Goal: Task Accomplishment & Management: Use online tool/utility

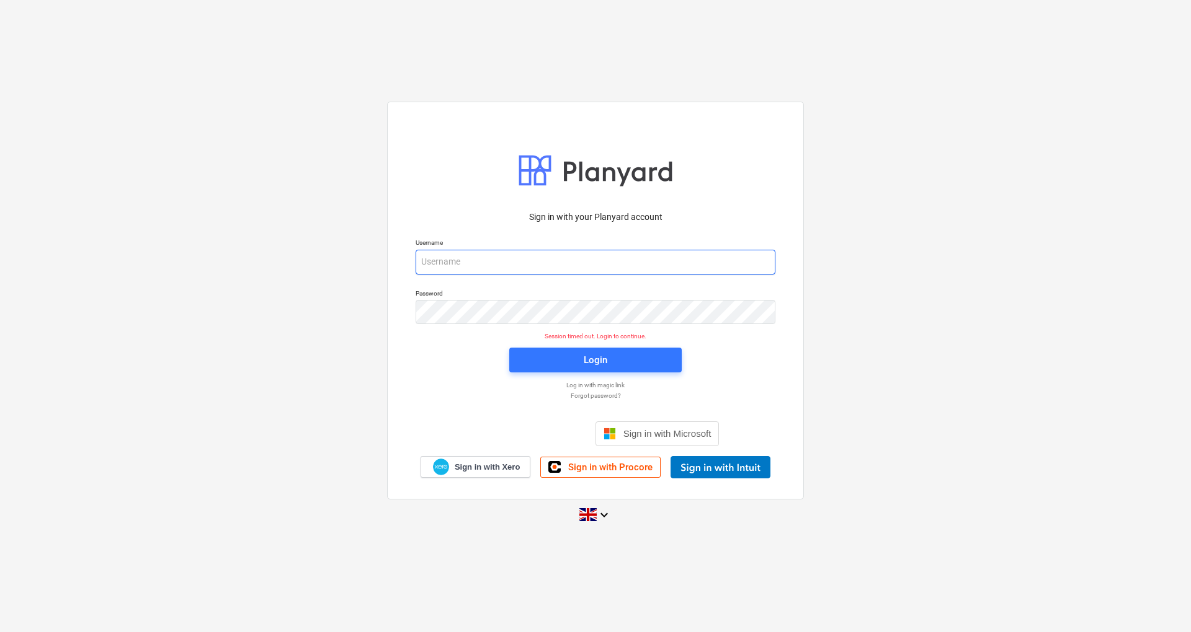
type input "[EMAIL_ADDRESS][DOMAIN_NAME]"
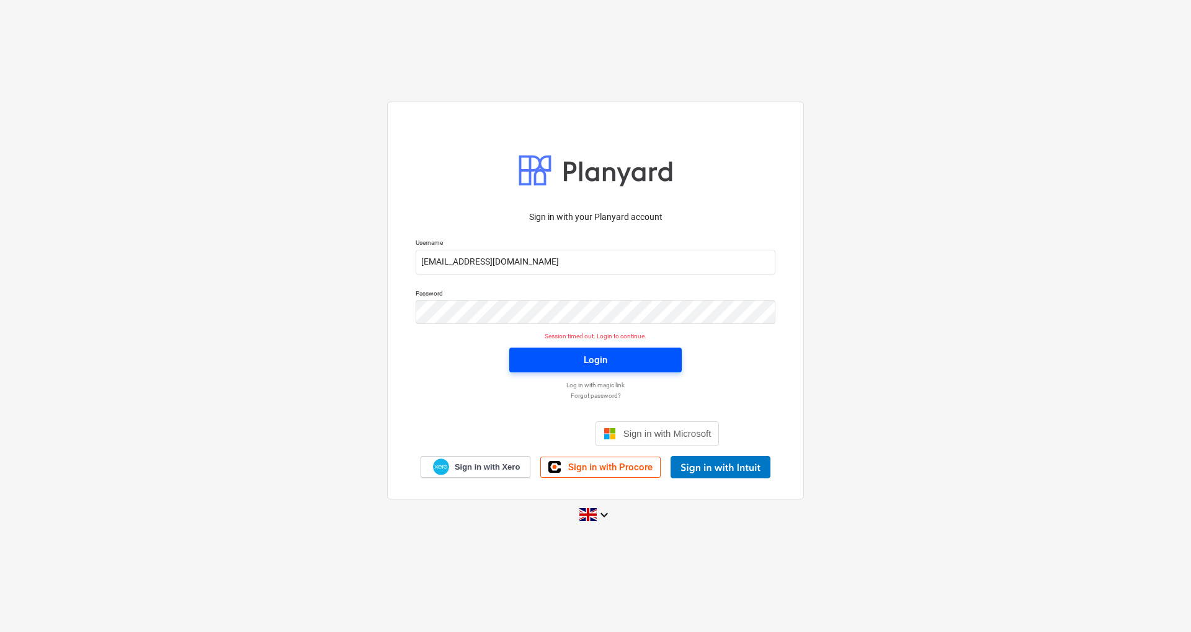
click at [608, 370] on button "Login" at bounding box center [595, 360] width 172 height 25
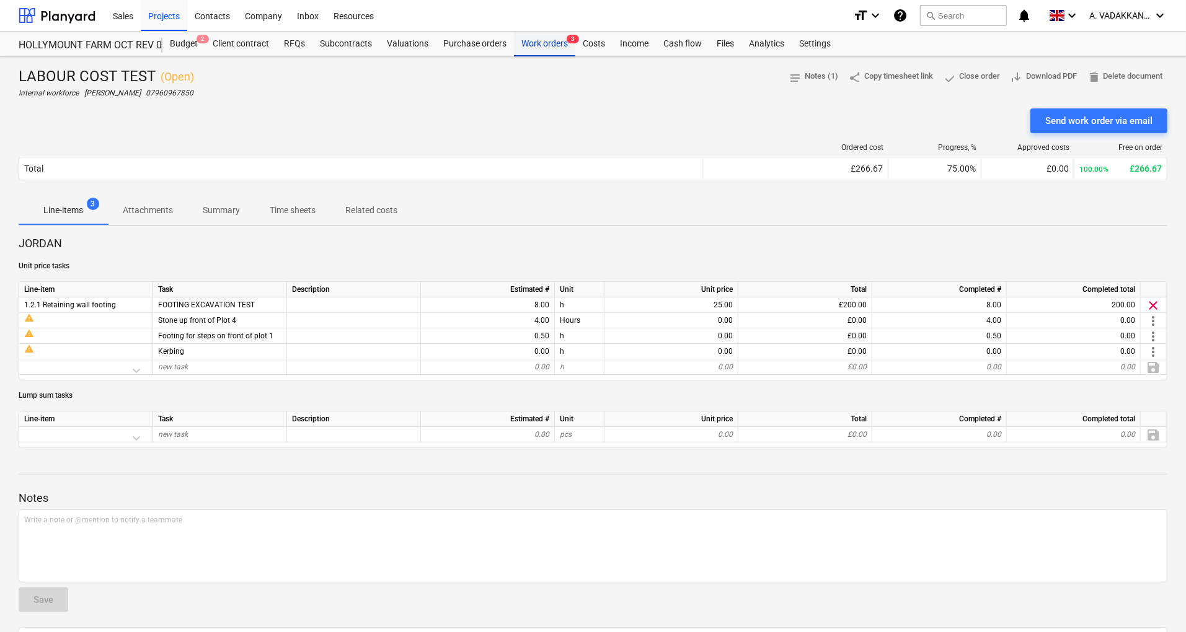
click at [543, 41] on div "Work orders 3" at bounding box center [544, 44] width 61 height 25
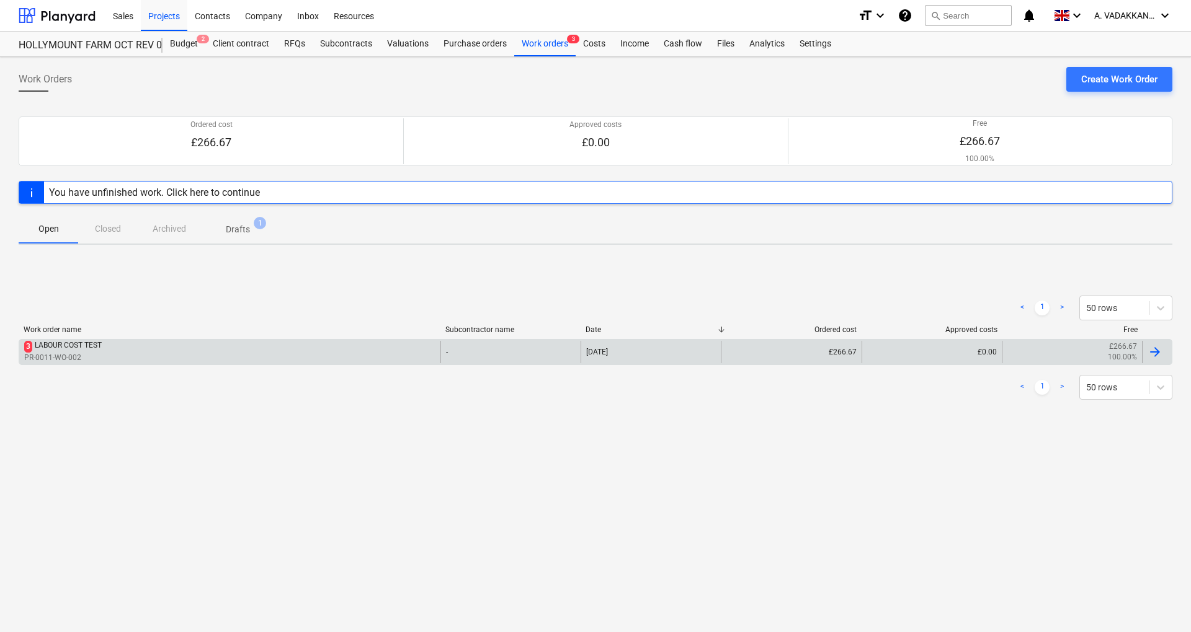
click at [143, 348] on div "3 LABOUR COST TEST PR-0011-WO-002" at bounding box center [229, 352] width 421 height 22
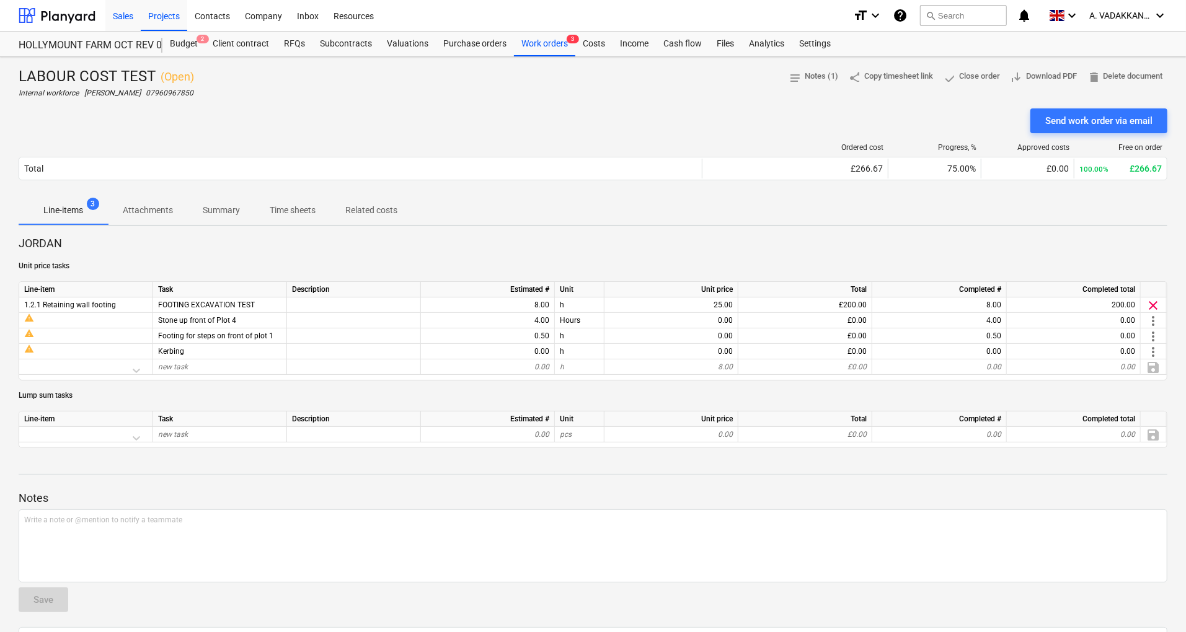
click at [133, 16] on div "Sales" at bounding box center [122, 15] width 35 height 32
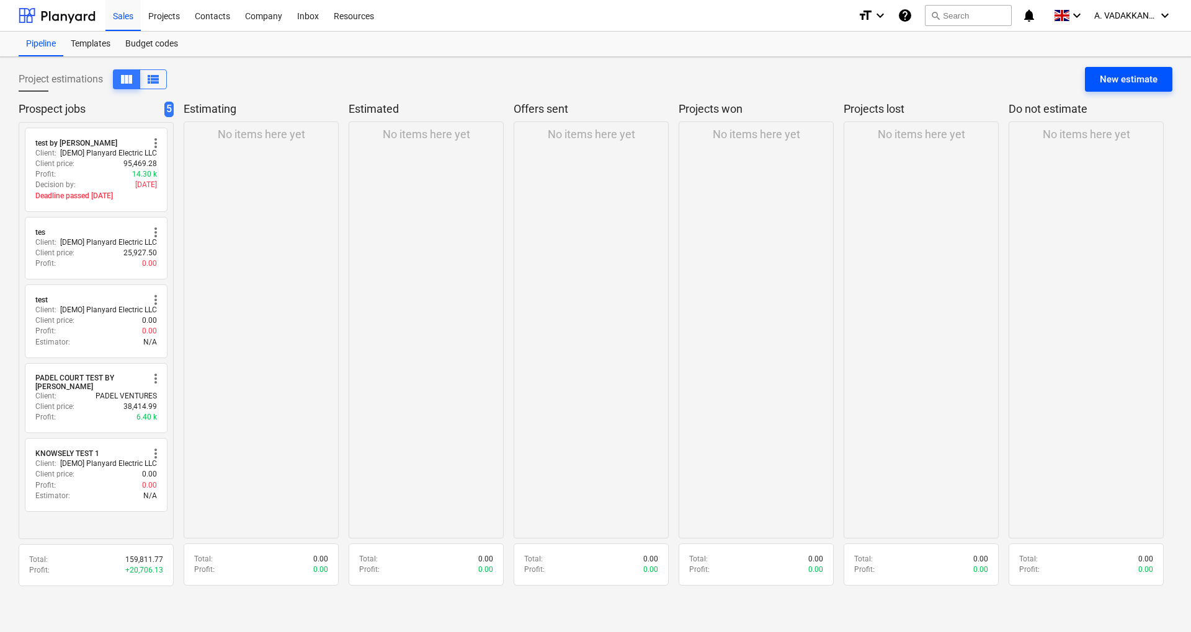
click at [1117, 76] on div "New estimate" at bounding box center [1128, 79] width 58 height 16
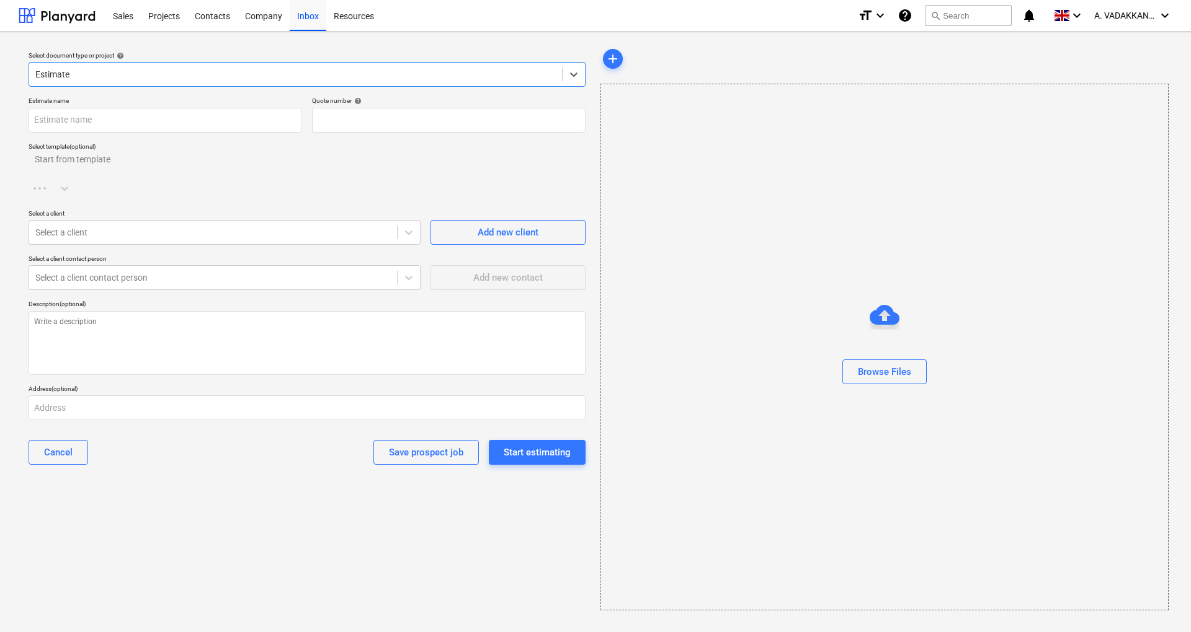
type textarea "x"
type input "QU-0013"
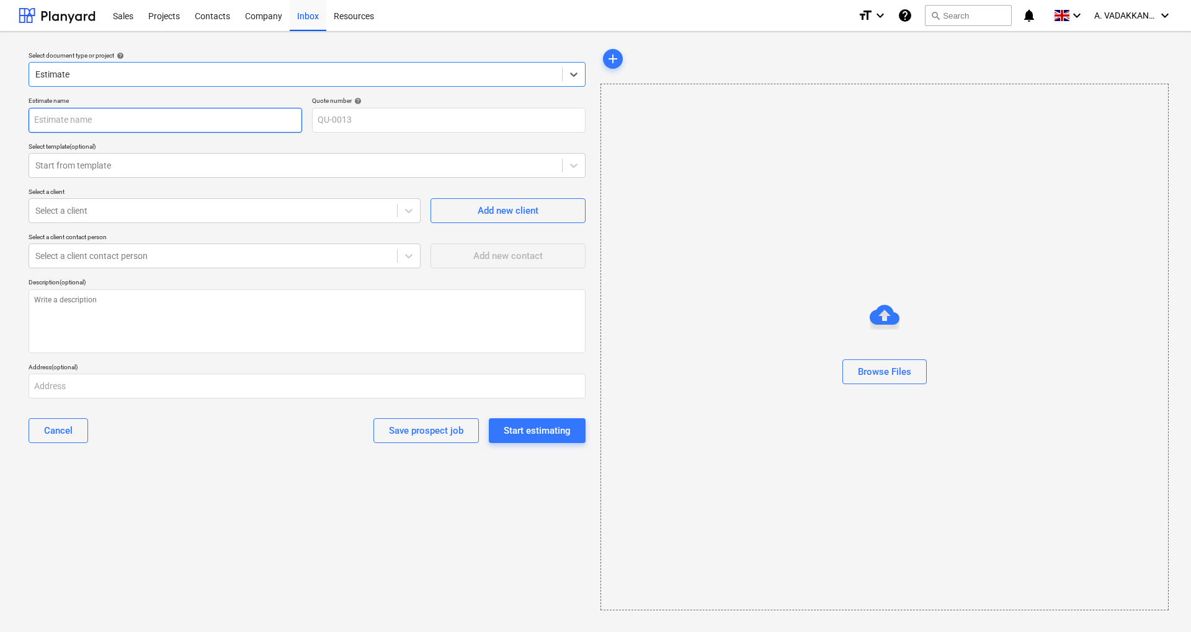
click at [83, 114] on input "text" at bounding box center [165, 120] width 273 height 25
type textarea "x"
type input "H"
type textarea "x"
type input "HO"
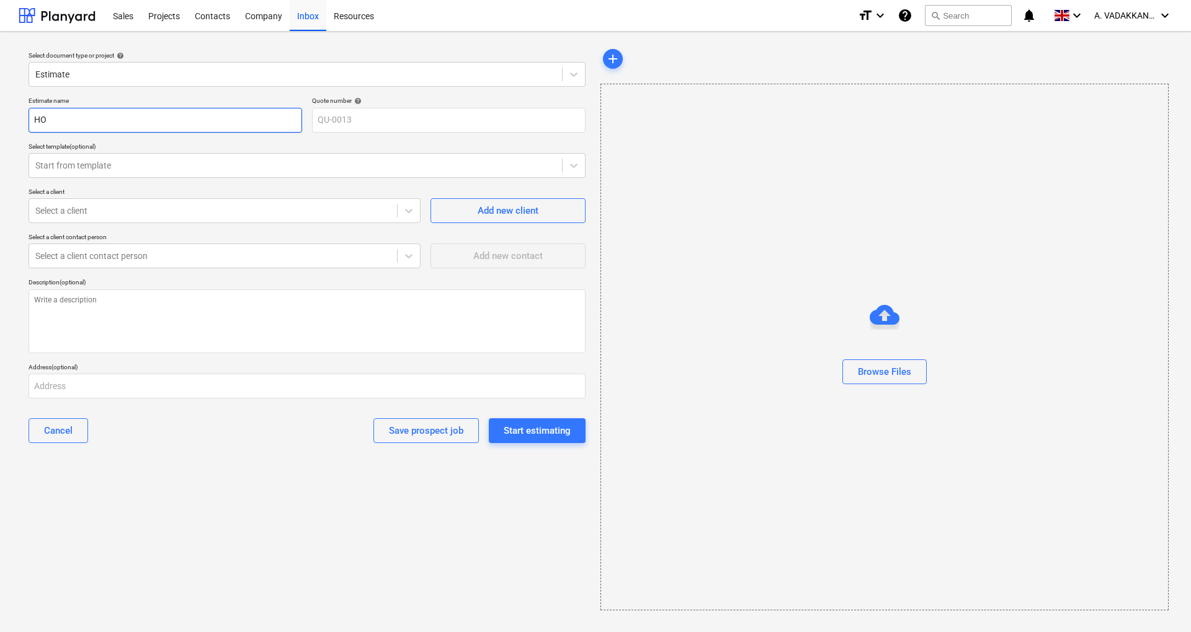
type textarea "x"
type input "HOL"
type textarea "x"
type input "[PERSON_NAME]"
type textarea "x"
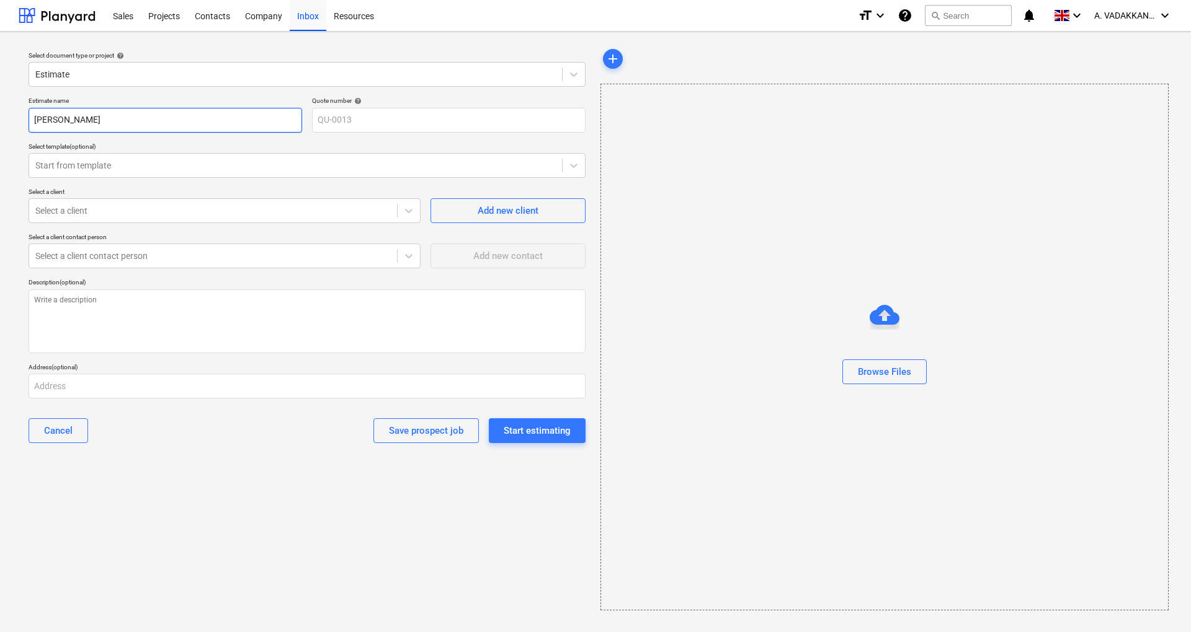
type input "[PERSON_NAME]"
type textarea "x"
type input "HOLLYM"
type textarea "x"
type input "HOLLYMO"
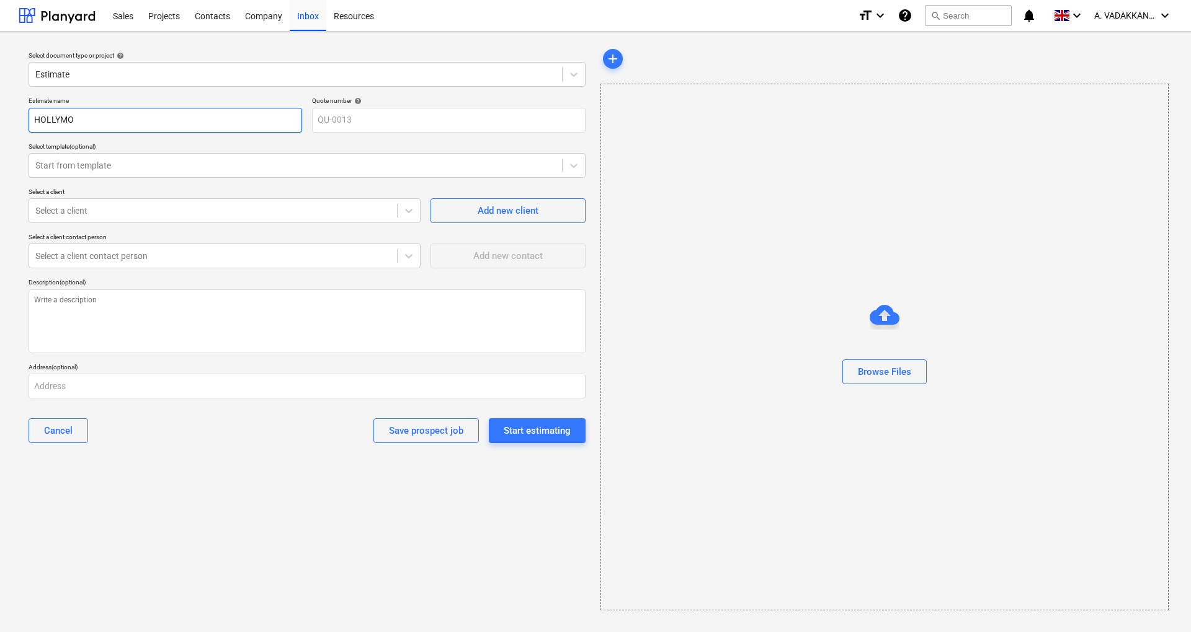
type textarea "x"
type input "HOLLYMOU"
type textarea "x"
type input "HOLLYMOUN"
type textarea "x"
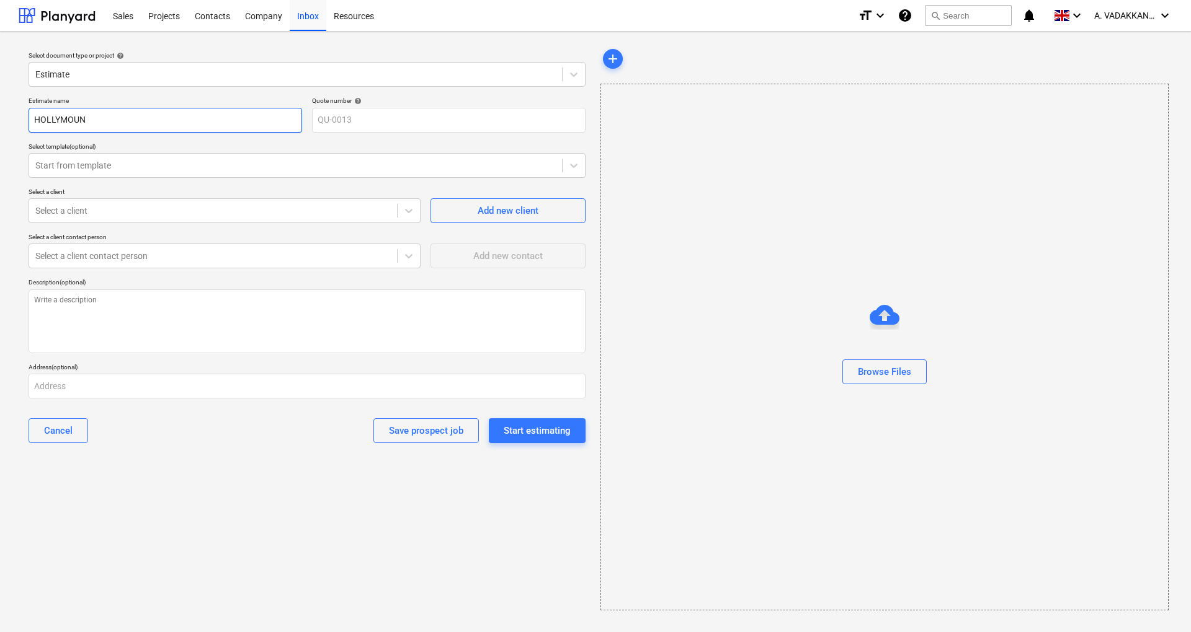
type input "HOLLYMOUNT"
type textarea "x"
type input "HOLLYMOUNT"
type textarea "x"
type input "HOLLYMOUNT O"
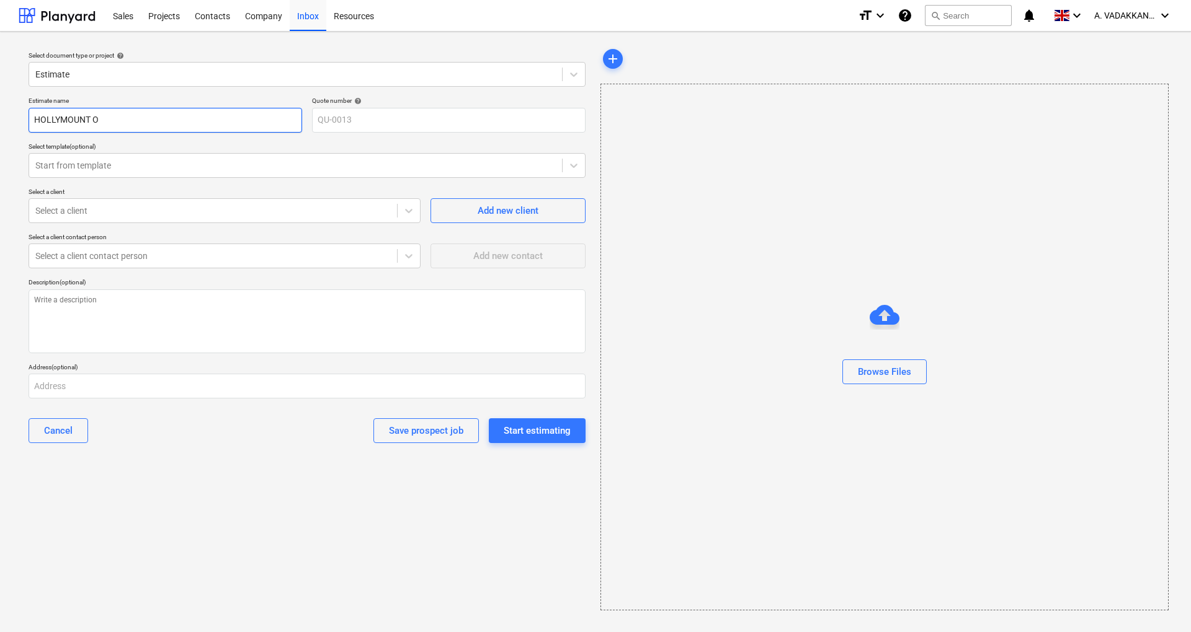
type textarea "x"
type input "HOLLYMOUNT OC"
type textarea "x"
type input "HOLLYMOUNT OCT"
type textarea "x"
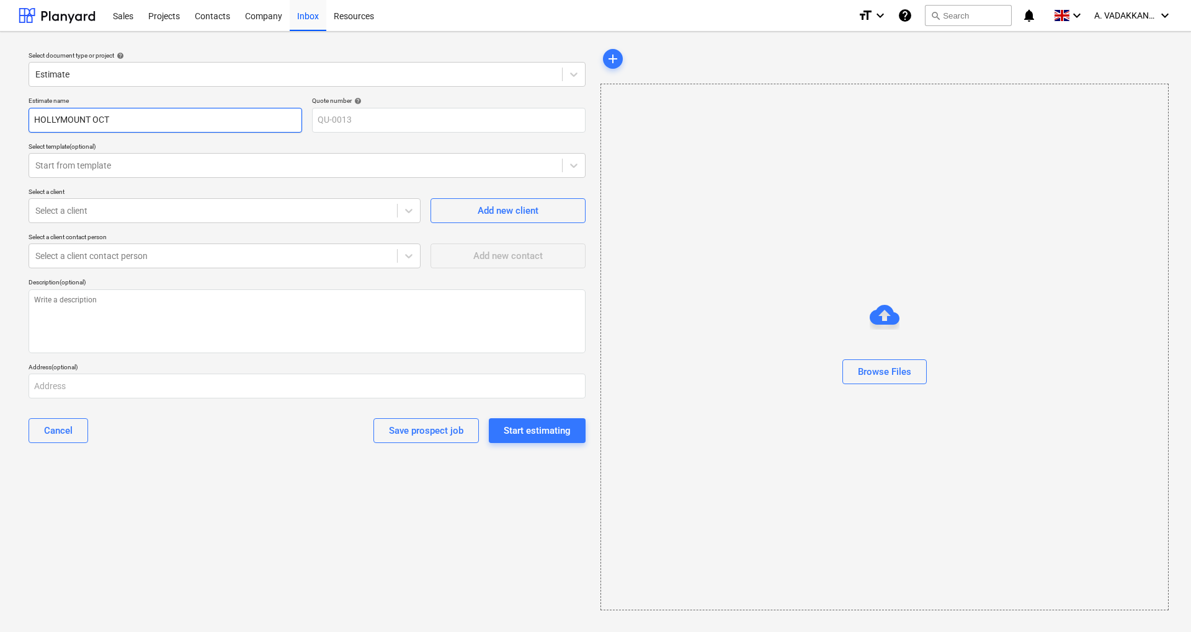
type input "HOLLYMOUNT OCT"
type textarea "x"
type input "HOLLYMOUNT OCT B"
type textarea "x"
type input "HOLLYMOUNT OCT BA"
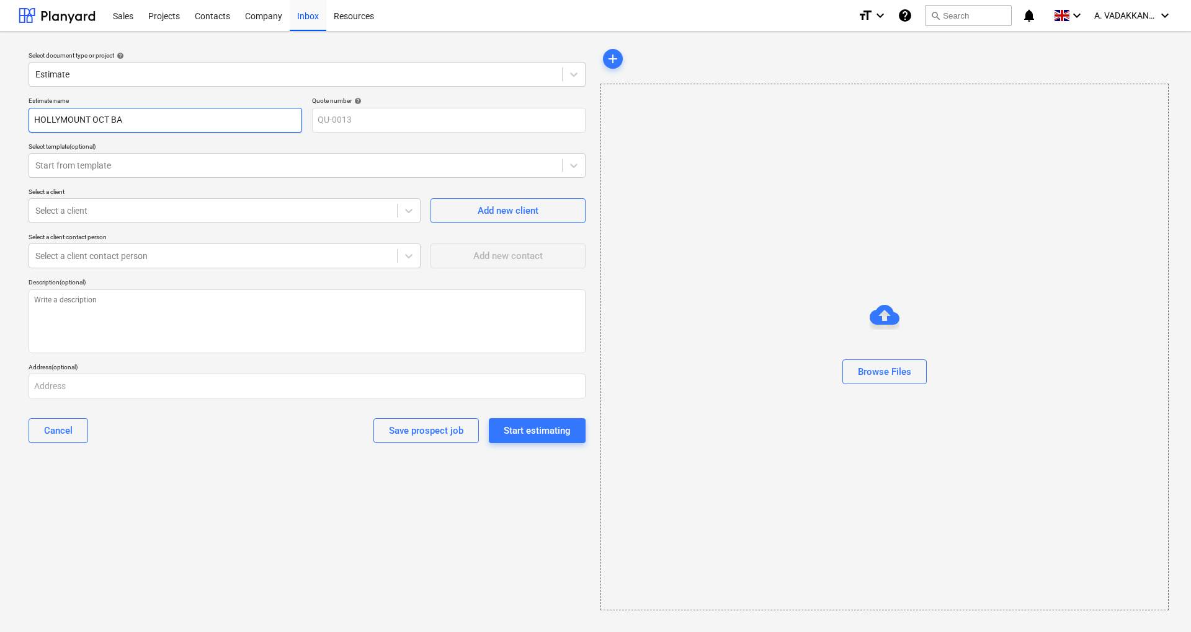
type textarea "x"
type input "HOLLYMOUNT OCT BAS"
type textarea "x"
type input "HOLLYMOUNT OCT BASE"
type textarea "x"
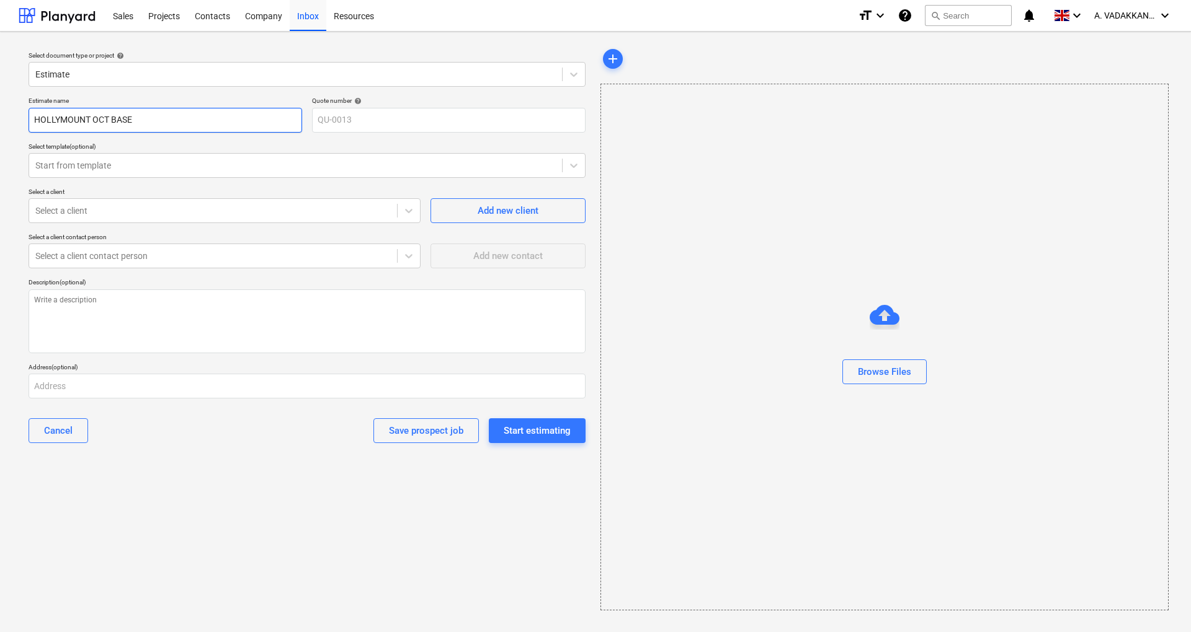
type input "HOLLYMOUNT OCT BASED"
type textarea "x"
type input "HOLLYMOUNT OCT BASED"
type textarea "x"
type input "HOLLYMOUNT OCT BASED O"
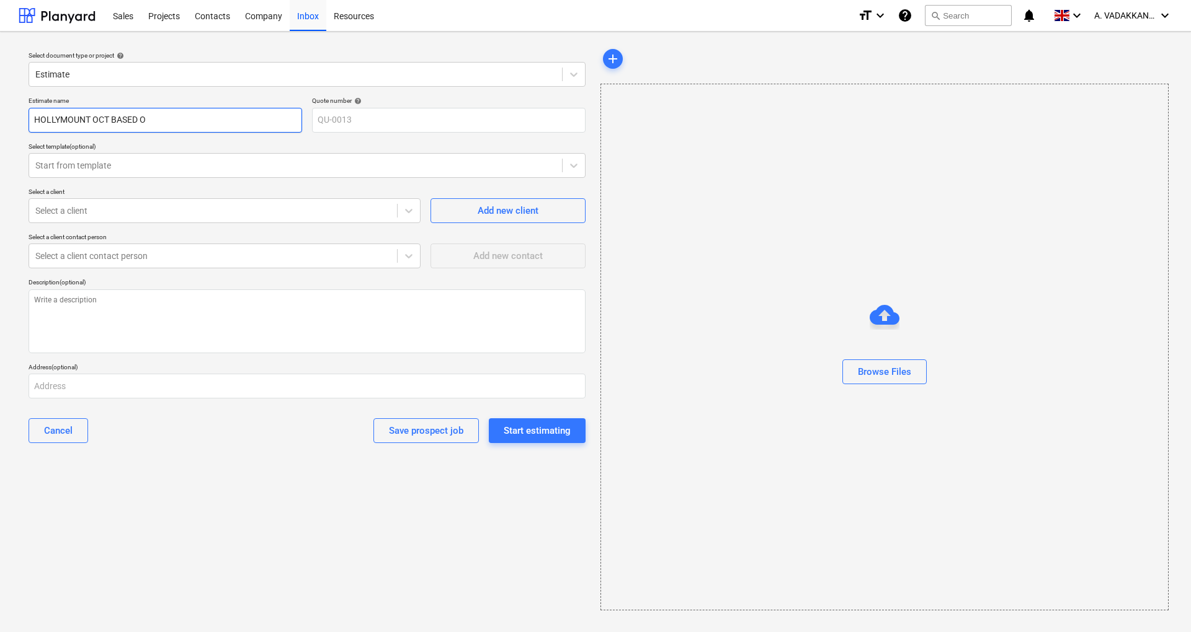
type textarea "x"
type input "HOLLYMOUNT OCT BASED ON"
type textarea "x"
type input "HOLLYMOUNT OCT BASED ON W"
type textarea "x"
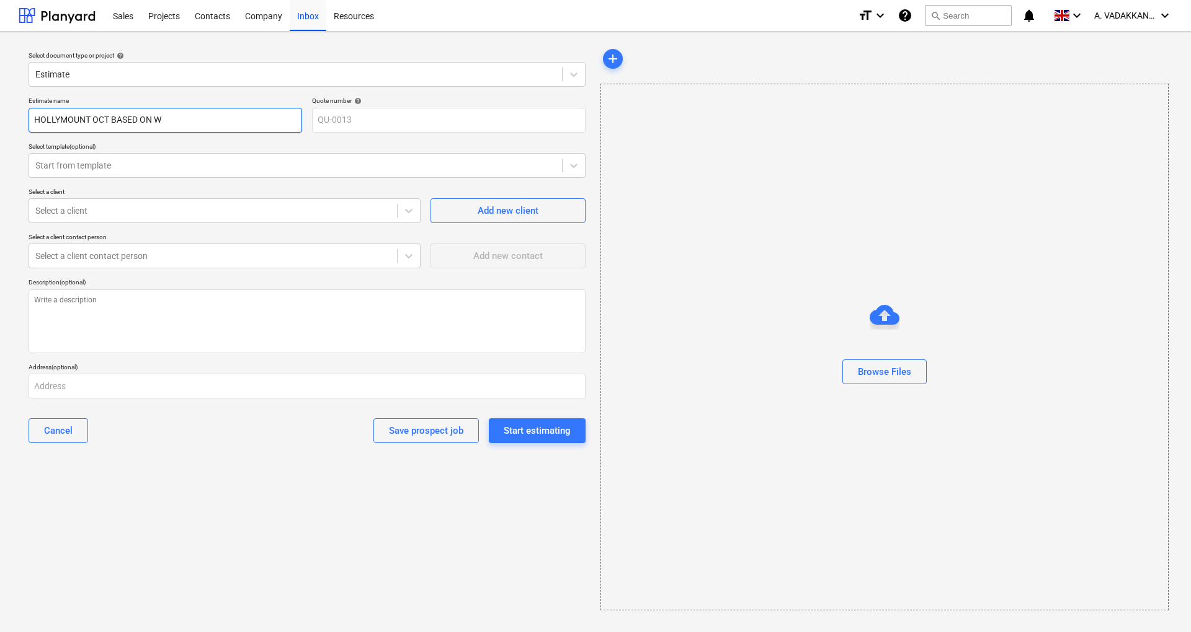
type input "HOLLYMOUNT OCT BASED ON WO"
type textarea "x"
type input "HOLLYMOUNT OCT BASED ON WOR"
type textarea "x"
type input "HOLLYMOUNT OCT BASED ON WORK"
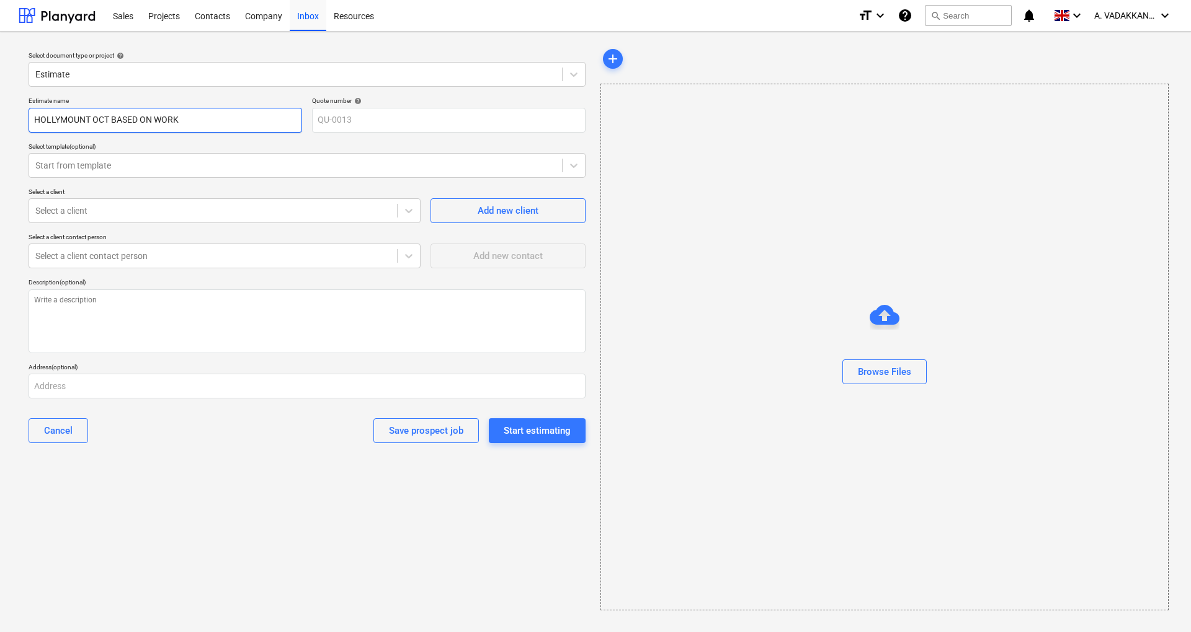
type textarea "x"
type input "HOLLYMOUNT OCT BASED ON WORK"
type textarea "x"
type input "HOLLYMOUNT OCT BASED ON WORK D"
type textarea "x"
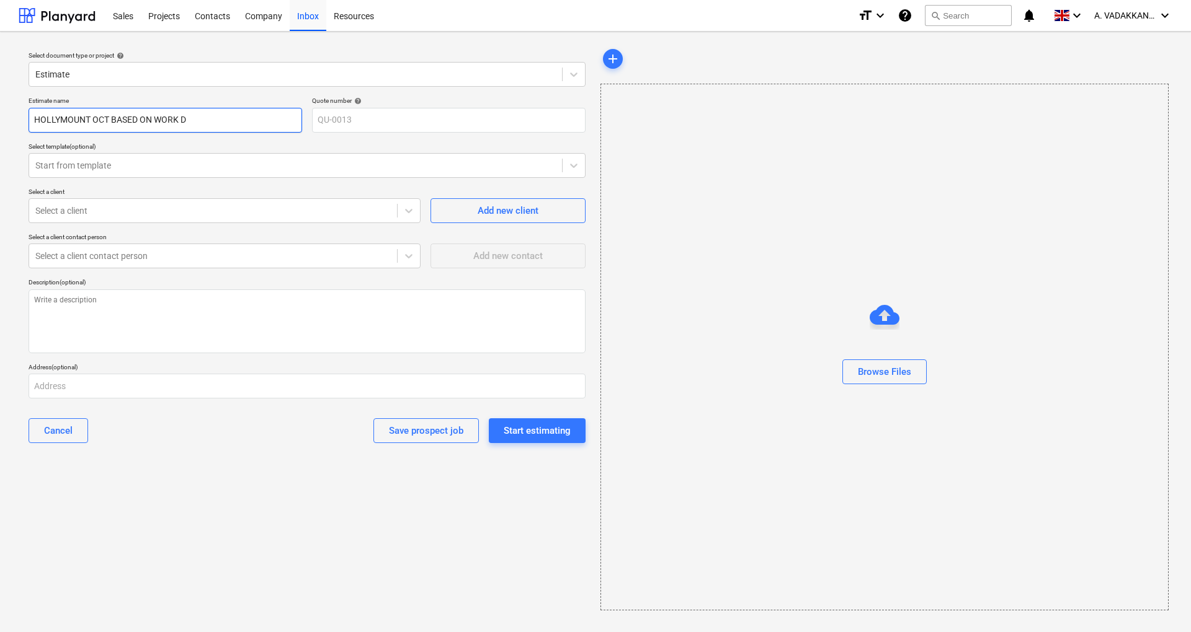
type input "HOLLYMOUNT OCT BASED ON WORK DO"
type textarea "x"
type input "HOLLYMOUNT OCT BASED ON WORK DONE"
type textarea "x"
type input "HOLLYMOUNT OCT BASED ON WORK DONE"
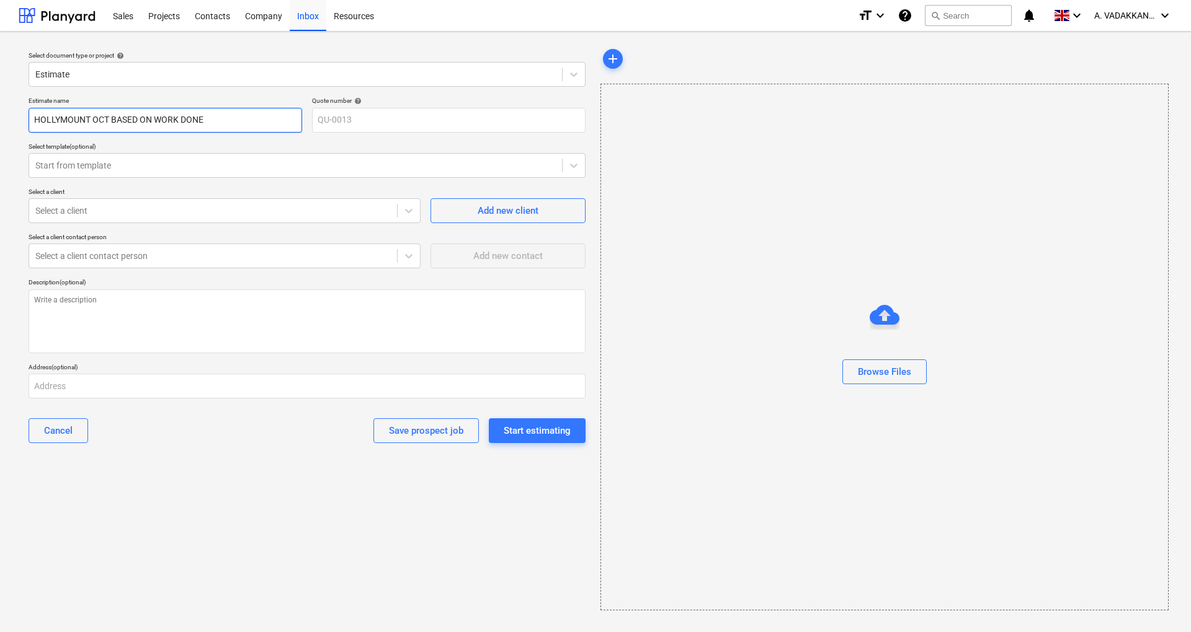
type textarea "x"
type input "HOLLYMOUNT OCT BASED ON WORK DONE"
type textarea "x"
type input "HOLLYMOUNT OCT BASED ON WORK DON"
type textarea "x"
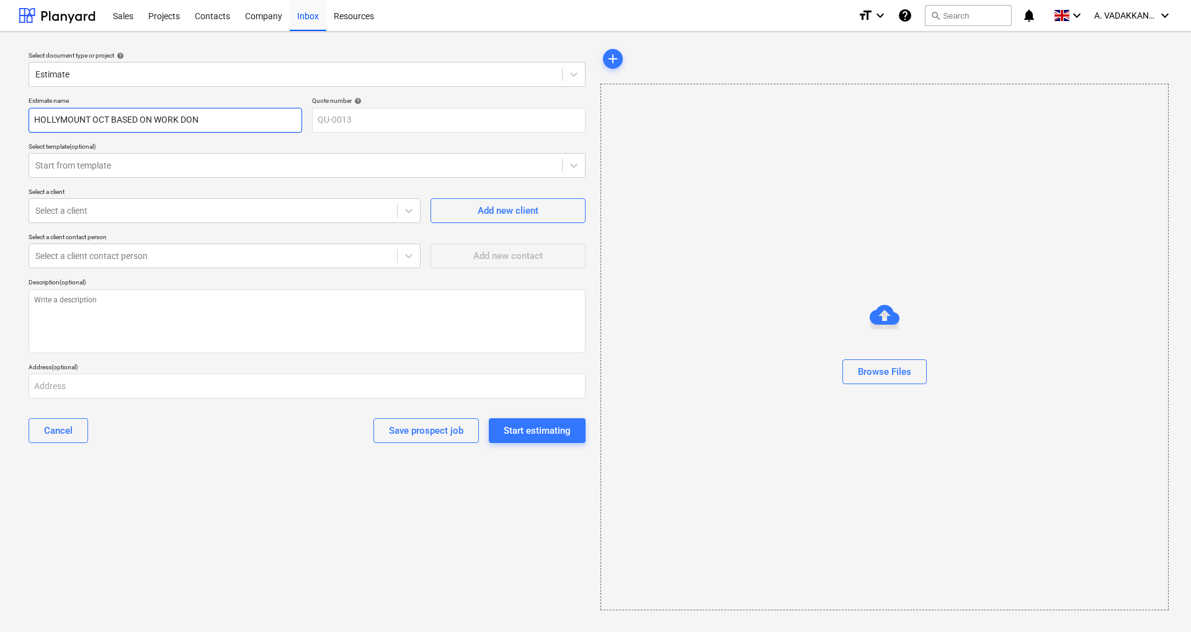
type input "HOLLYMOUNT OCT BASED ON WORK DO"
type textarea "x"
type input "HOLLYMOUNT OCT BASED ON WORK D"
type textarea "x"
type input "HOLLYMOUNT OCT BASED ON WORK"
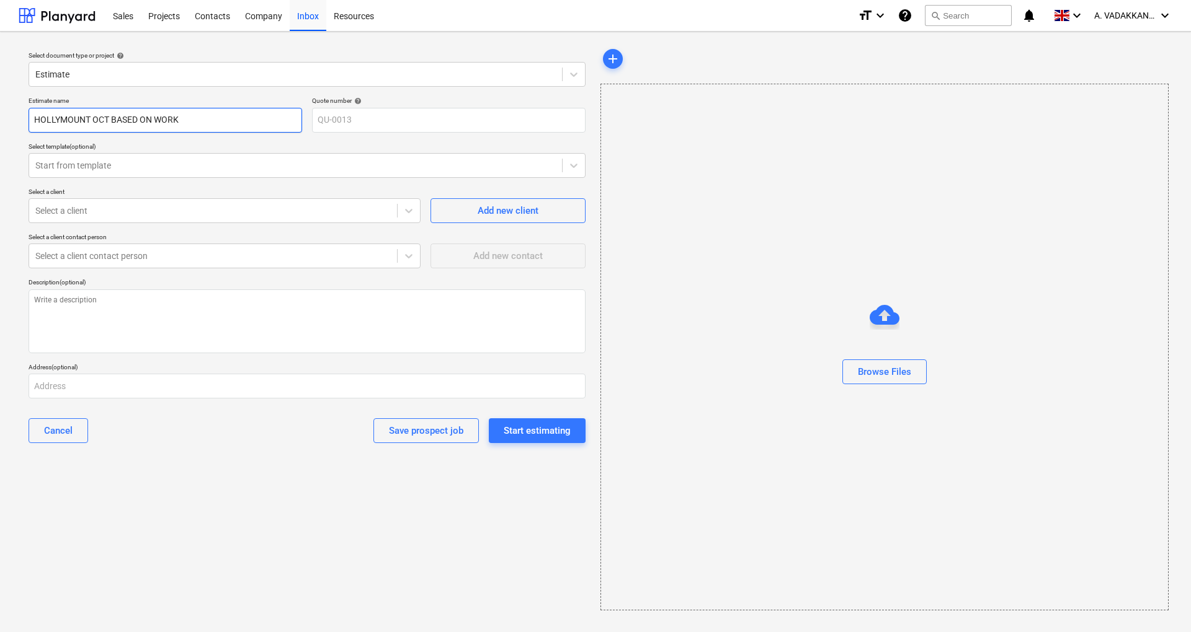
type textarea "x"
type input "HOLLYMOUNT OCT BASED ON WOR"
type textarea "x"
type input "HOLLYMOUNT OCT BASED ON W"
type textarea "x"
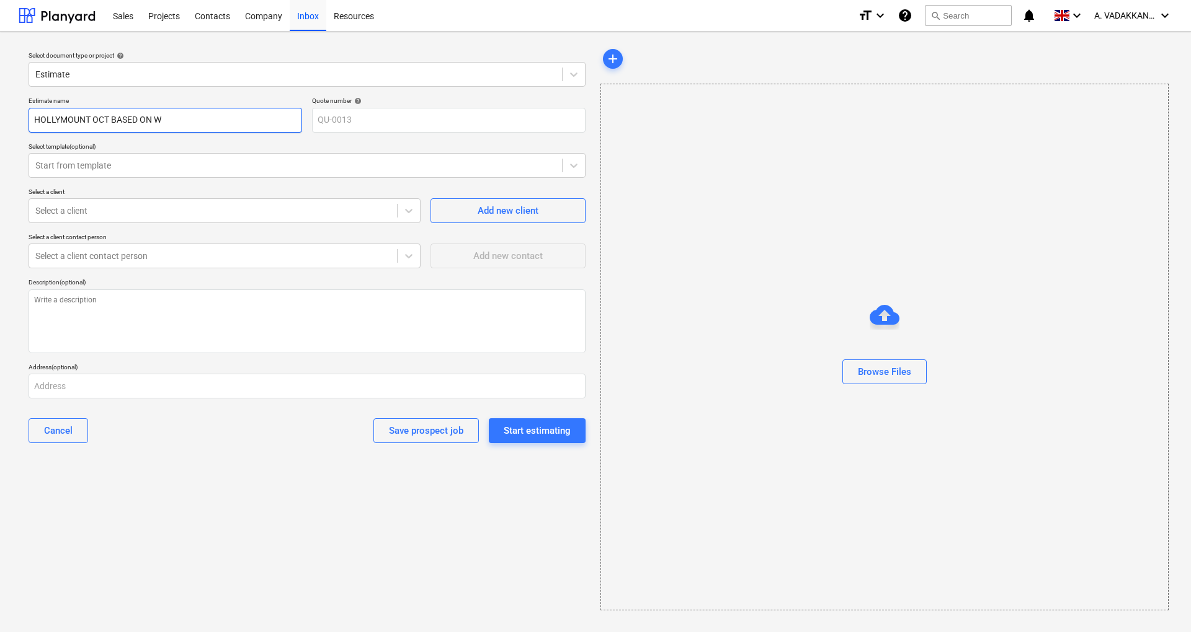
type input "HOLLYMOUNT OCT BASED ON"
type textarea "x"
type input "HOLLYMOUNT OCT BASED ON R"
type textarea "x"
type input "HOLLYMOUNT OCT BASED ON RE"
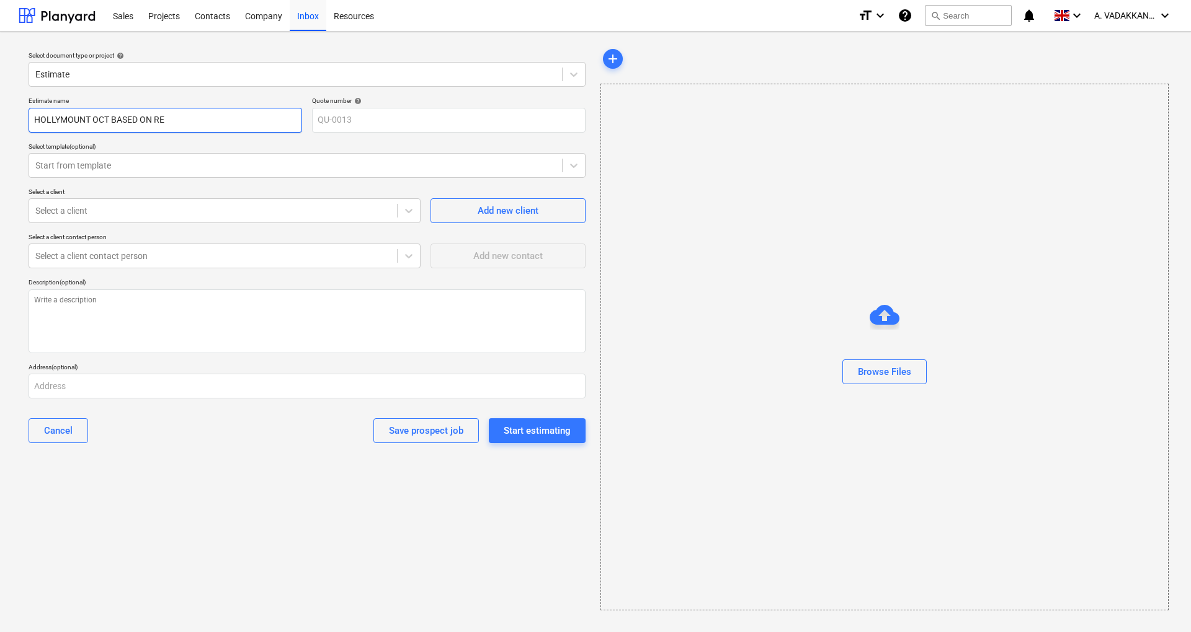
type textarea "x"
type input "HOLLYMOUNT OCT BASED ON REV"
type textarea "x"
type input "HOLLYMOUNT OCT BASED ON REV"
type textarea "x"
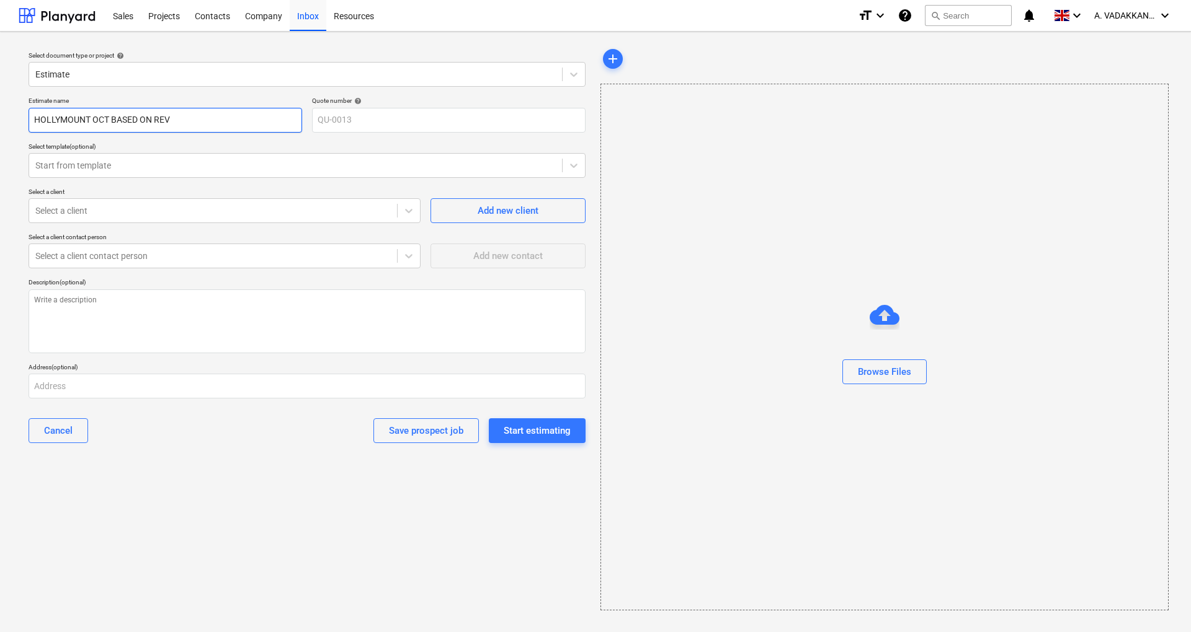
type input "HOLLYMOUNT OCT BASED ON REV 0"
type textarea "x"
type input "HOLLYMOUNT OCT BASED ON REV 08"
type textarea "x"
type input "HOLLYMOUNT OCT BASED ON REV 08"
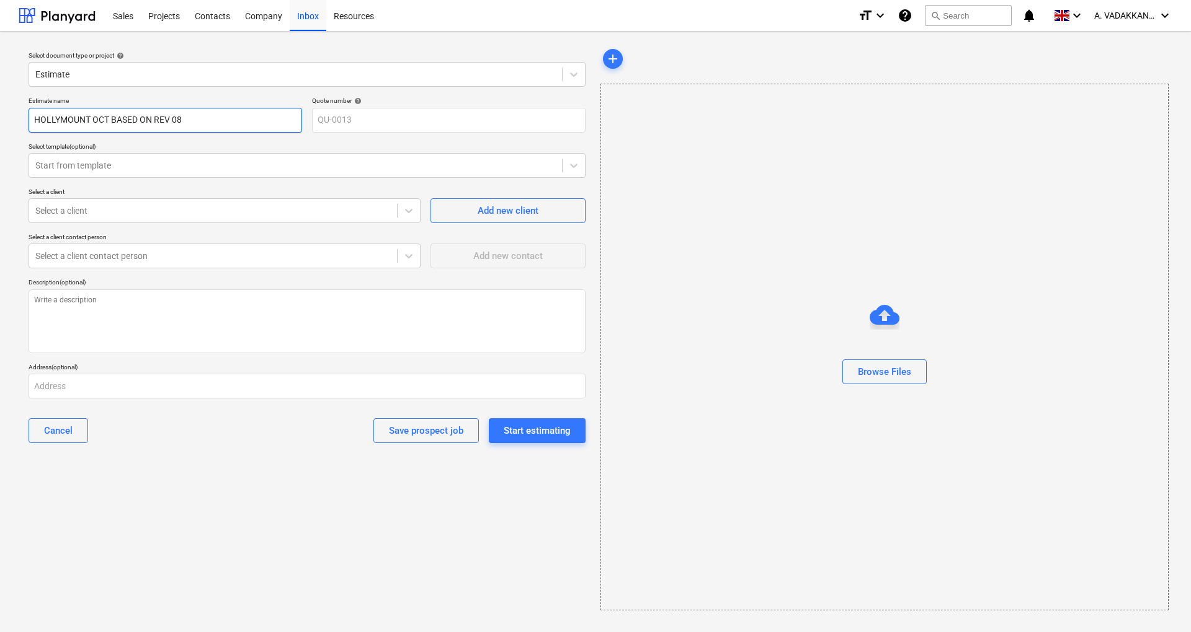
type textarea "x"
type input "HOLLYMOUNT OCT BASED ON REV 08 1"
type textarea "x"
type input "HOLLYMOUNT OCT BASED ON REV 08 10"
type textarea "x"
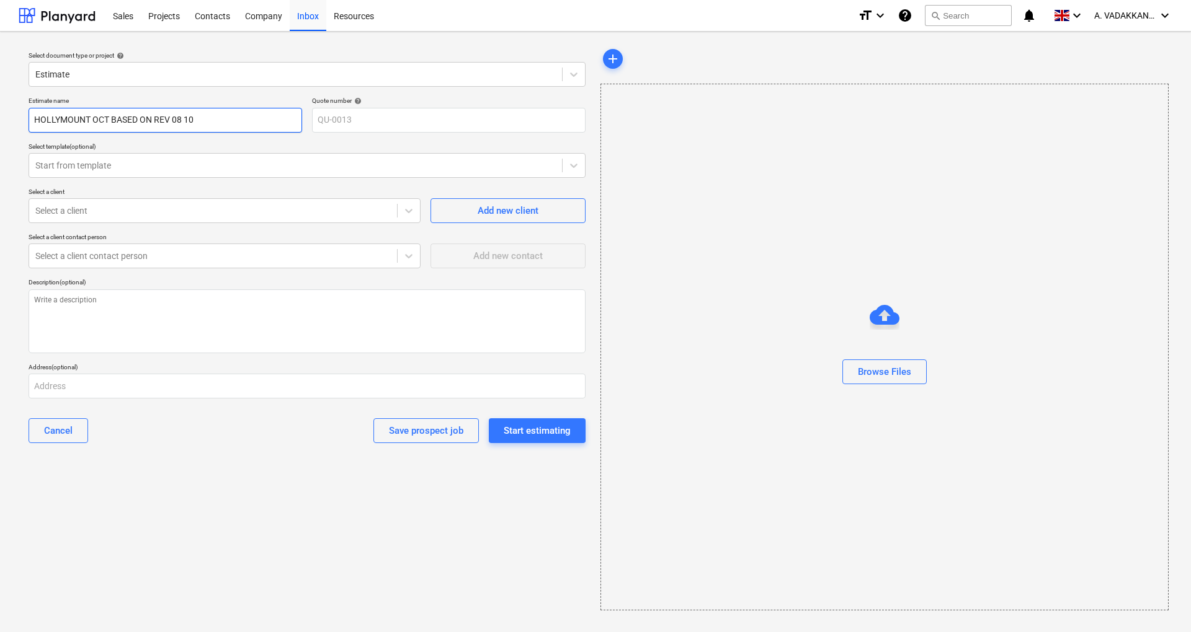
type input "HOLLYMOUNT OCT BASED ON REV 08 10"
type textarea "x"
type input "HOLLYMOUNT OCT BASED ON REV 08 10 2"
type textarea "x"
type input "HOLLYMOUNT OCT BASED ON REV 08 10 20"
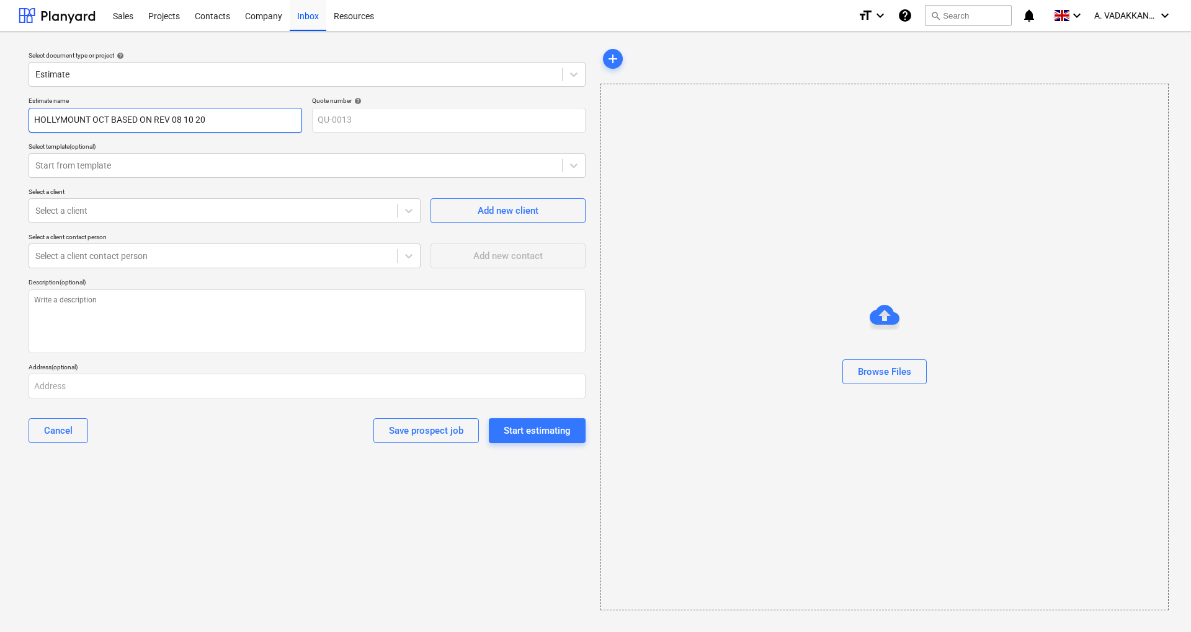
type textarea "x"
type input "HOLLYMOUNT OCT BASED ON REV 08 10 202"
type textarea "x"
type input "HOLLYMOUNT OCT BASED ON REV [DATE]"
click at [94, 171] on div at bounding box center [295, 165] width 520 height 12
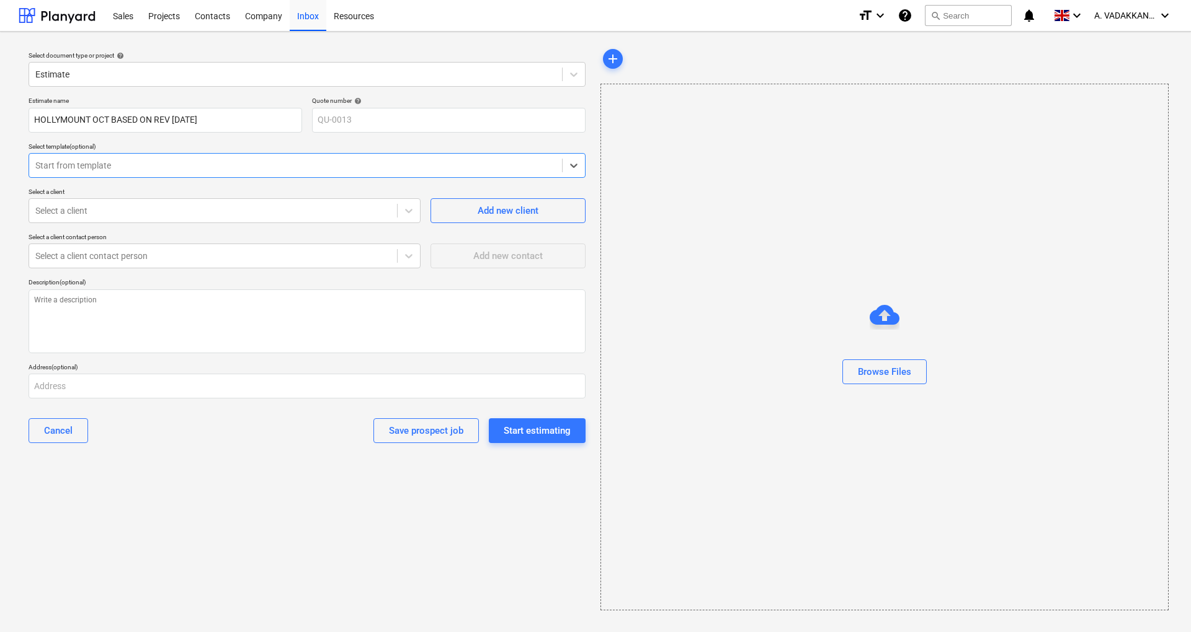
click at [136, 237] on div "Select a client contact person" at bounding box center [225, 237] width 392 height 8
click at [529, 427] on div "Start estimating" at bounding box center [536, 431] width 67 height 16
click at [342, 223] on div "Estimate name HOLLYMOUNT OCT BASED ON REV [DATE] Quote number help QU-0013 Sele…" at bounding box center [307, 275] width 567 height 366
click at [326, 211] on div at bounding box center [212, 211] width 355 height 12
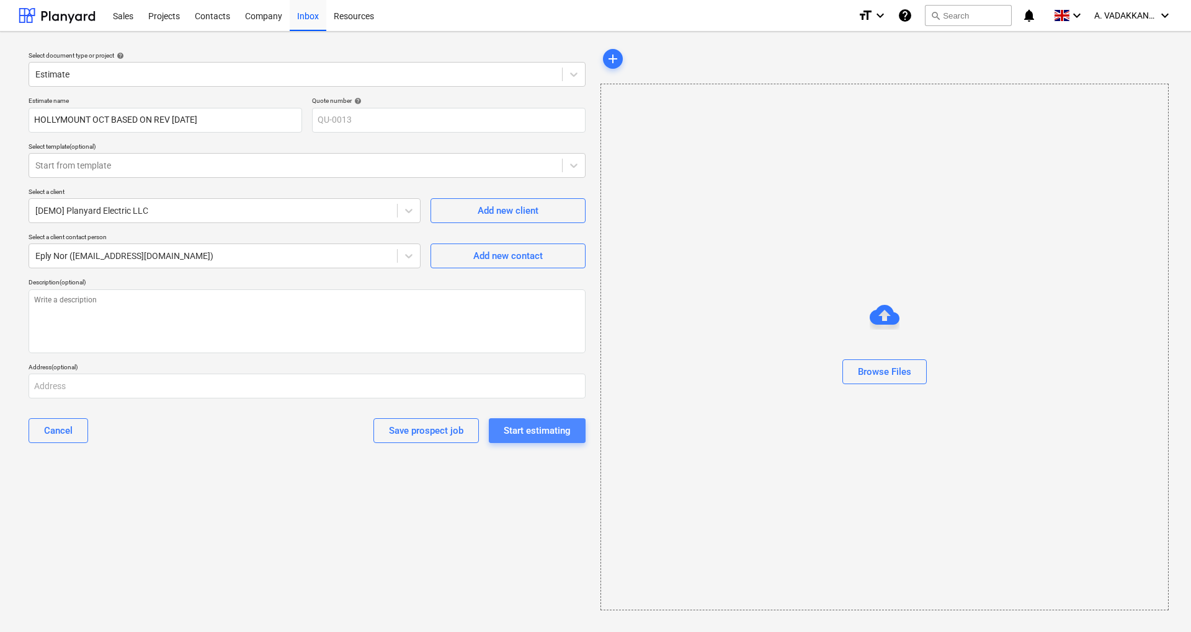
click at [533, 430] on div "Start estimating" at bounding box center [536, 431] width 67 height 16
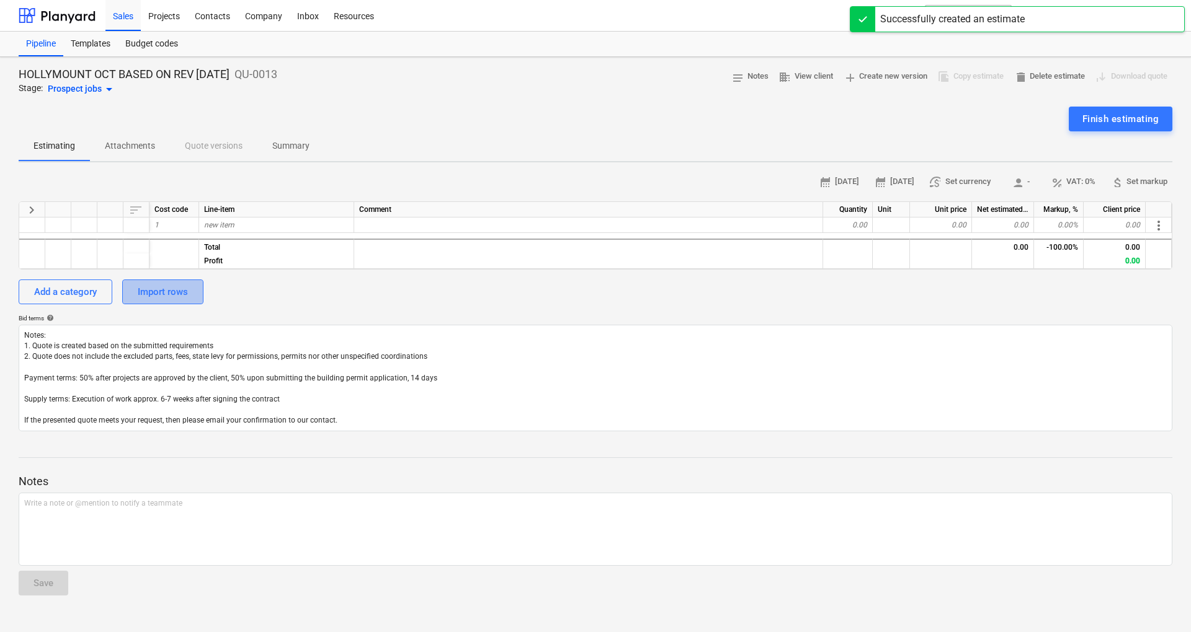
click at [143, 288] on div "Import rows" at bounding box center [163, 292] width 50 height 16
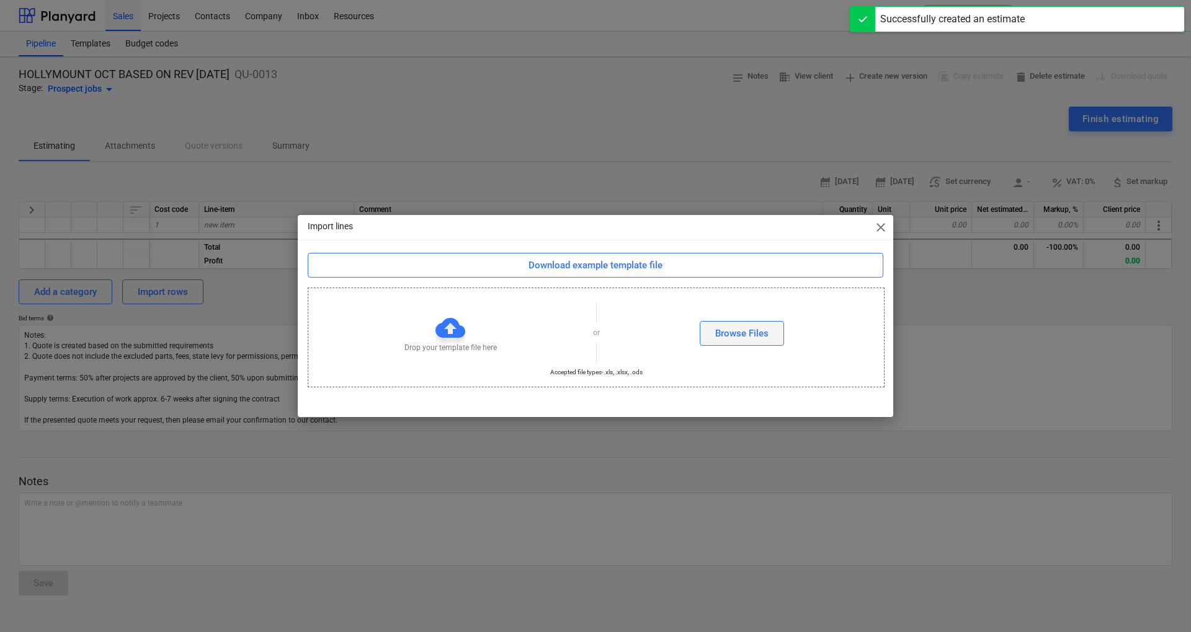
click at [726, 331] on div "Browse Files" at bounding box center [741, 334] width 53 height 16
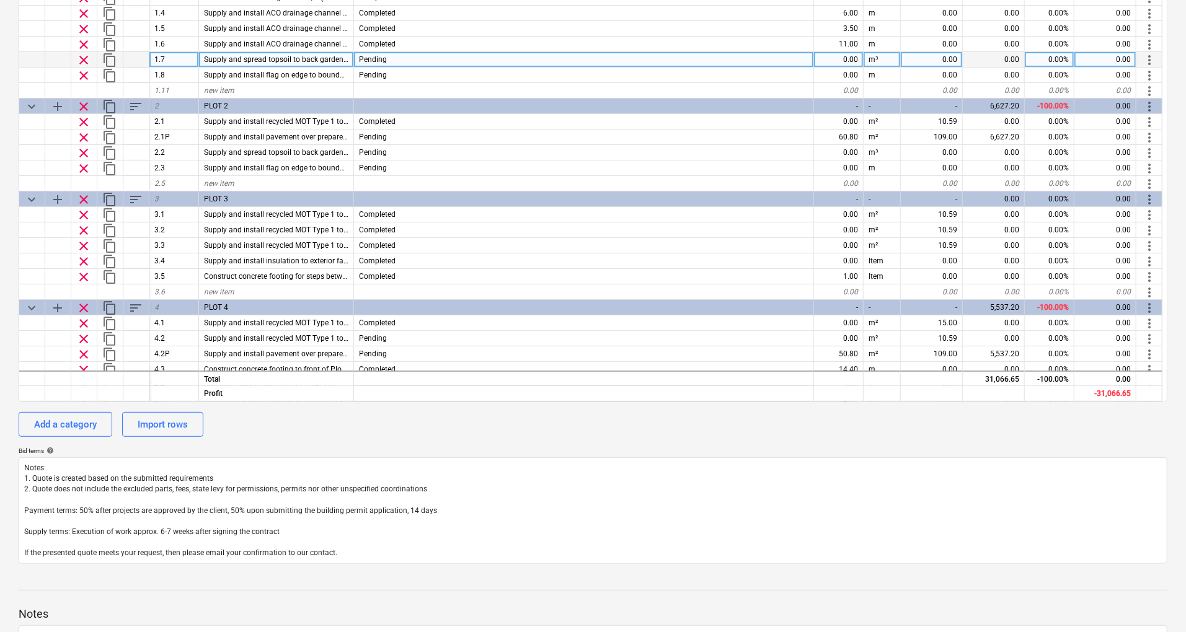
scroll to position [330, 0]
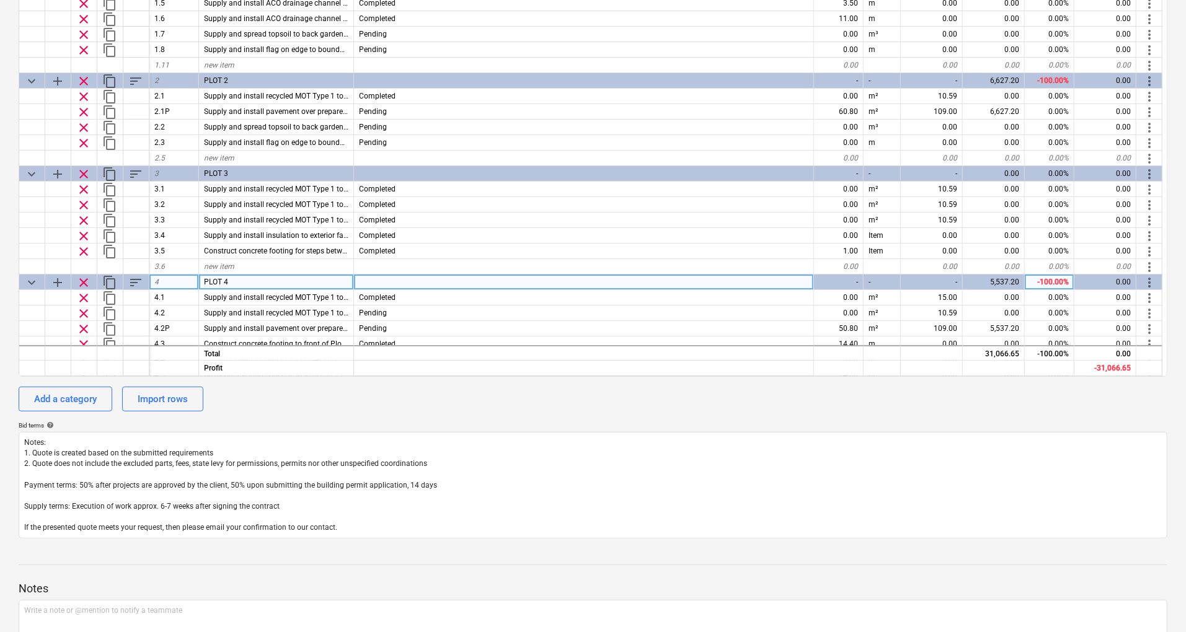
click at [78, 280] on span "clear" at bounding box center [83, 282] width 15 height 15
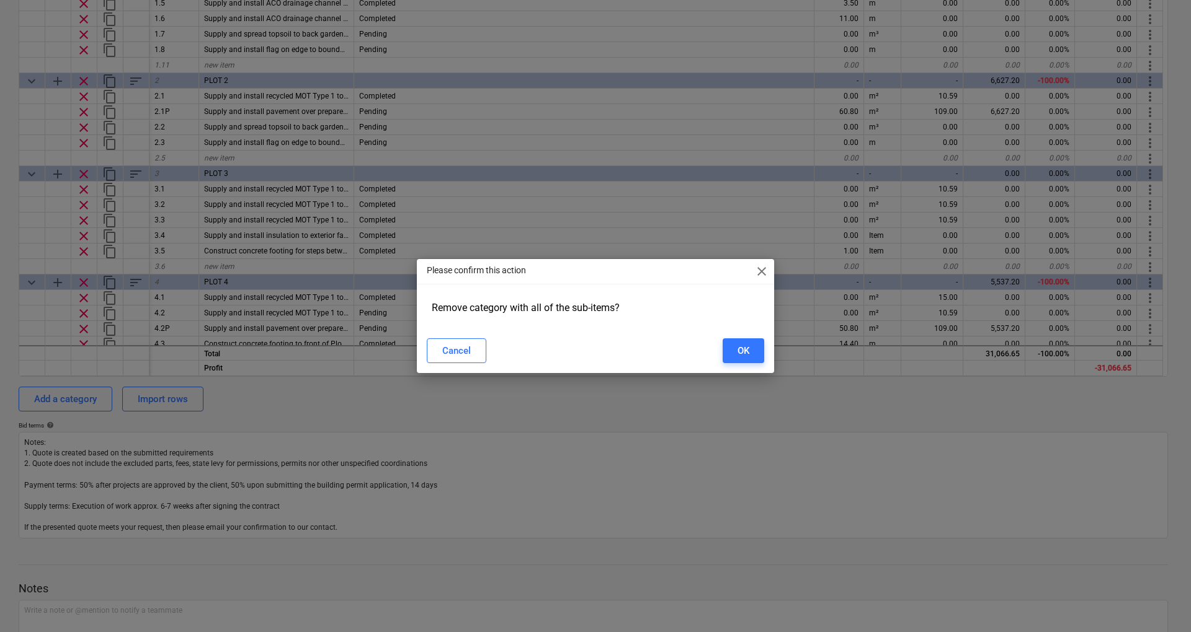
click at [732, 348] on button "OK" at bounding box center [743, 351] width 42 height 25
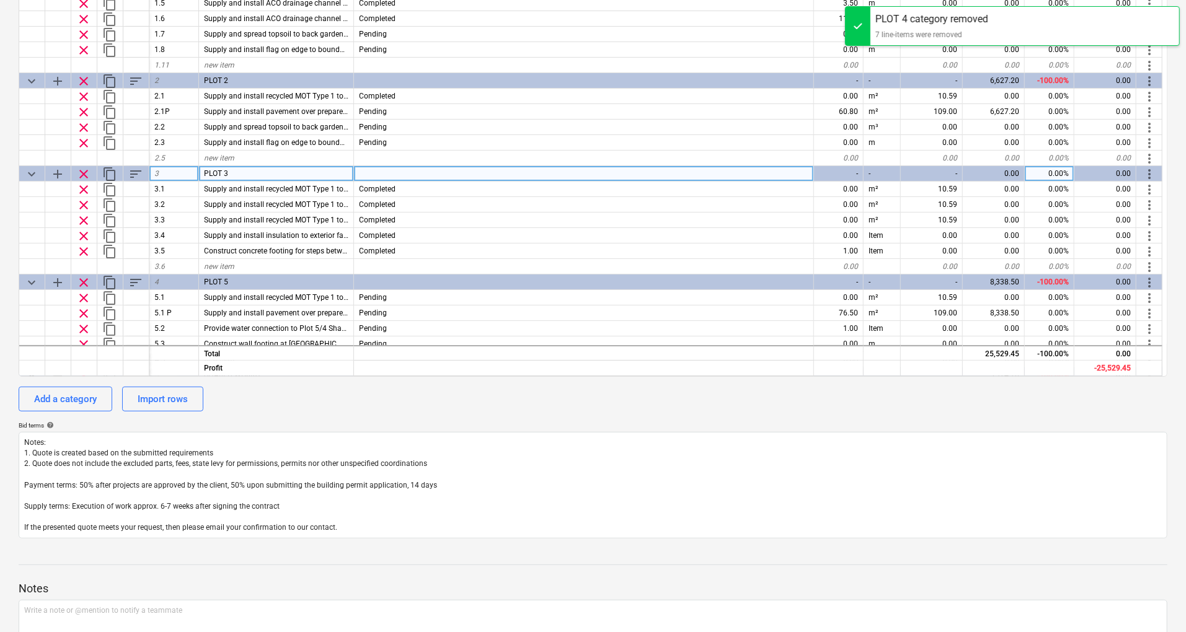
click at [86, 176] on span "clear" at bounding box center [83, 174] width 15 height 15
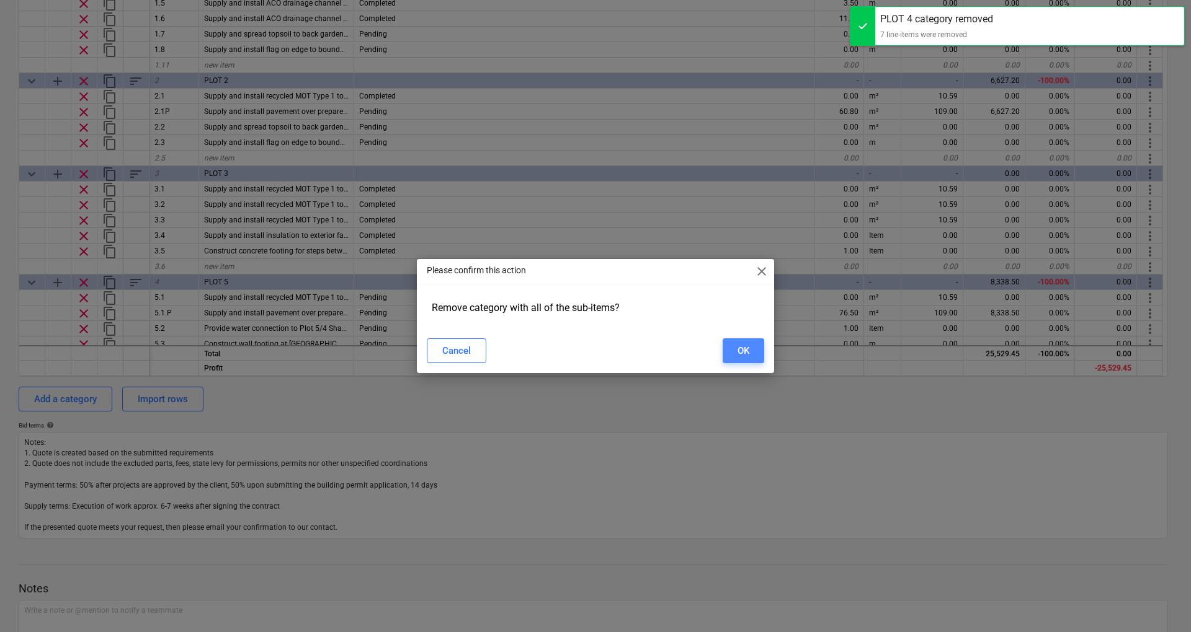
click at [744, 350] on div "OK" at bounding box center [743, 351] width 12 height 16
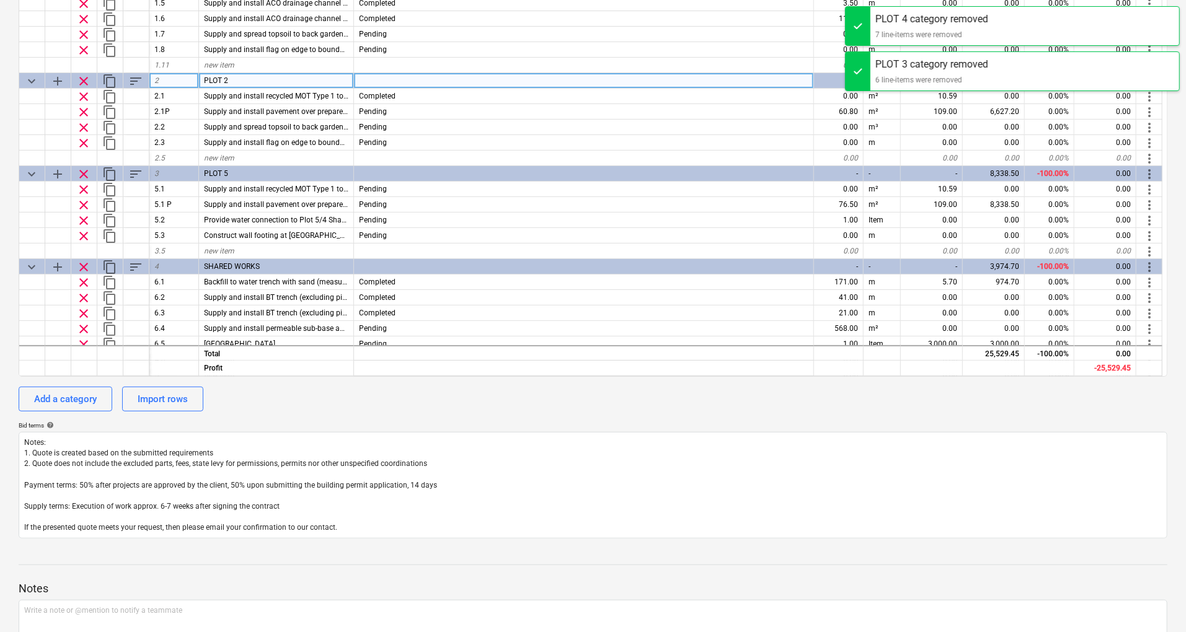
click at [84, 82] on span "clear" at bounding box center [83, 81] width 15 height 15
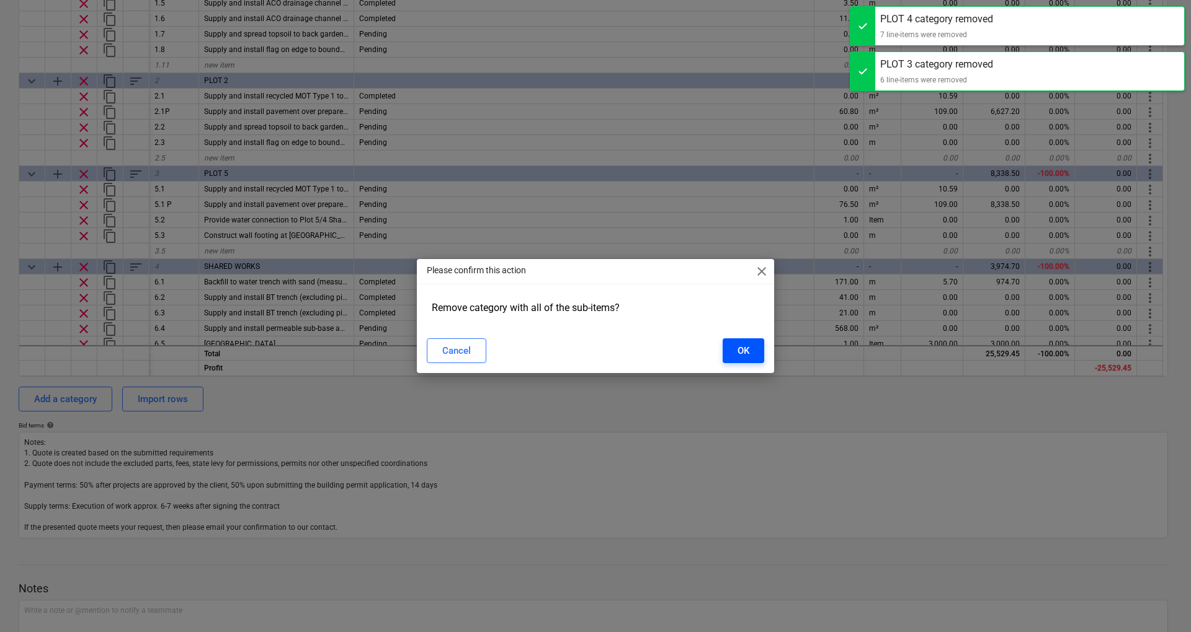
click at [744, 349] on div "OK" at bounding box center [743, 351] width 12 height 16
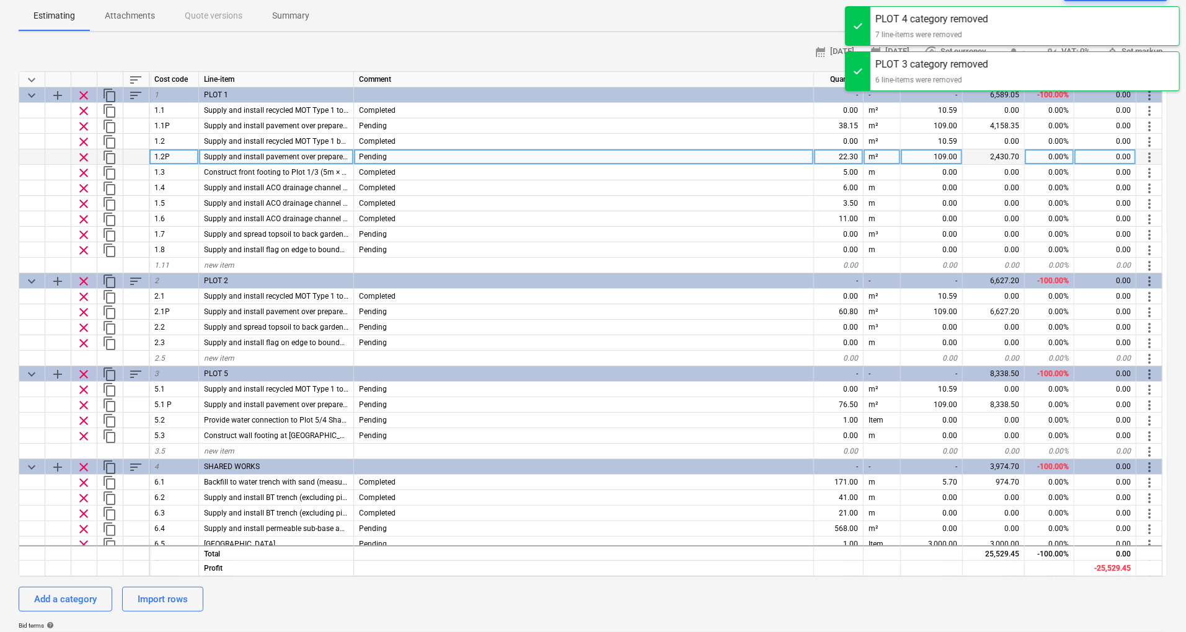
scroll to position [82, 0]
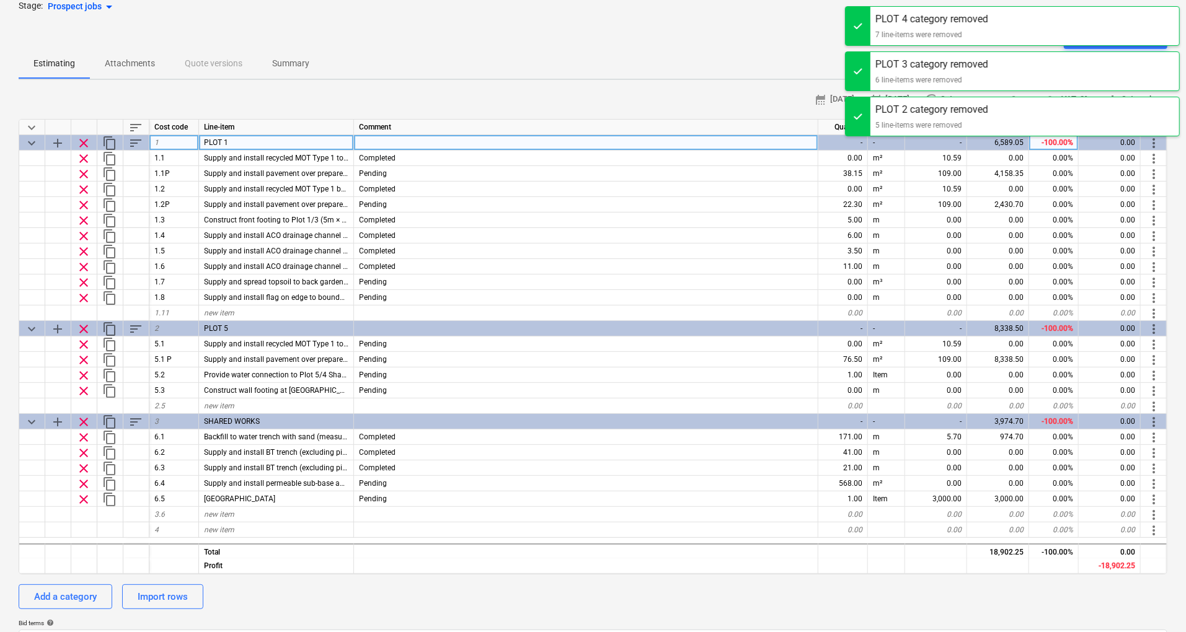
click at [83, 143] on span "clear" at bounding box center [83, 143] width 15 height 15
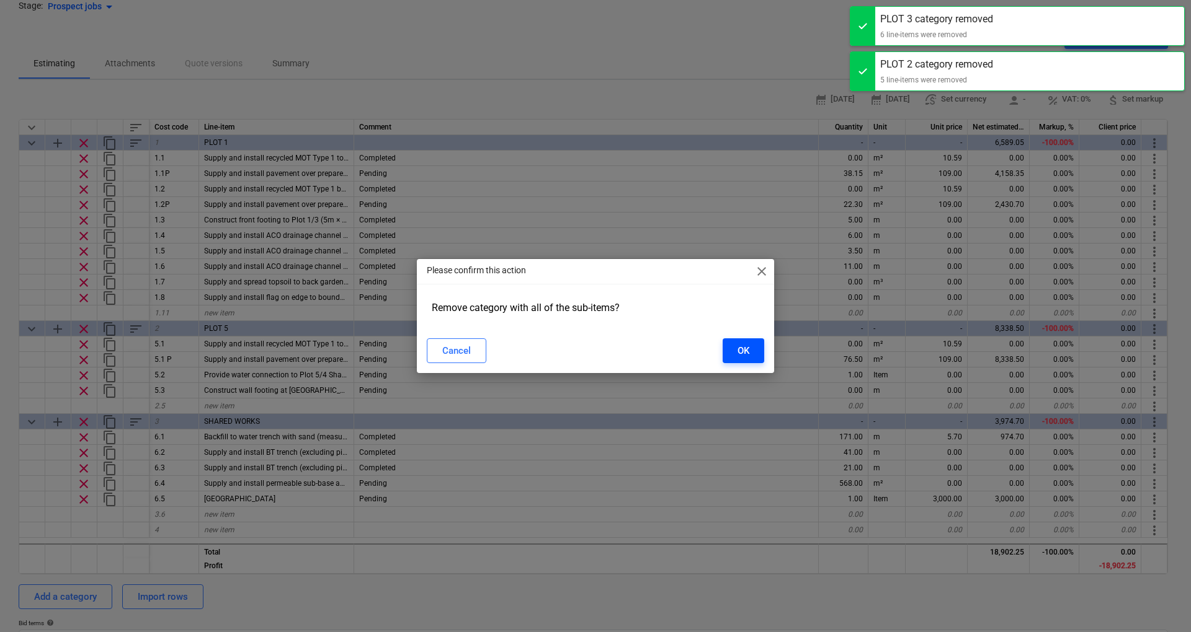
click at [735, 350] on button "OK" at bounding box center [743, 351] width 42 height 25
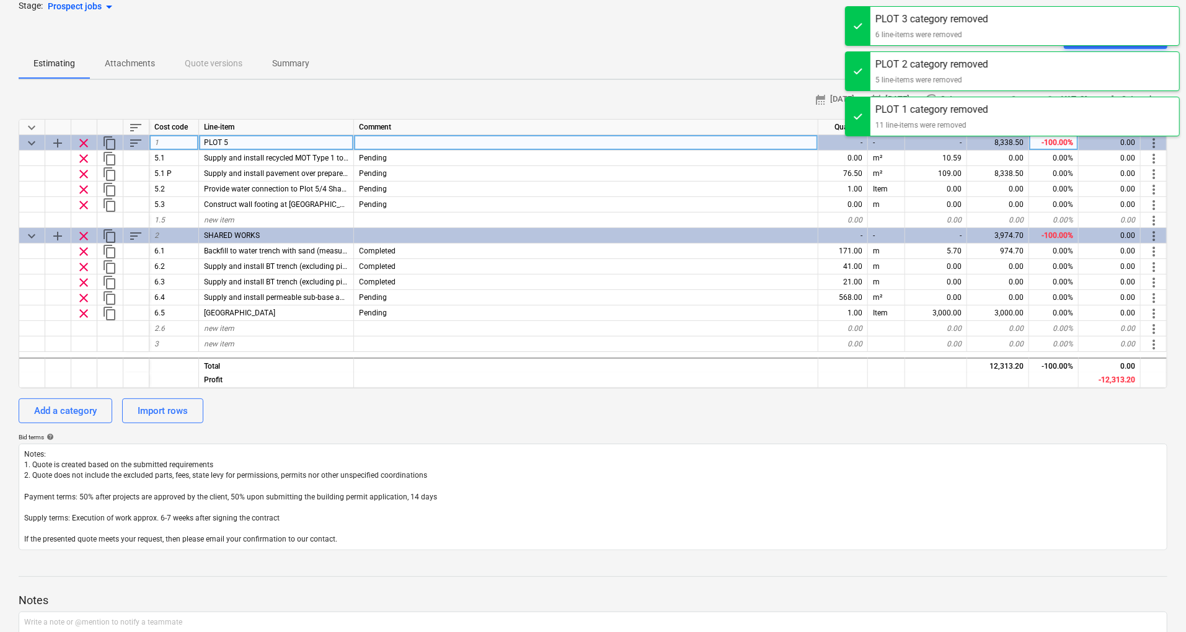
click at [83, 147] on span "clear" at bounding box center [83, 143] width 15 height 15
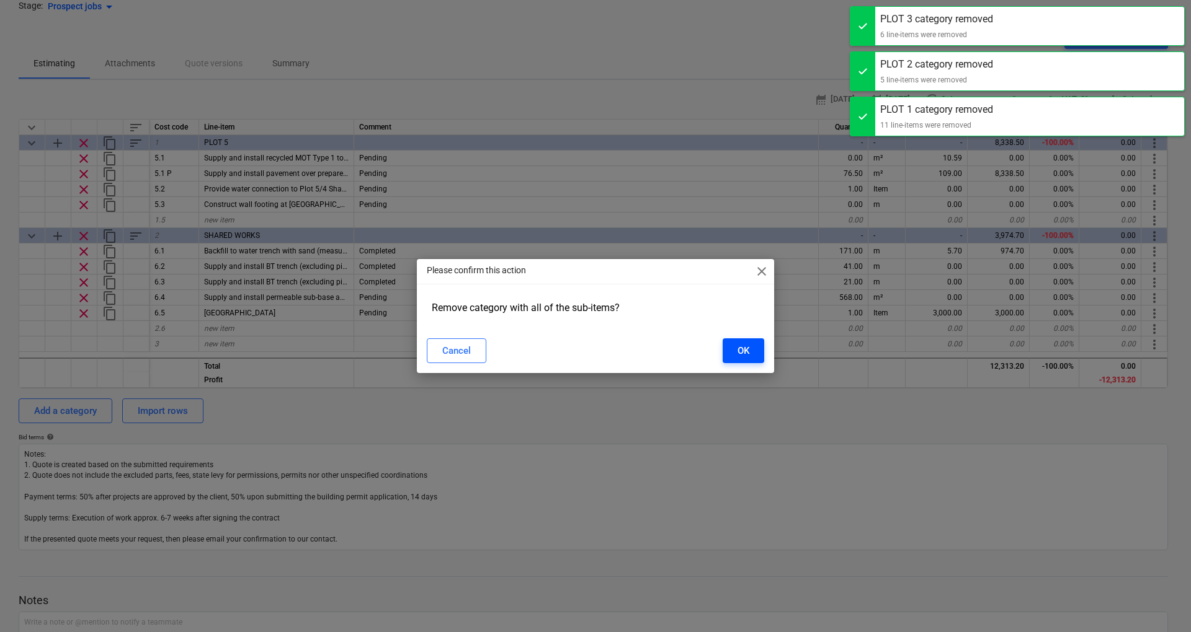
click at [733, 347] on button "OK" at bounding box center [743, 351] width 42 height 25
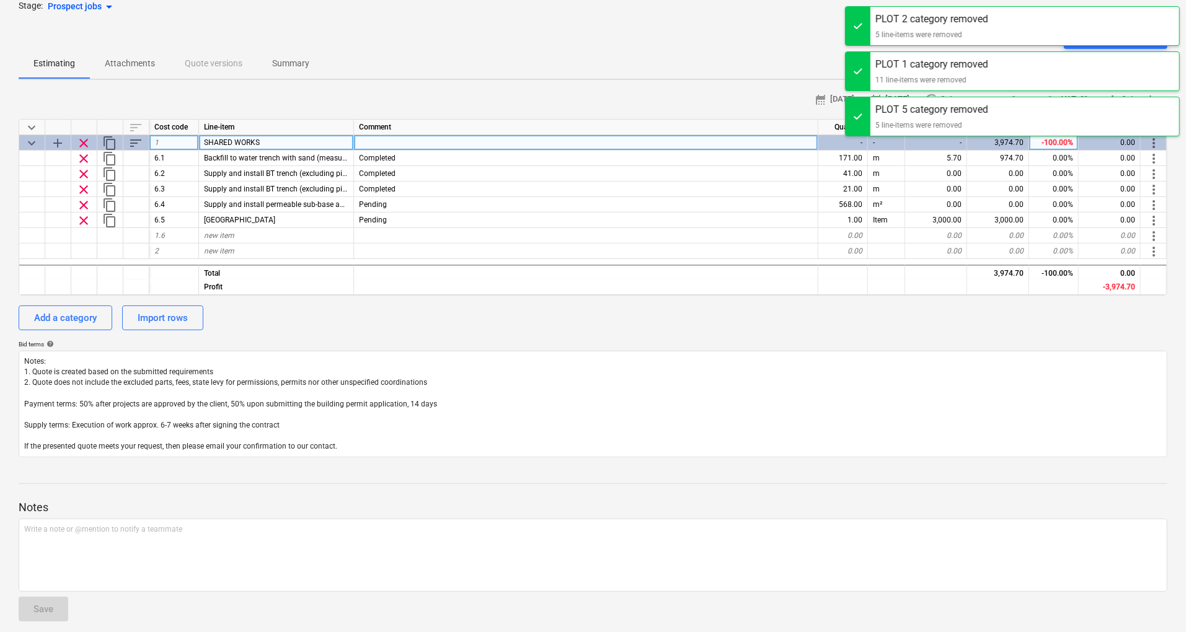
click at [83, 144] on span "clear" at bounding box center [83, 143] width 15 height 15
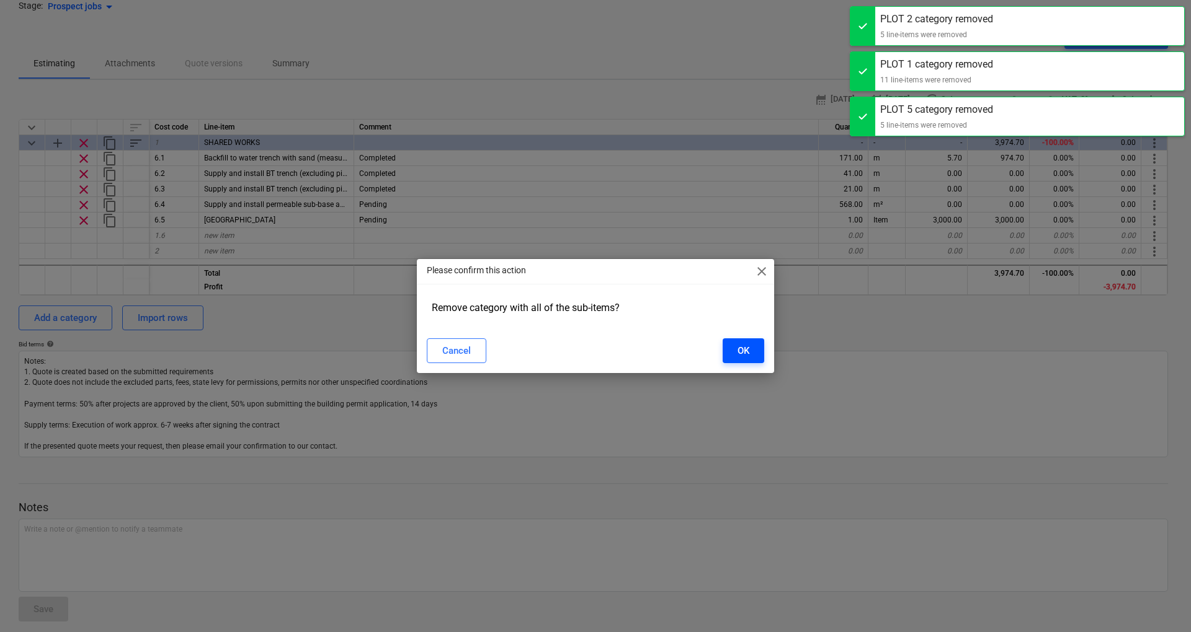
click at [728, 355] on button "OK" at bounding box center [743, 351] width 42 height 25
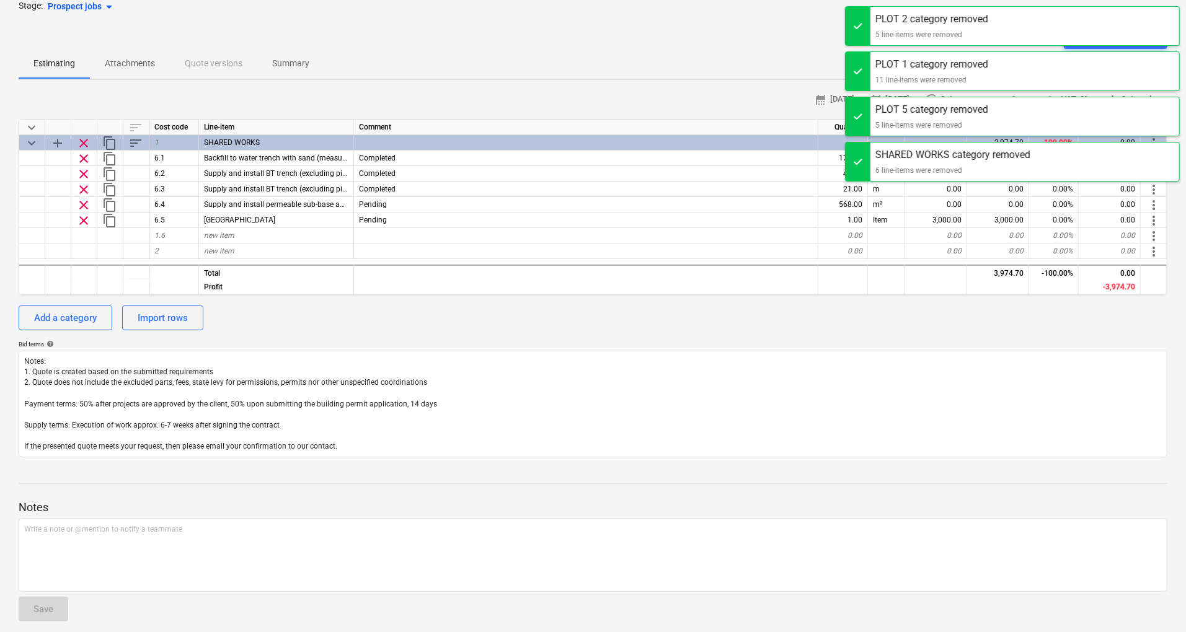
scroll to position [0, 0]
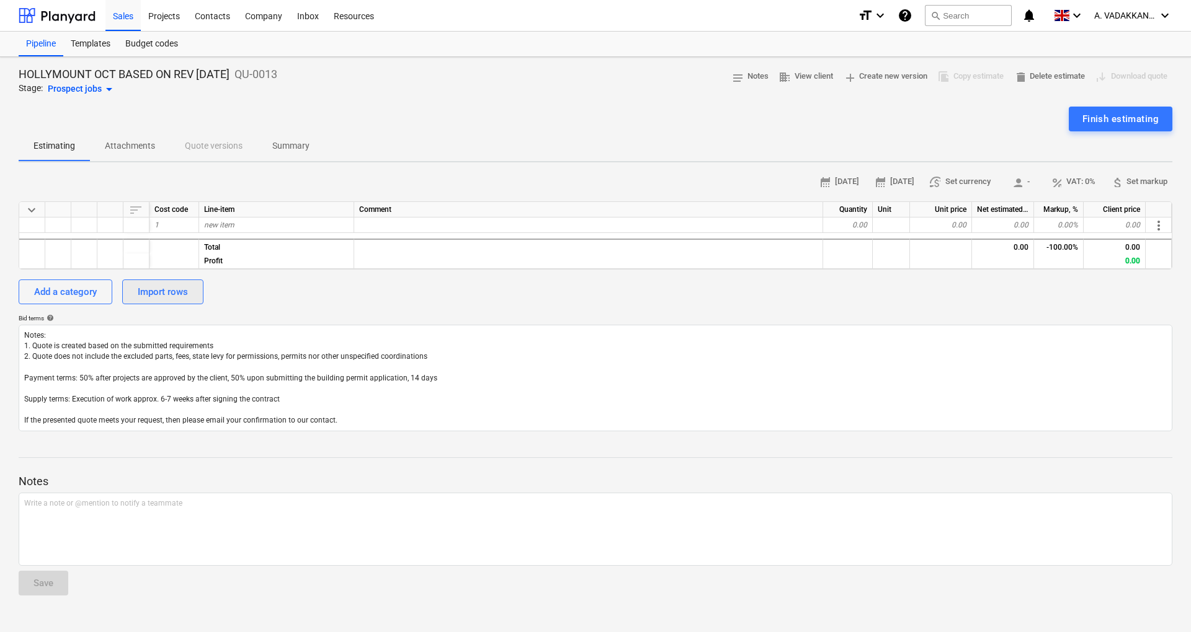
click at [156, 286] on div "Import rows" at bounding box center [163, 292] width 50 height 16
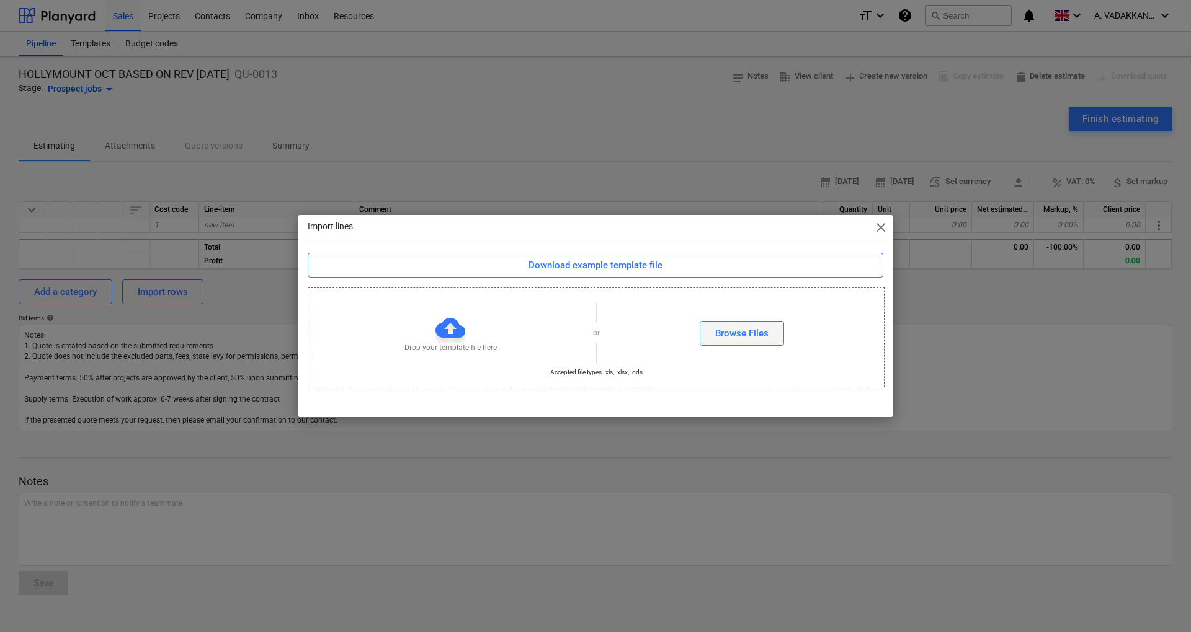
click at [735, 329] on div "Browse Files" at bounding box center [741, 334] width 53 height 16
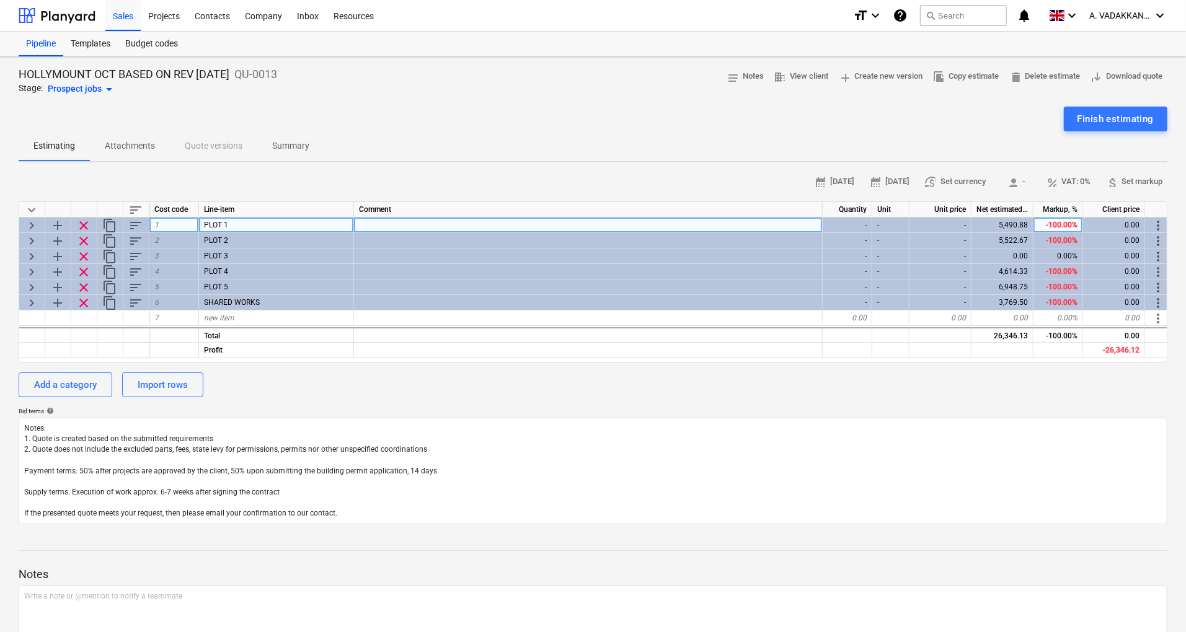
click at [30, 226] on span "keyboard_arrow_right" at bounding box center [31, 225] width 15 height 15
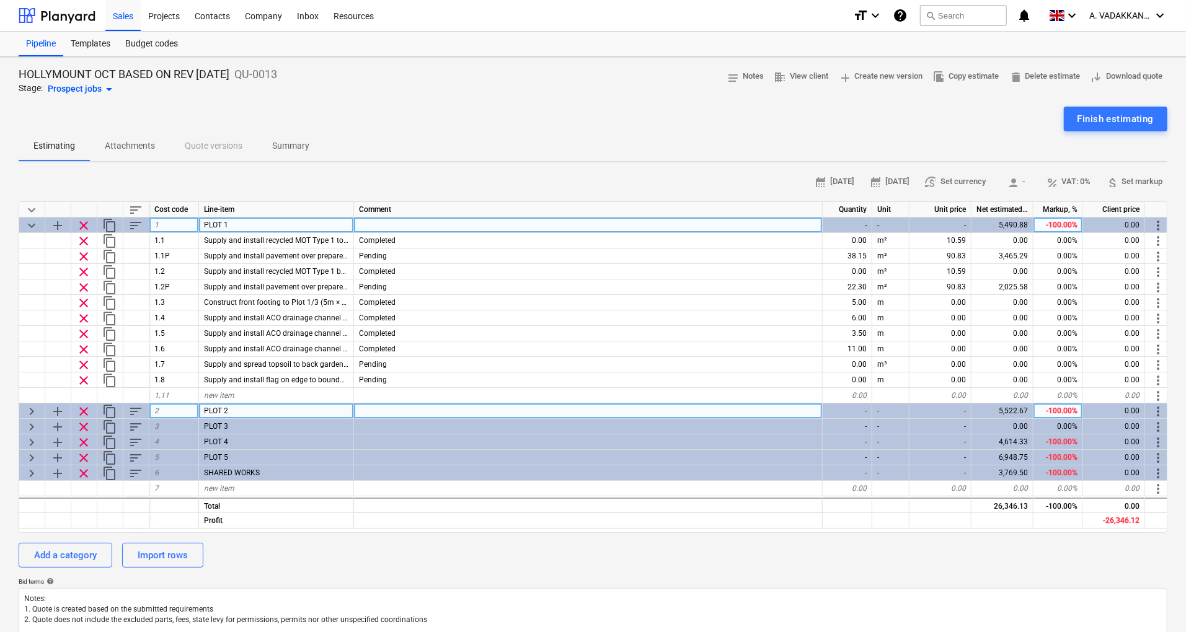
click at [36, 414] on span "keyboard_arrow_right" at bounding box center [31, 411] width 15 height 15
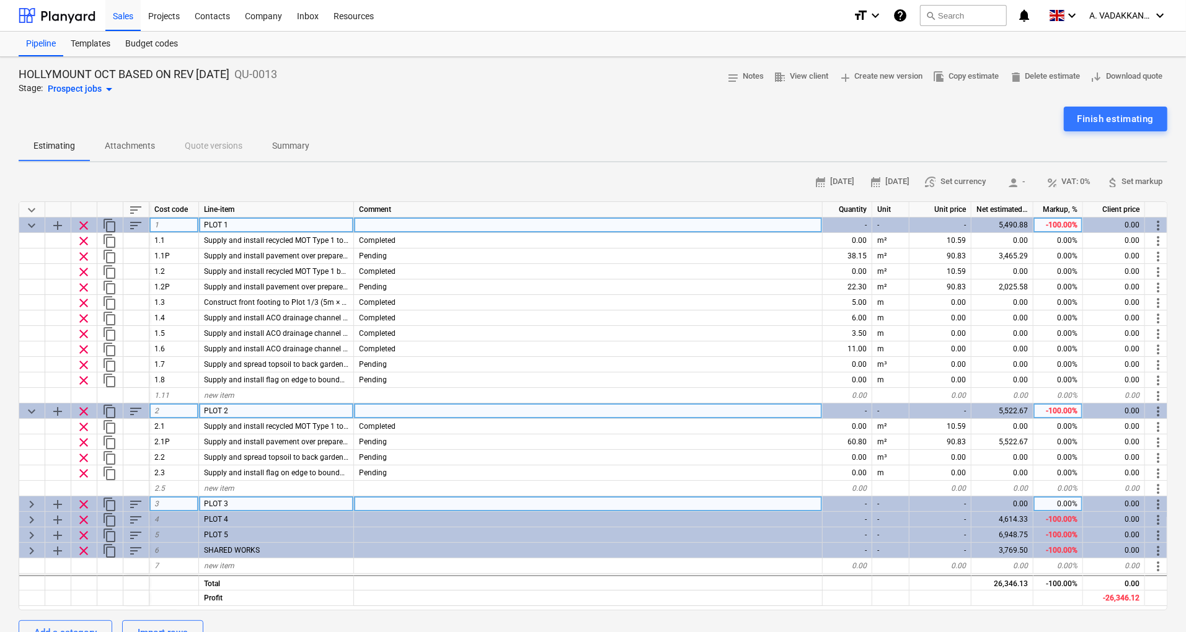
click at [35, 505] on span "keyboard_arrow_right" at bounding box center [31, 504] width 15 height 15
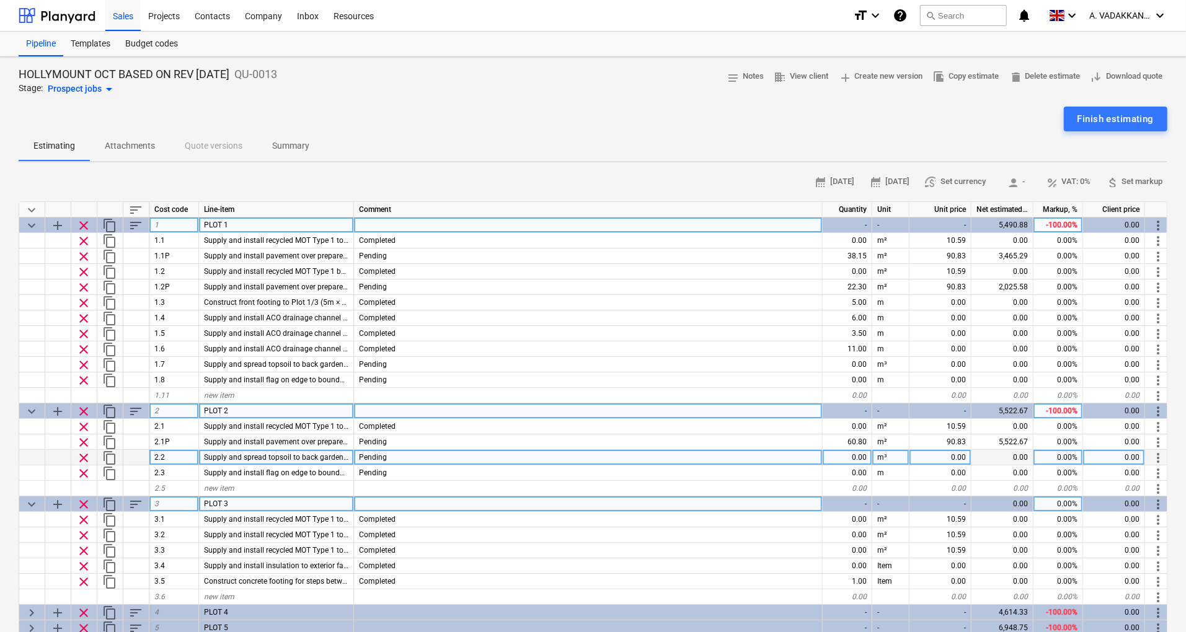
scroll to position [82, 0]
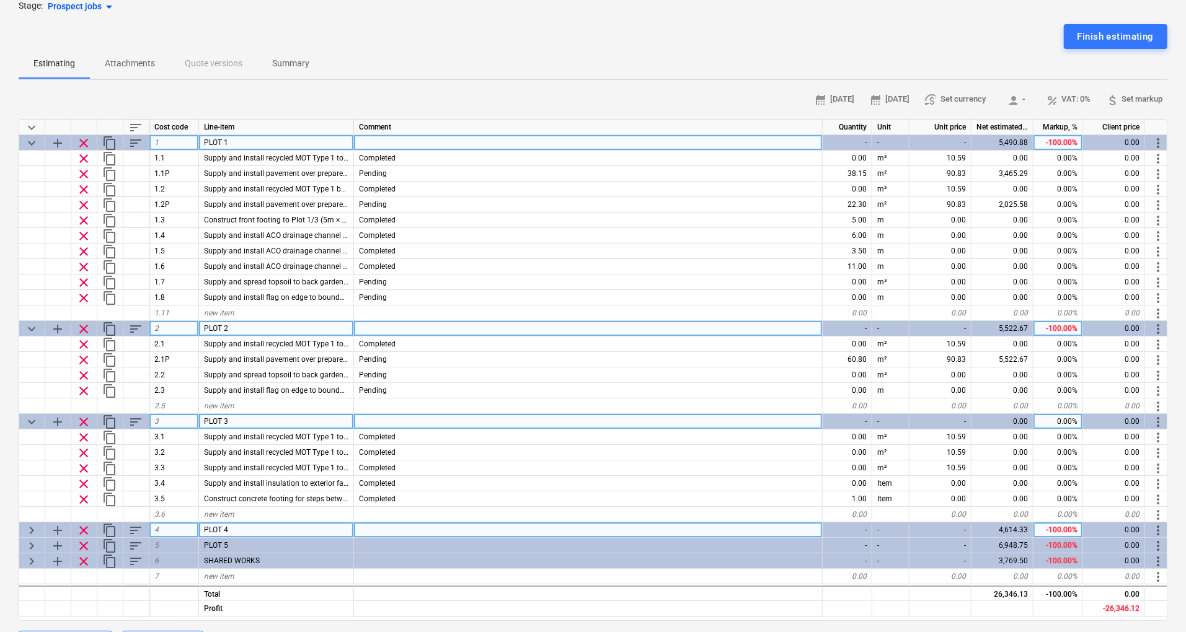
click at [31, 532] on span "keyboard_arrow_right" at bounding box center [31, 530] width 15 height 15
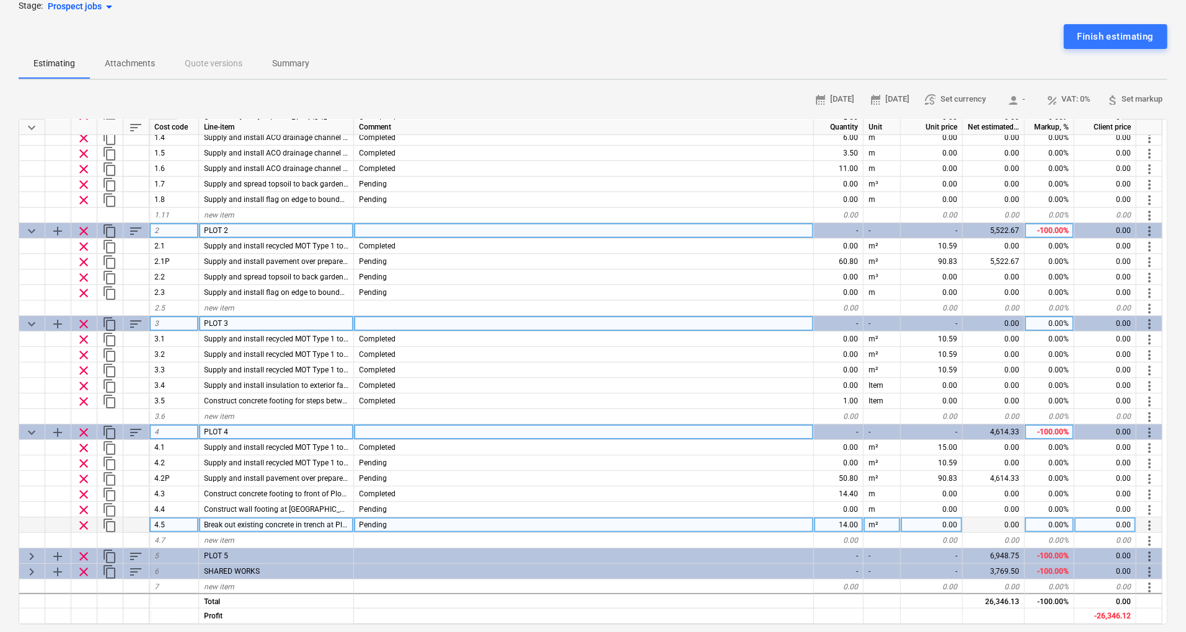
scroll to position [99, 0]
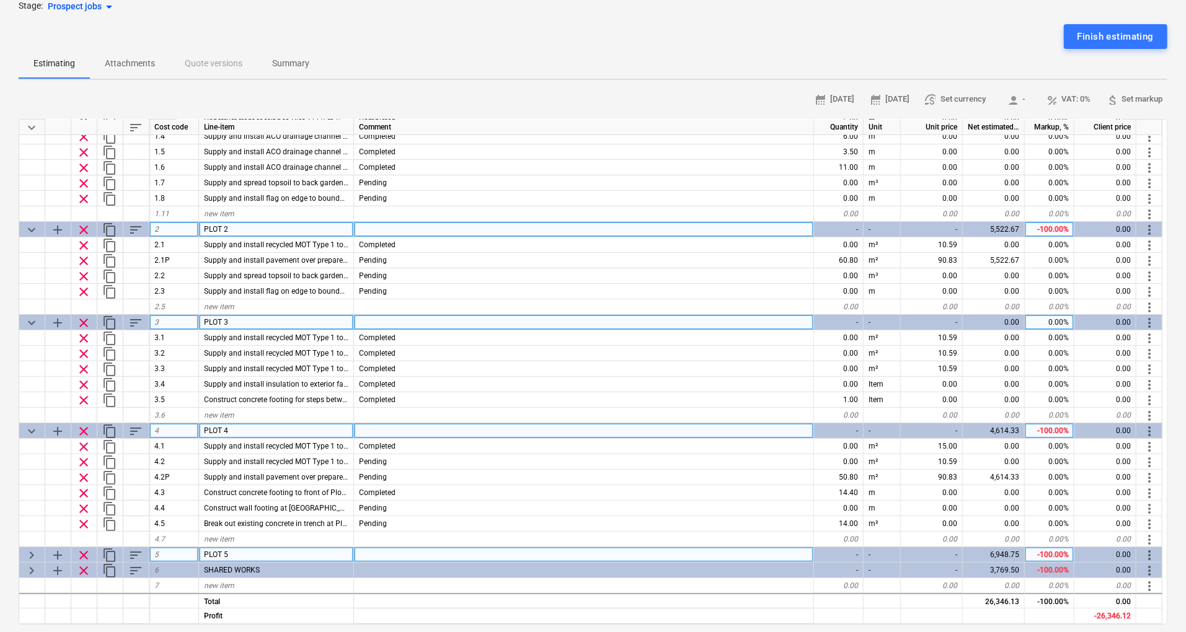
click at [37, 554] on span "keyboard_arrow_right" at bounding box center [31, 555] width 15 height 15
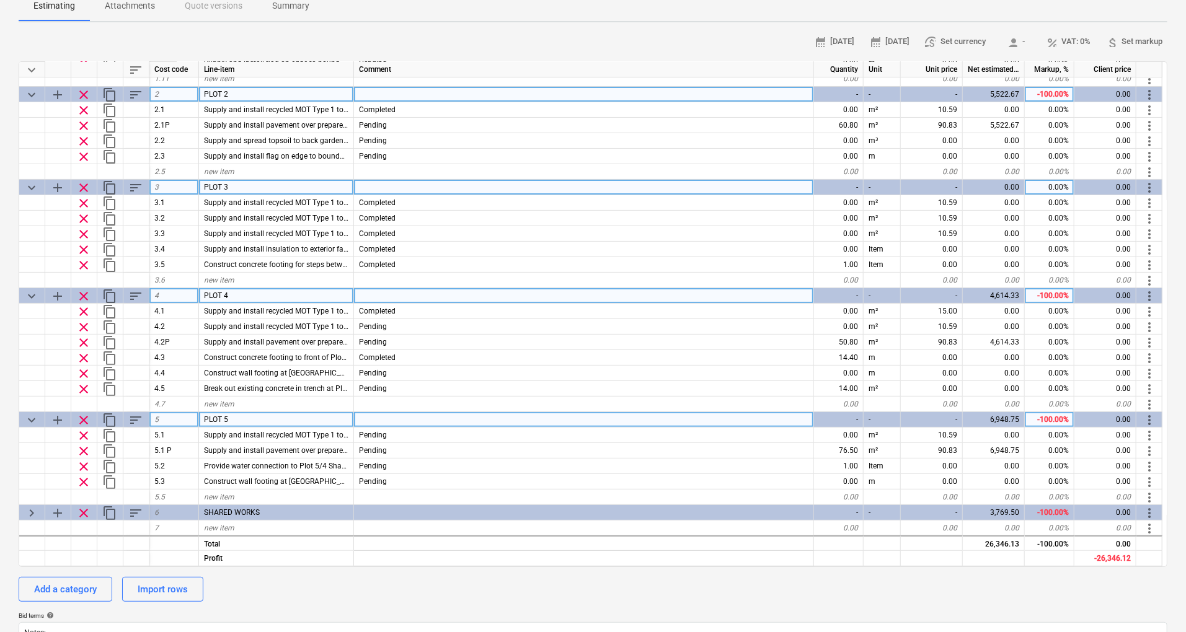
scroll to position [248, 0]
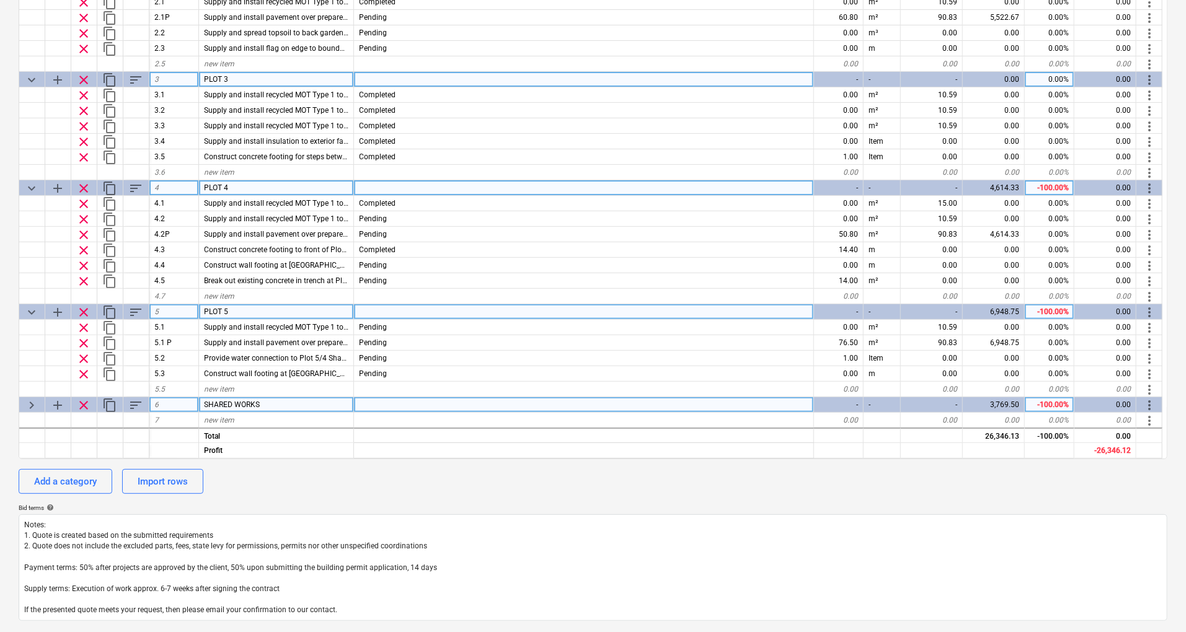
drag, startPoint x: 25, startPoint y: 410, endPoint x: 66, endPoint y: 399, distance: 42.6
click at [25, 410] on span "keyboard_arrow_right" at bounding box center [31, 405] width 15 height 15
type textarea "x"
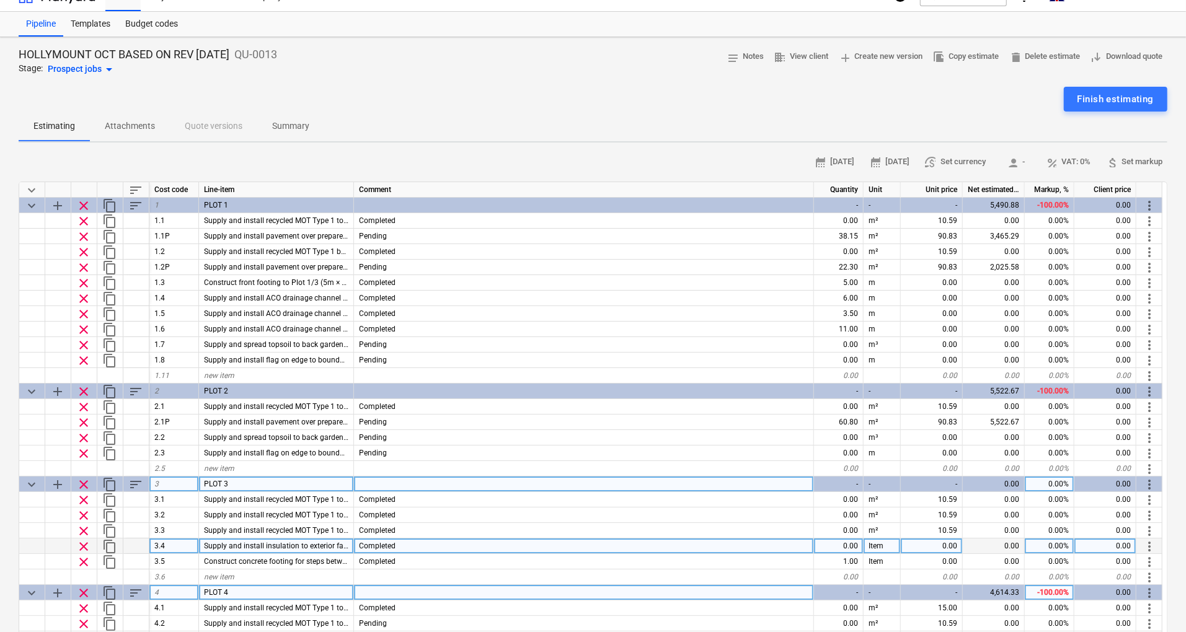
scroll to position [0, 0]
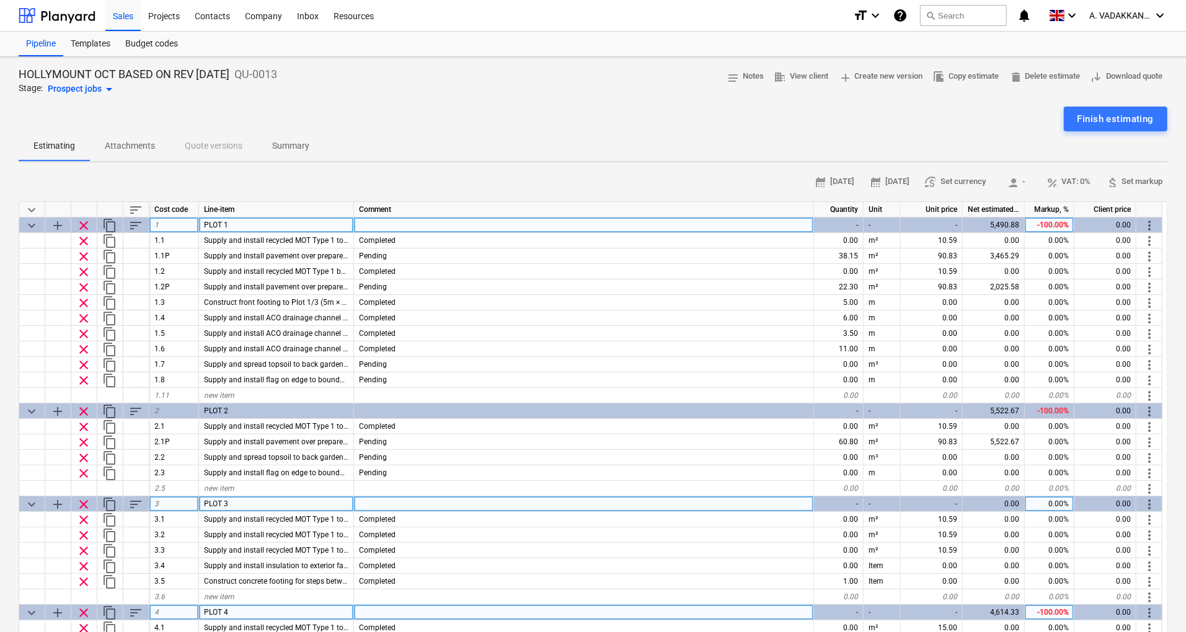
click at [1049, 226] on div "-100.00%" at bounding box center [1050, 226] width 50 height 16
type input "20"
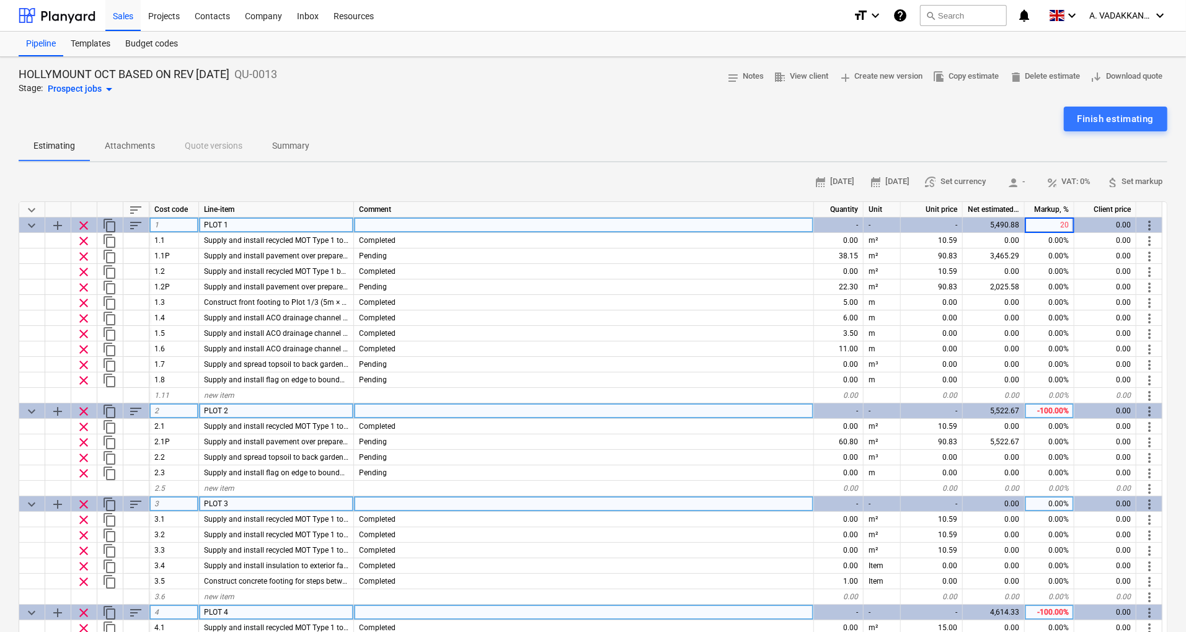
click at [1041, 407] on div "-100.00%" at bounding box center [1050, 412] width 50 height 16
type textarea "x"
type input "20"
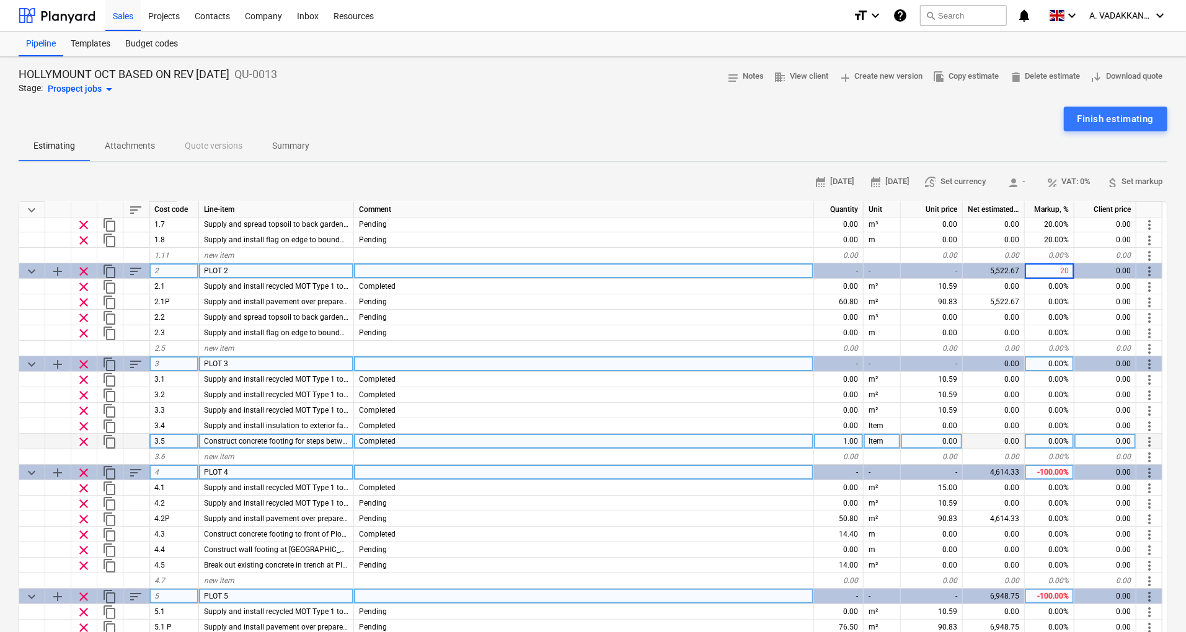
scroll to position [165, 0]
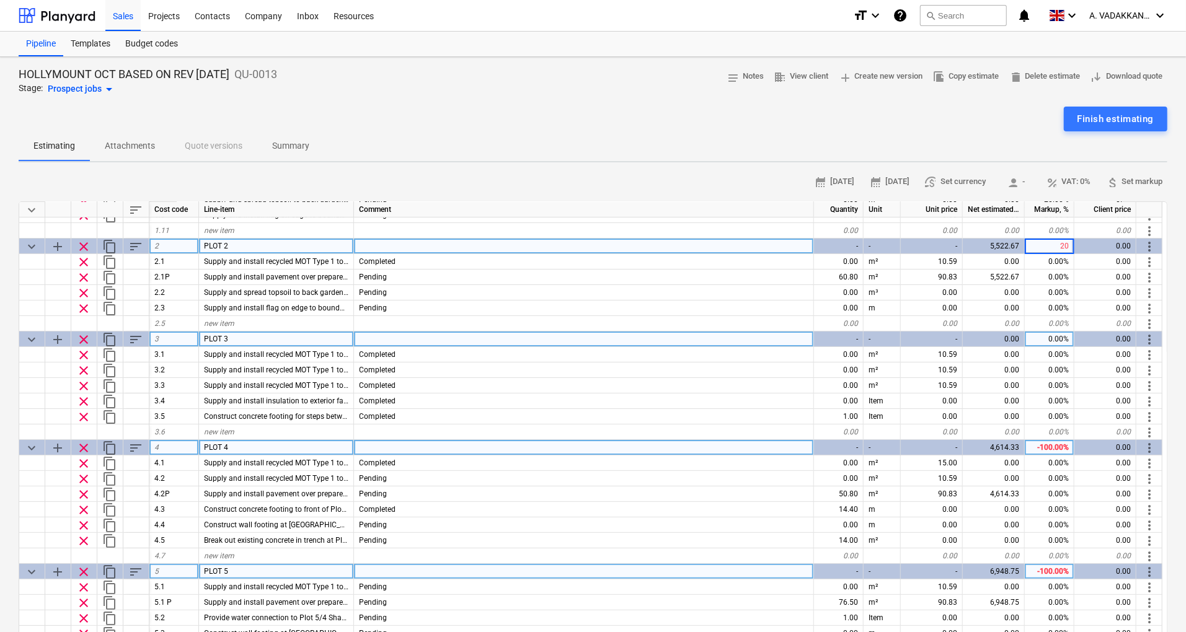
click at [1050, 444] on div "-100.00%" at bounding box center [1050, 448] width 50 height 16
type textarea "x"
type input "20"
click at [1055, 567] on div "-100.00%" at bounding box center [1050, 572] width 50 height 16
type input "2"
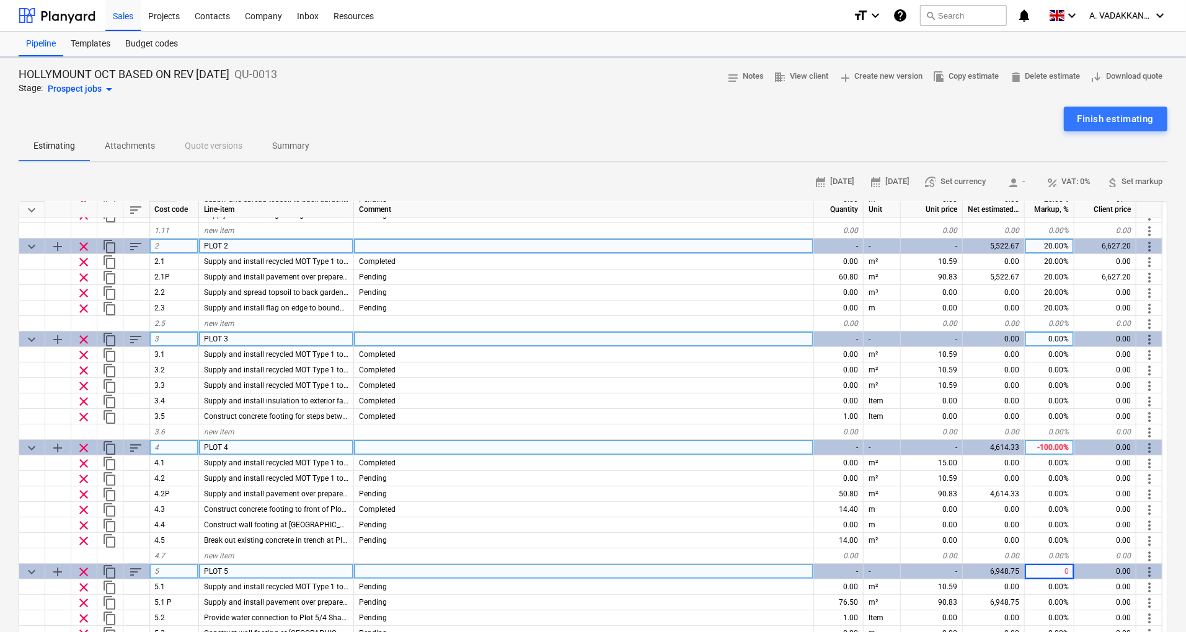
type textarea "x"
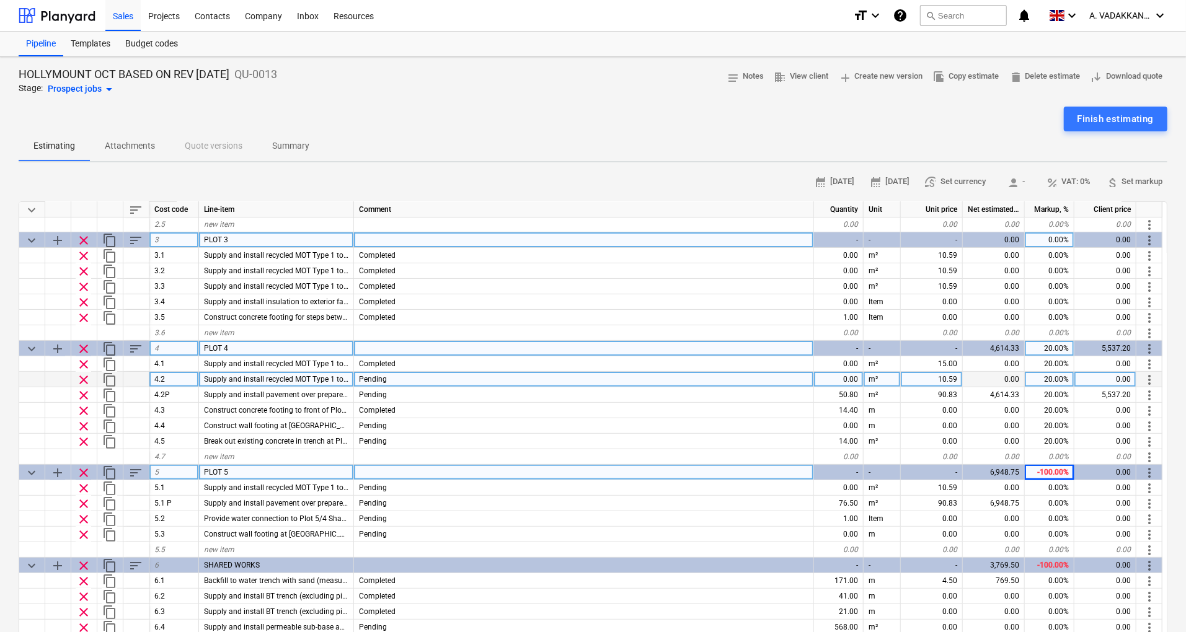
scroll to position [270, 0]
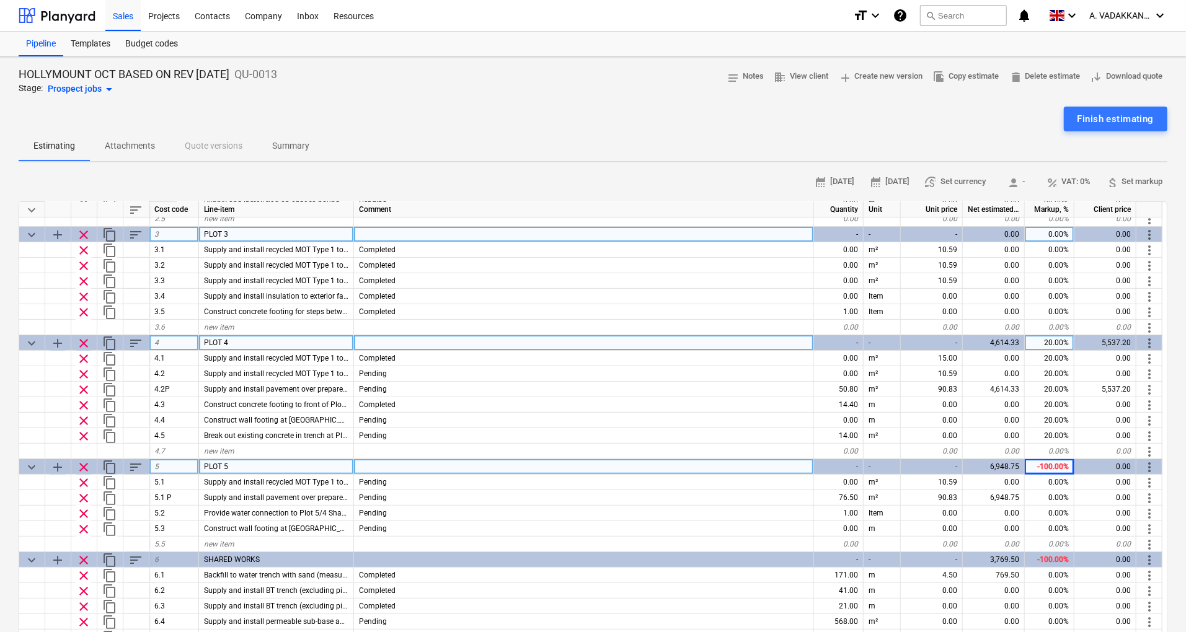
click at [1054, 464] on div "-100.00%" at bounding box center [1050, 467] width 50 height 16
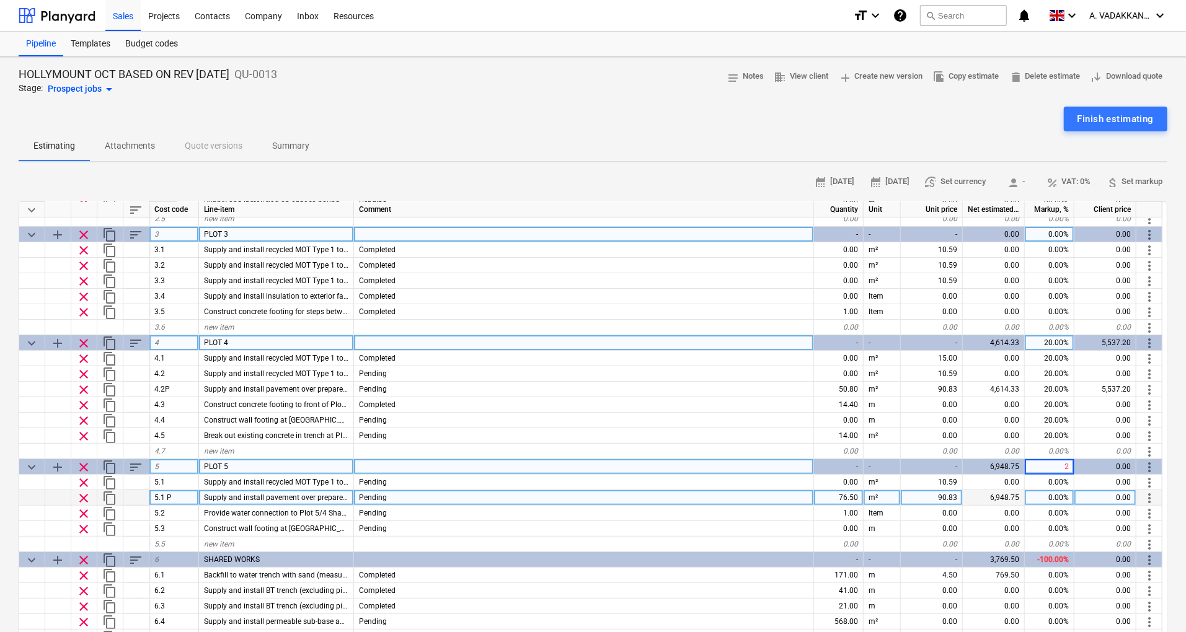
type input "20"
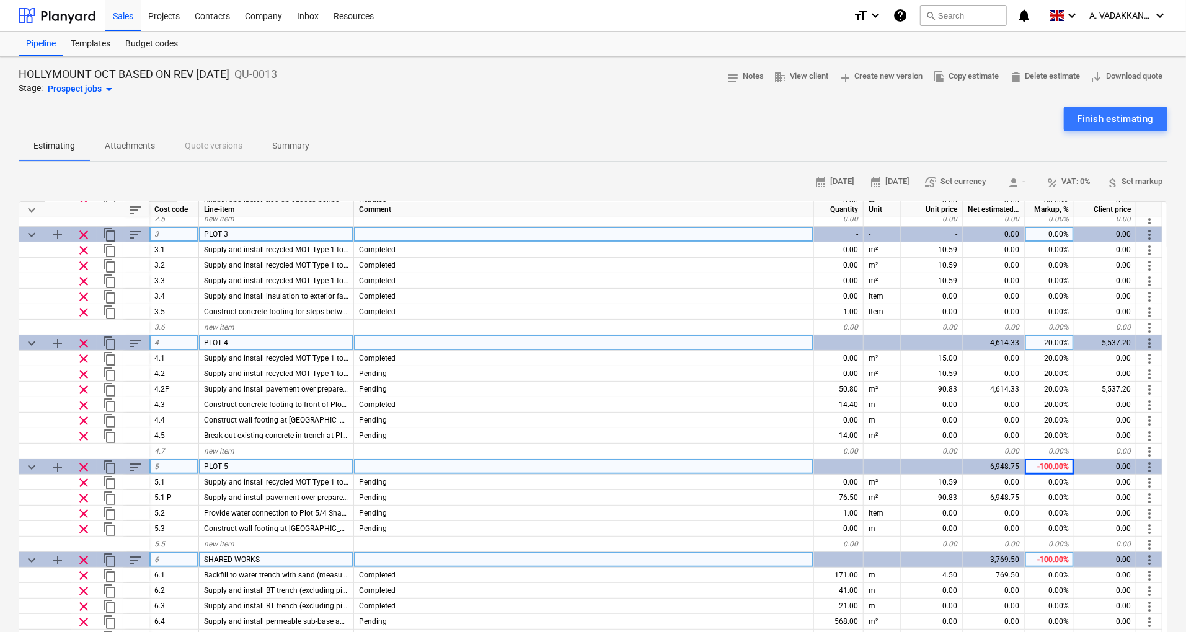
click at [1047, 557] on div "-100.00%" at bounding box center [1050, 560] width 50 height 16
type textarea "x"
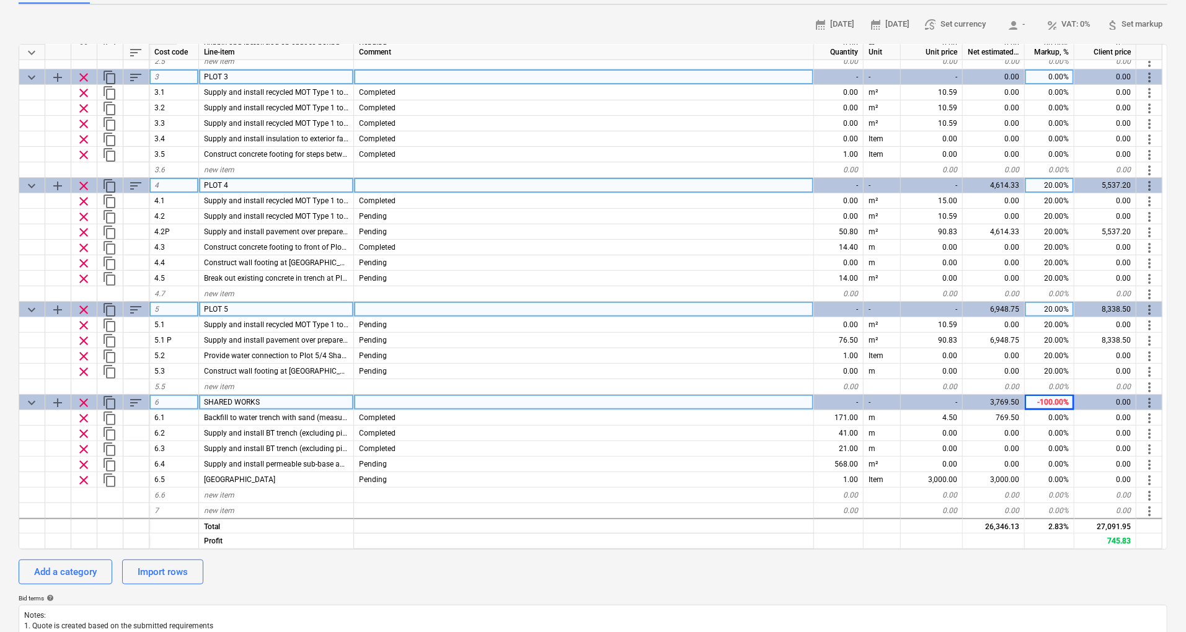
scroll to position [165, 0]
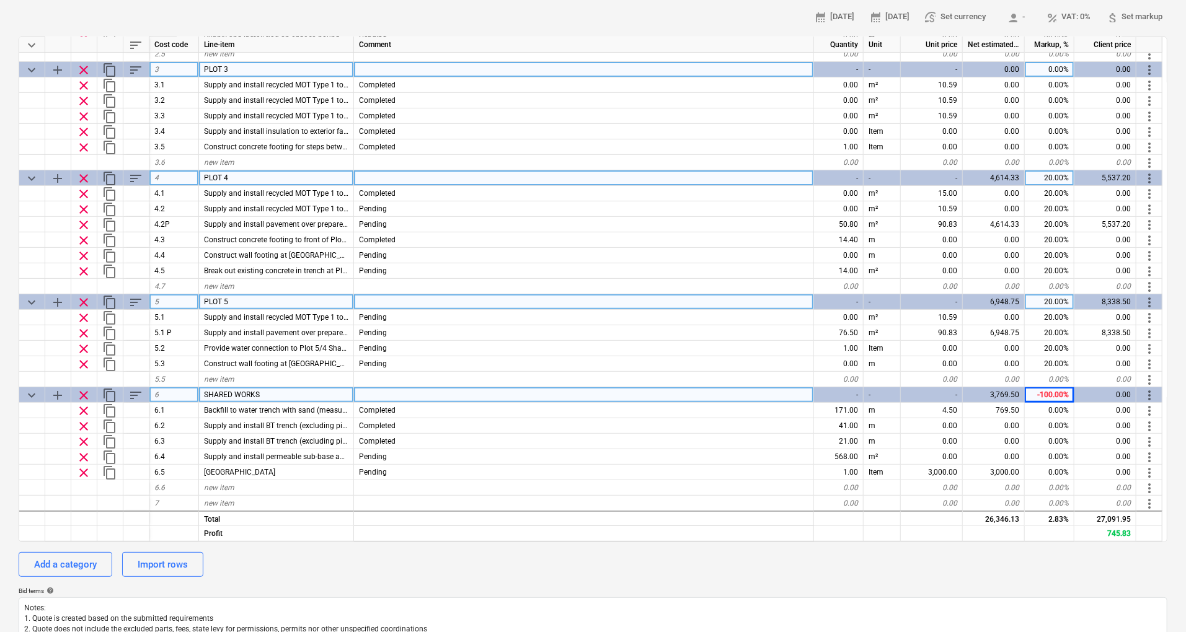
click at [1045, 388] on div "-100.00%" at bounding box center [1050, 396] width 50 height 16
type input "20"
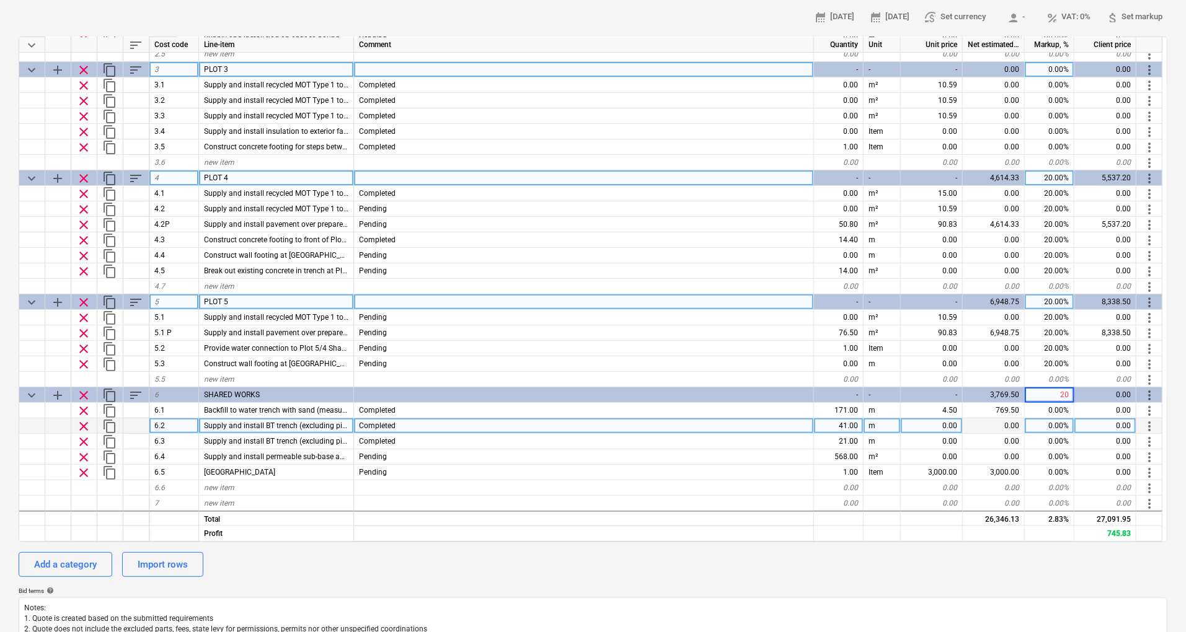
click at [1061, 427] on div "0.00%" at bounding box center [1050, 427] width 50 height 16
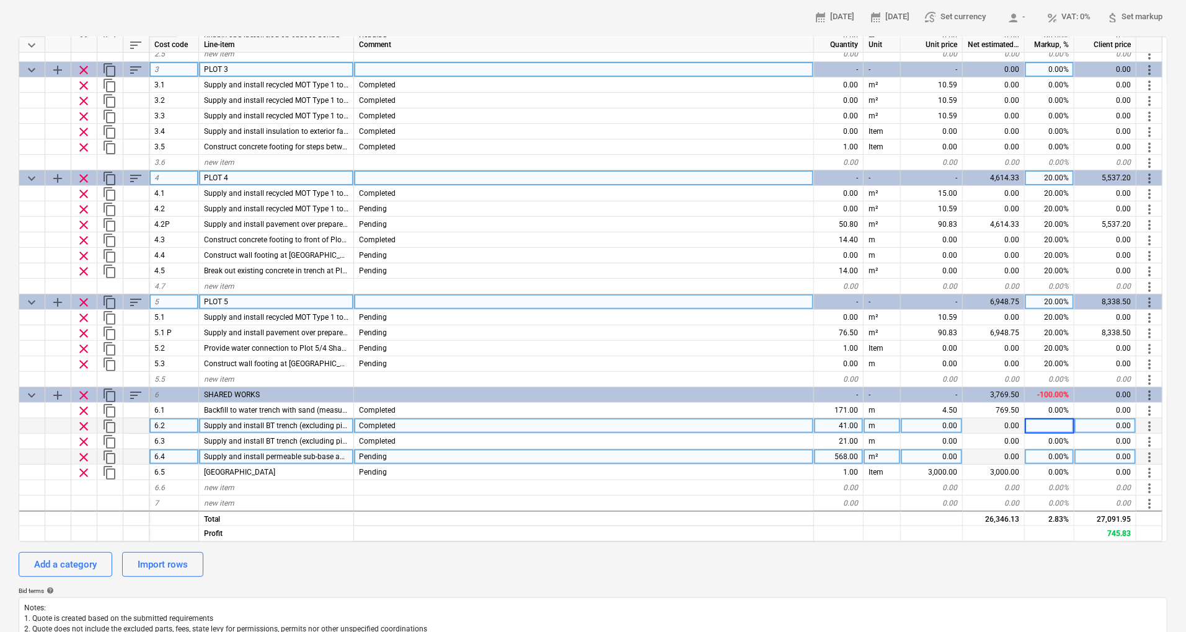
type textarea "x"
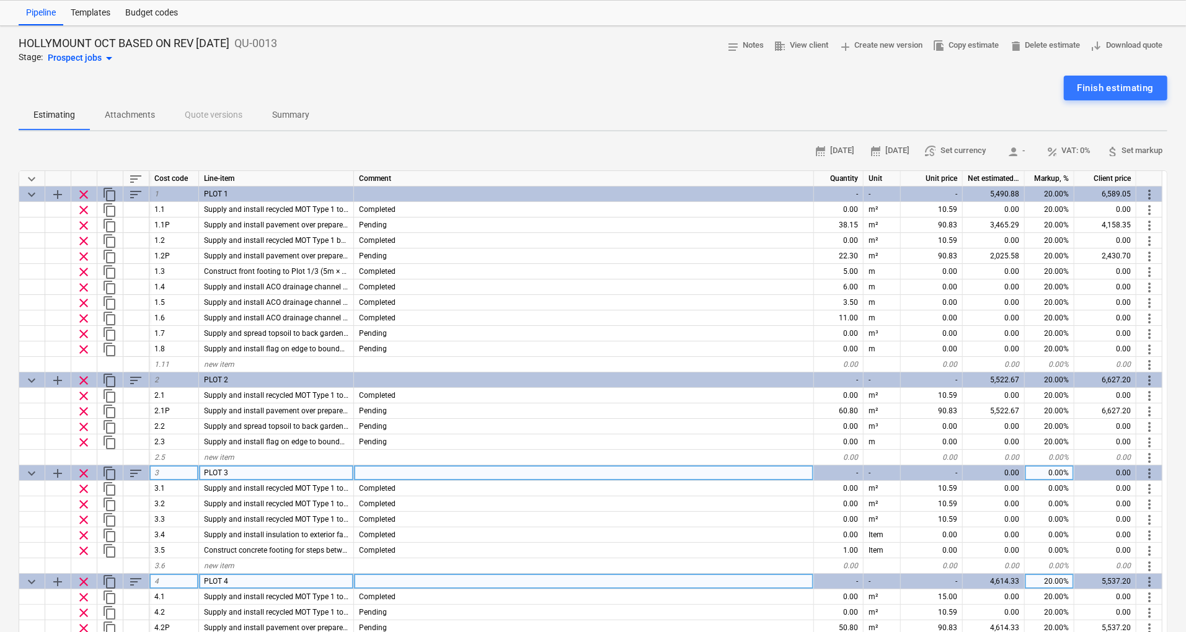
scroll to position [0, 0]
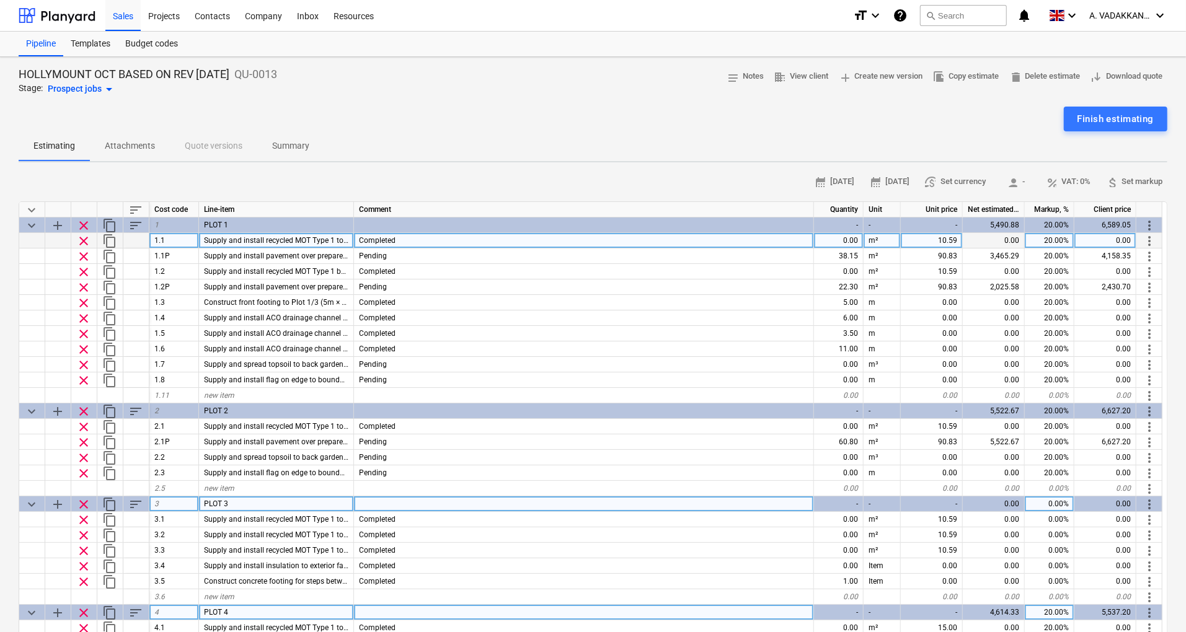
click at [848, 241] on div "0.00" at bounding box center [839, 241] width 50 height 16
click at [846, 239] on div "0.00" at bounding box center [839, 241] width 50 height 16
type input "38.15"
type textarea "x"
drag, startPoint x: 355, startPoint y: 208, endPoint x: 425, endPoint y: 206, distance: 70.1
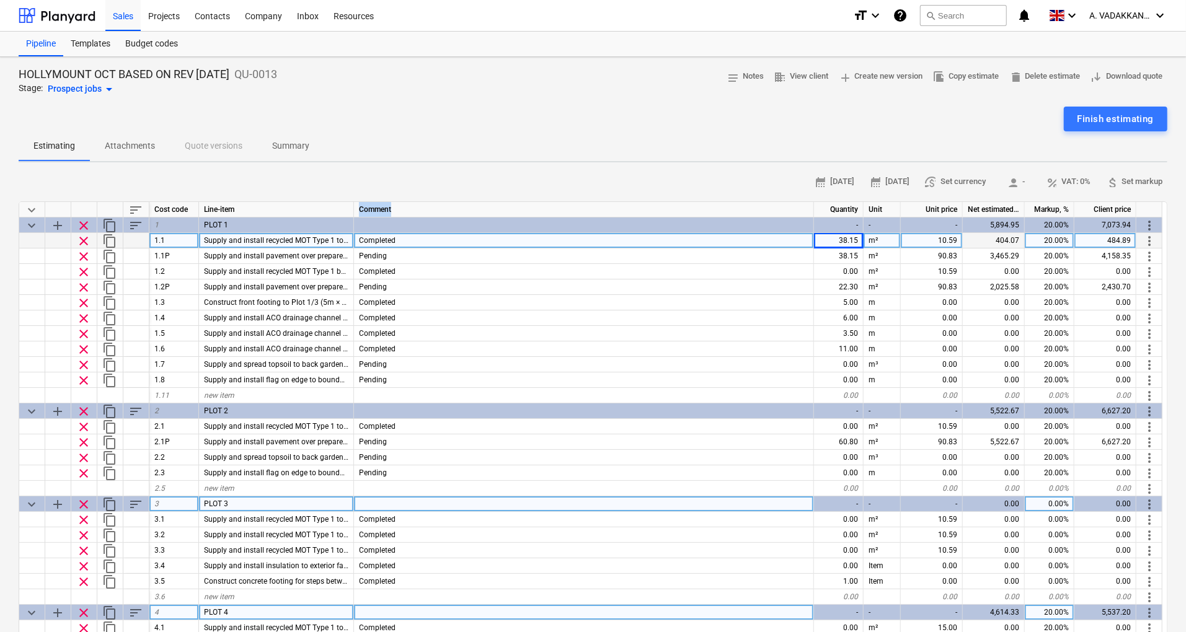
click at [425, 206] on div "Comment" at bounding box center [584, 210] width 460 height 16
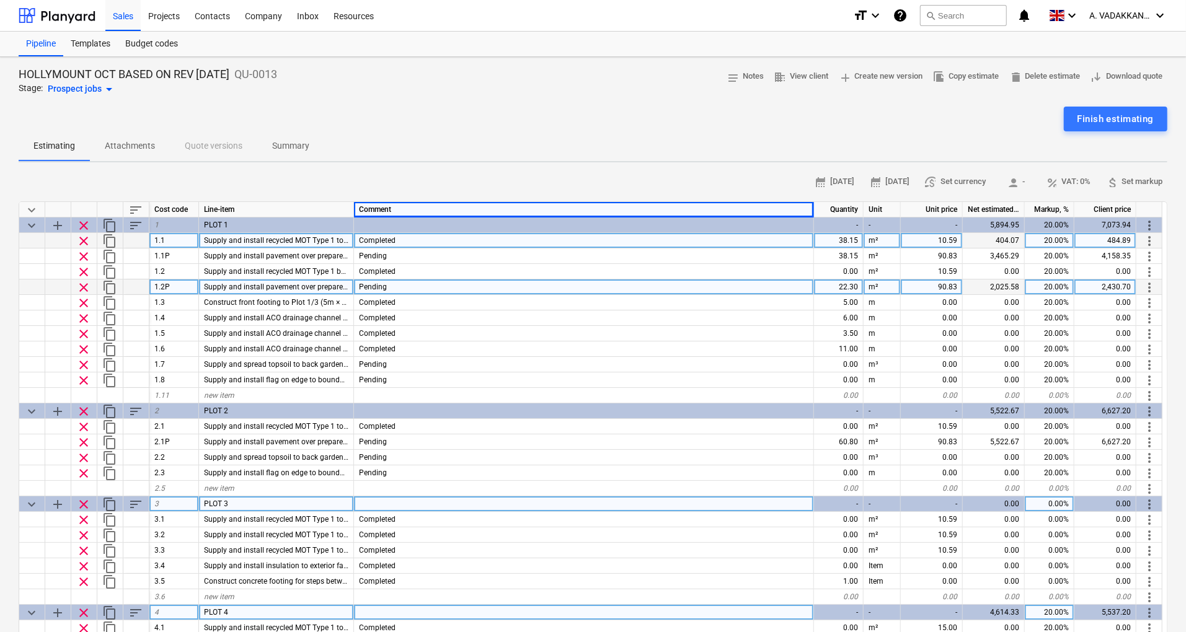
click at [360, 280] on div "Pending" at bounding box center [584, 288] width 460 height 16
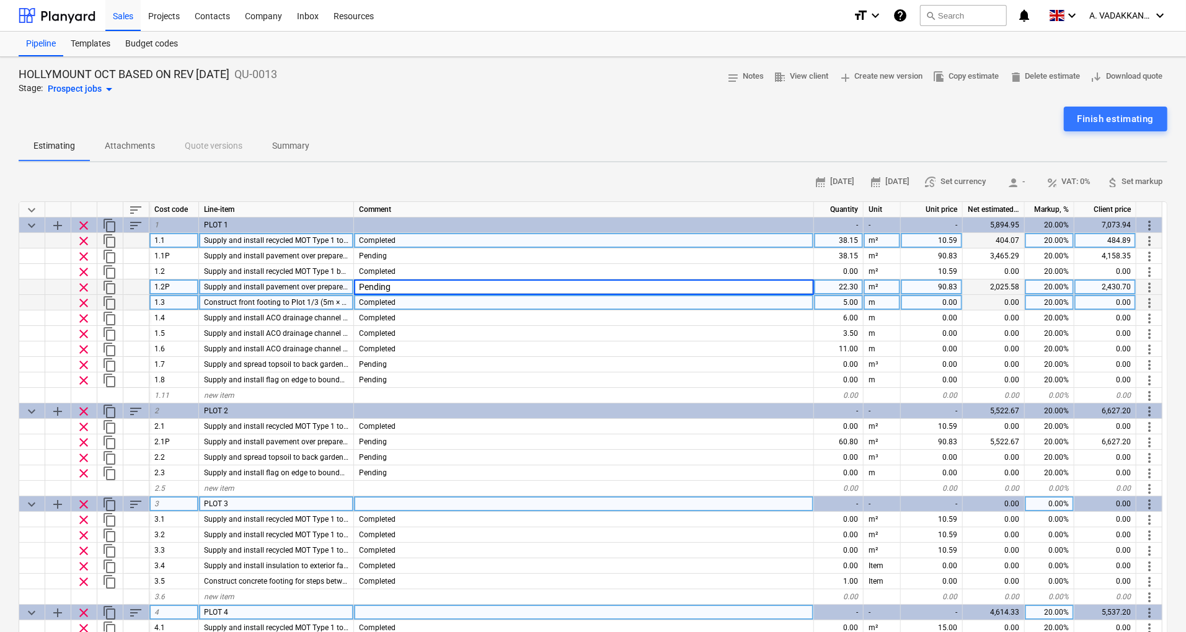
click at [326, 296] on div "Construct front footing to Plot 1/3 (5m × 0.6m × 0.6m)." at bounding box center [276, 303] width 155 height 16
click at [327, 285] on span "Supply and install pavement over prepared MOT Type 1 between Plot 1 and Plot 2 …" at bounding box center [363, 287] width 319 height 9
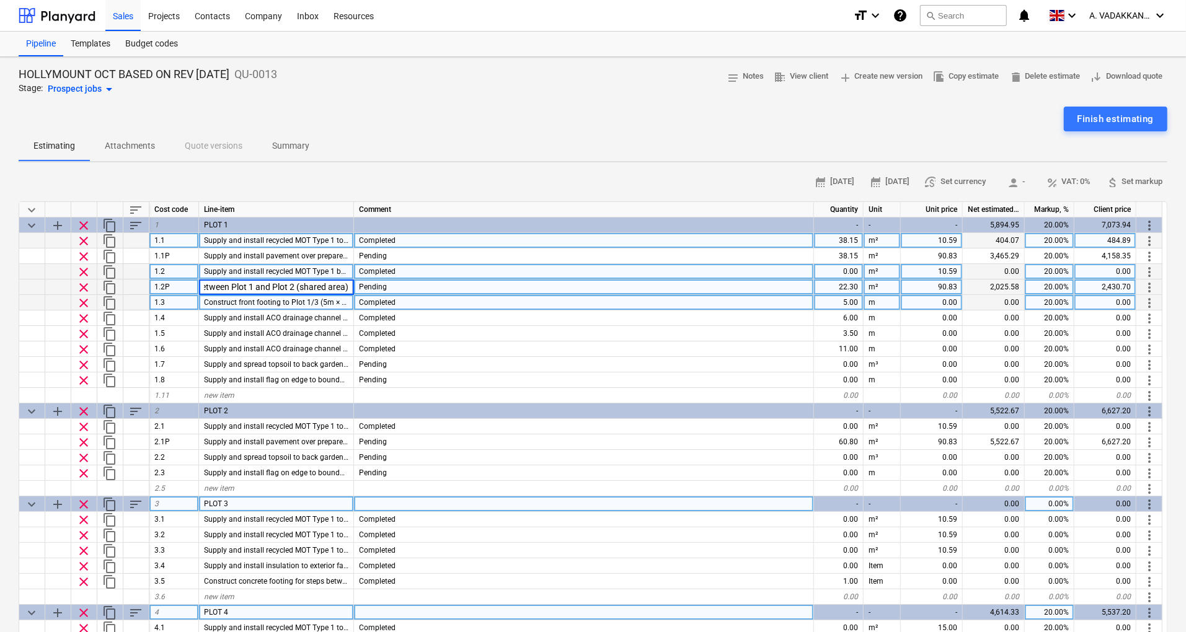
click at [337, 271] on span "Supply and install recycled MOT Type 1 between Plot 1 and Plot 2 (shared area)" at bounding box center [336, 271] width 265 height 9
click at [841, 274] on div "0.00" at bounding box center [839, 272] width 50 height 16
type input "22.3"
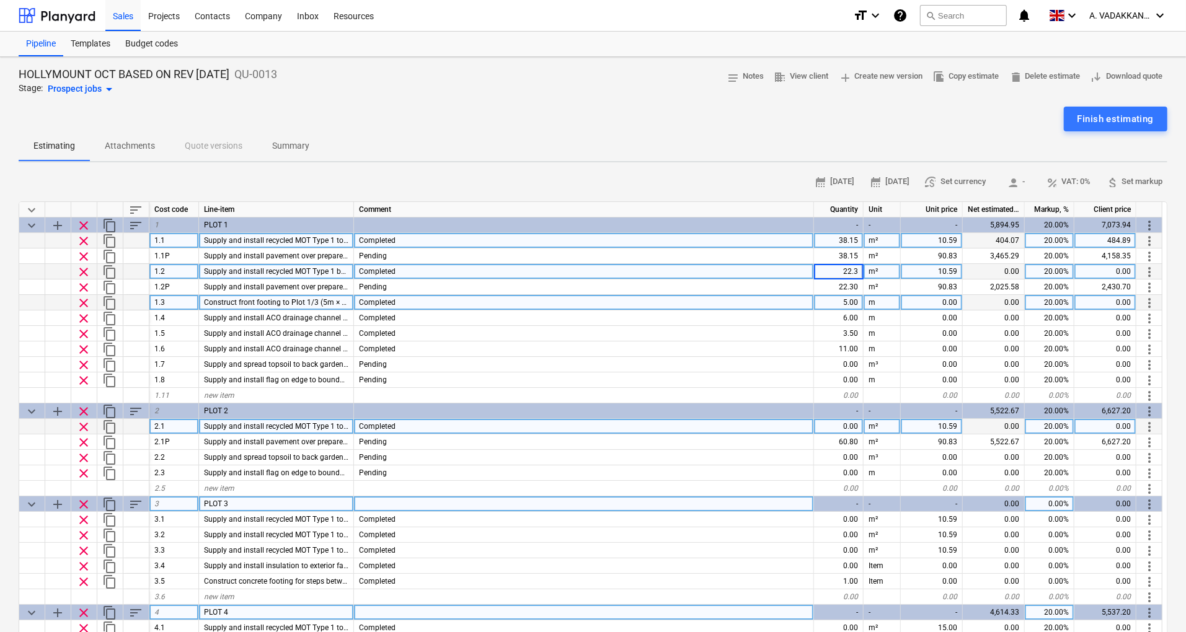
click at [851, 427] on div "0.00" at bounding box center [839, 427] width 50 height 16
type textarea "x"
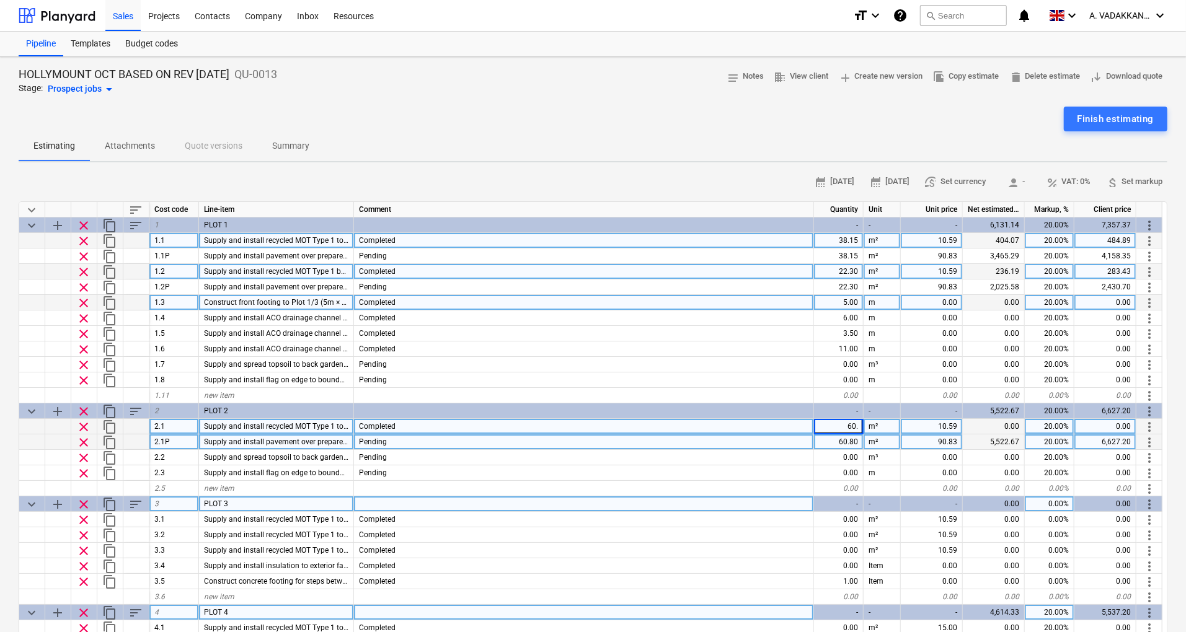
type input "60.8"
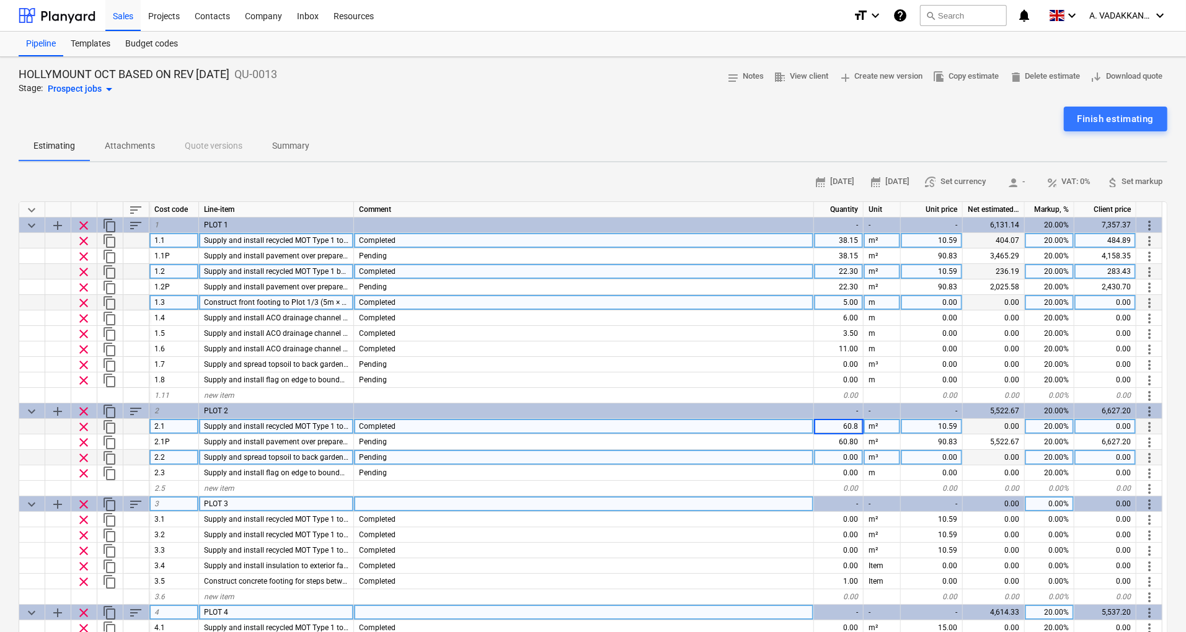
click at [850, 456] on div "0.00" at bounding box center [839, 458] width 50 height 16
type textarea "x"
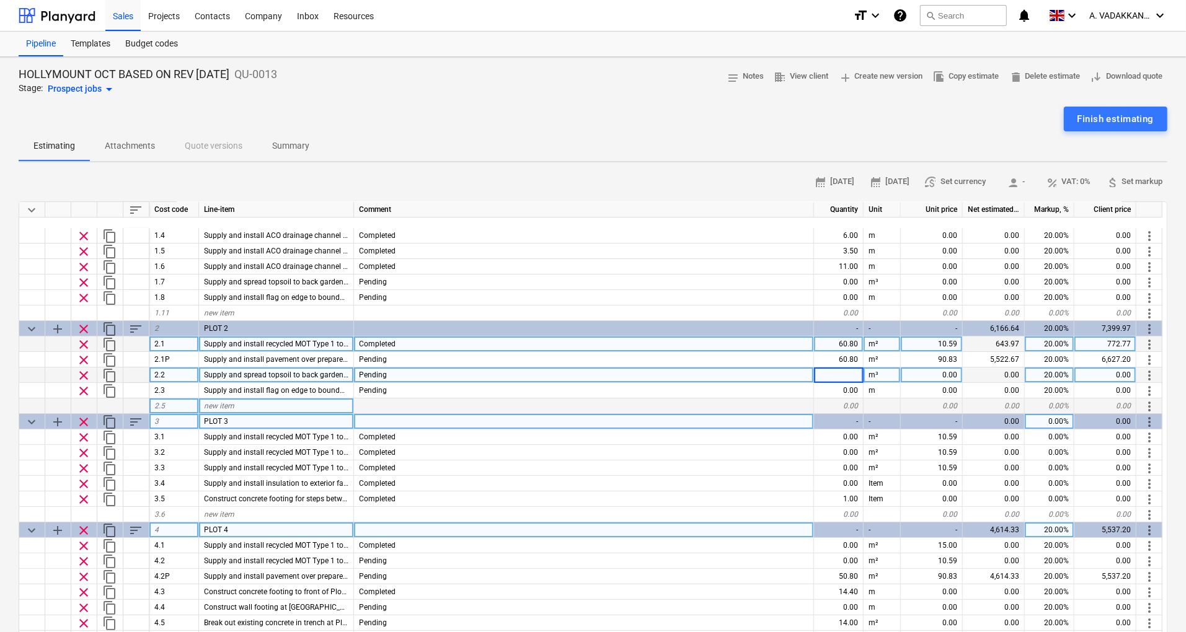
scroll to position [165, 0]
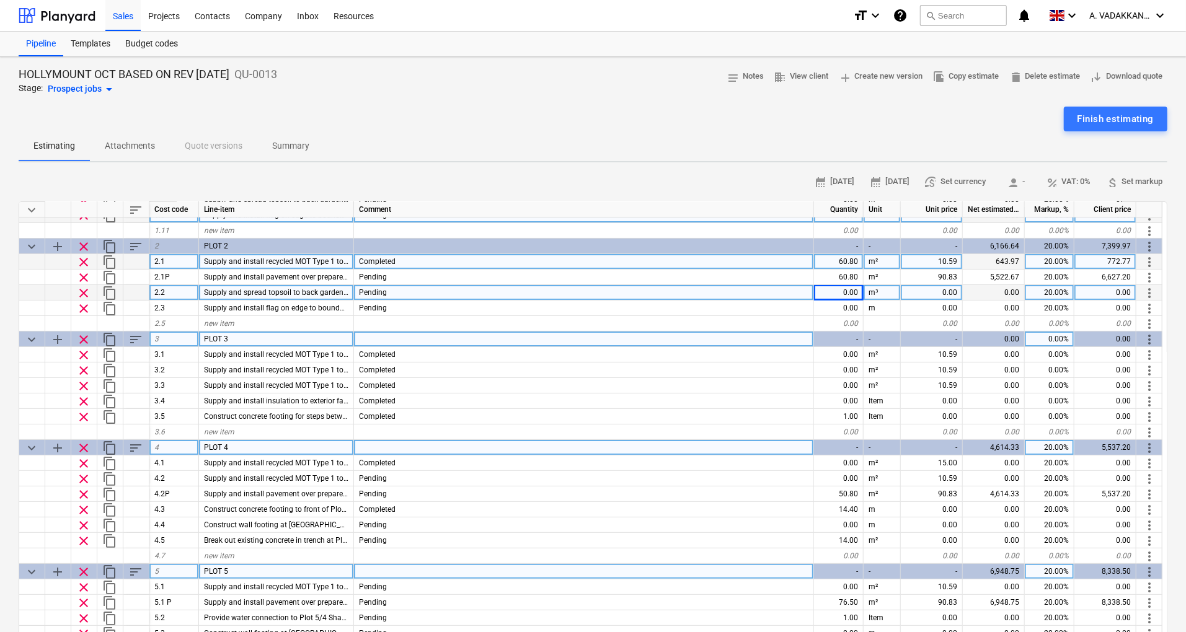
drag, startPoint x: 352, startPoint y: 206, endPoint x: 656, endPoint y: 217, distance: 304.0
click at [651, 223] on div "keyboard_arrow_down sort Cost code Line-item Comment Quantity Unit Unit price N…" at bounding box center [593, 455] width 1149 height 506
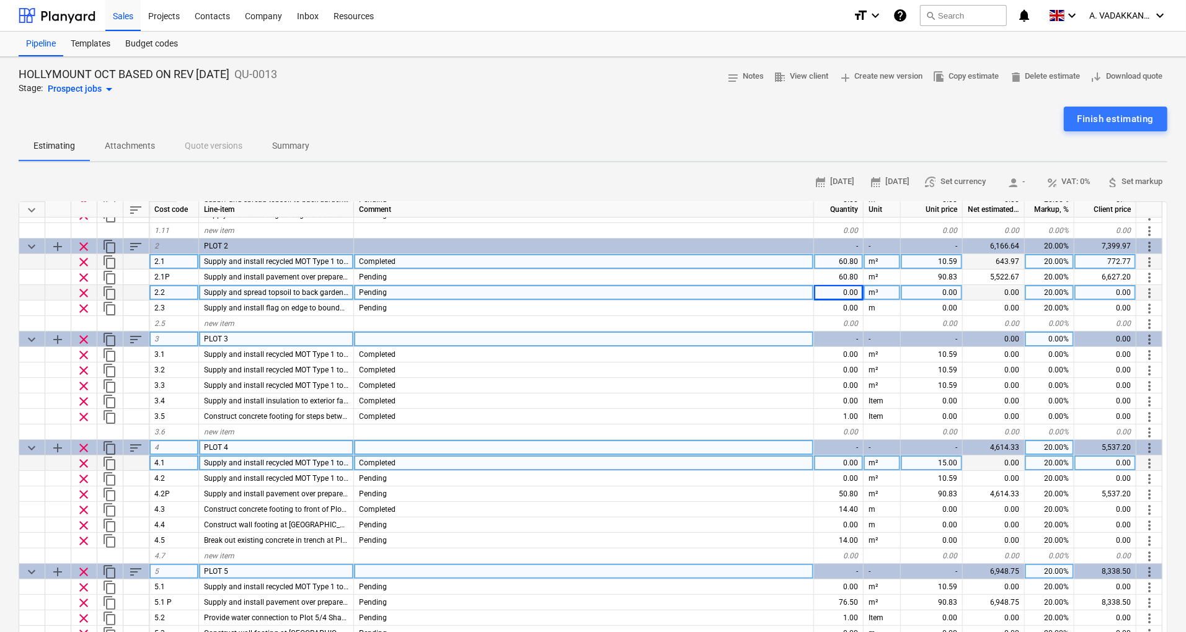
click at [306, 469] on div "Supply and install recycled MOT Type 1 to front of Plot 4 for paving (Road work)" at bounding box center [276, 464] width 155 height 16
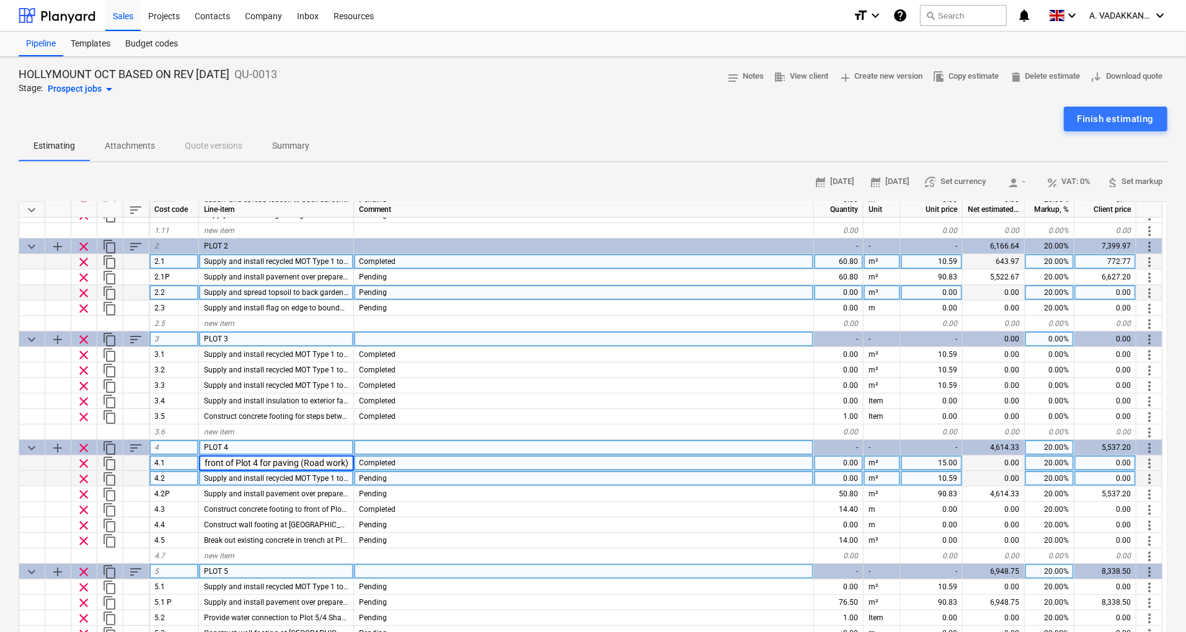
click at [317, 476] on span "Supply and install recycled MOT Type 1 to rear of Plot 4 for paving (North side)" at bounding box center [335, 478] width 262 height 9
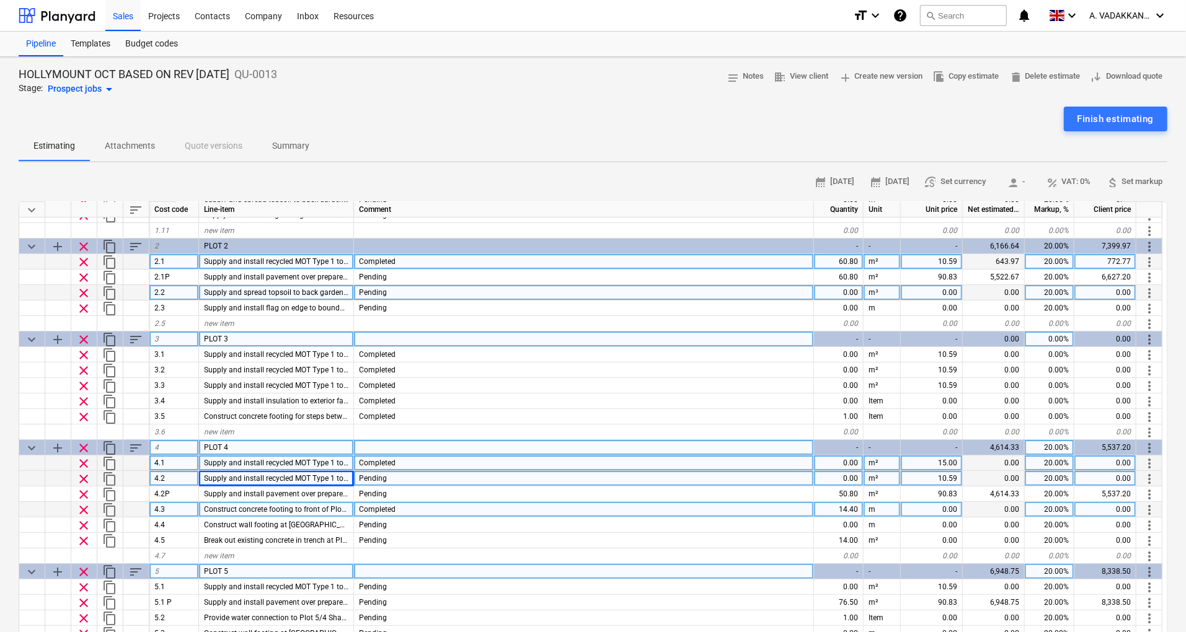
click at [412, 513] on div "Completed" at bounding box center [584, 510] width 460 height 16
click at [299, 471] on div "Supply and install recycled MOT Type 1 to rear of Plot 4 for paving (North side)" at bounding box center [276, 479] width 155 height 16
click at [319, 466] on span "Supply and install recycled MOT Type 1 to front of Plot 4 for paving (Road work)" at bounding box center [337, 463] width 266 height 9
click at [851, 479] on div "0.00" at bounding box center [839, 479] width 50 height 16
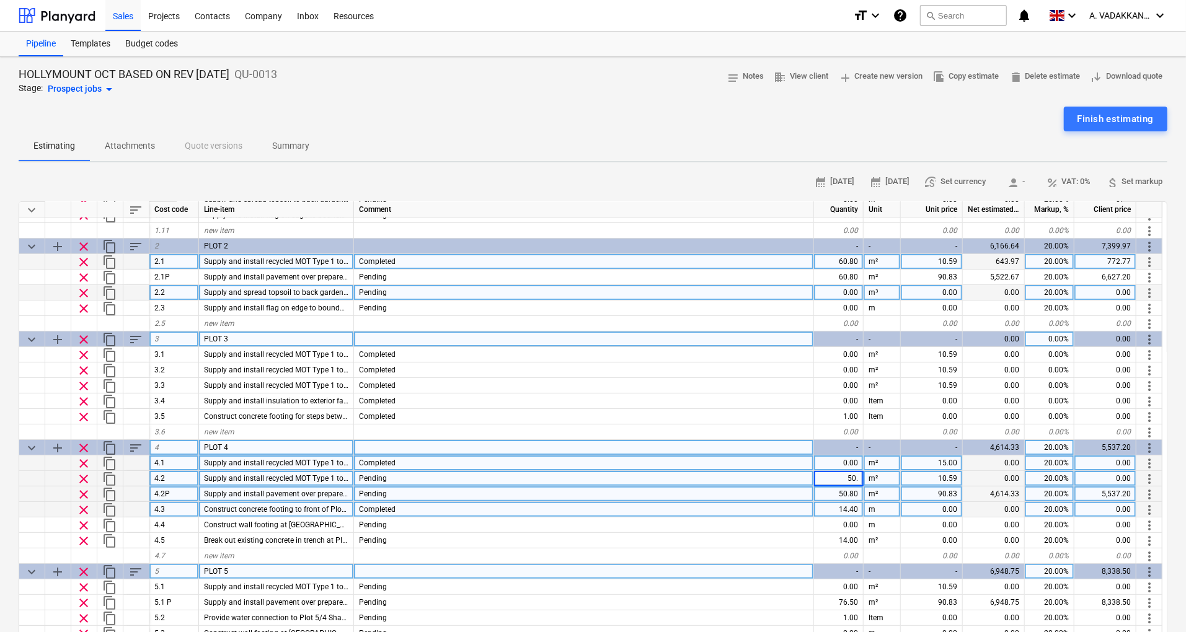
type input "50.8"
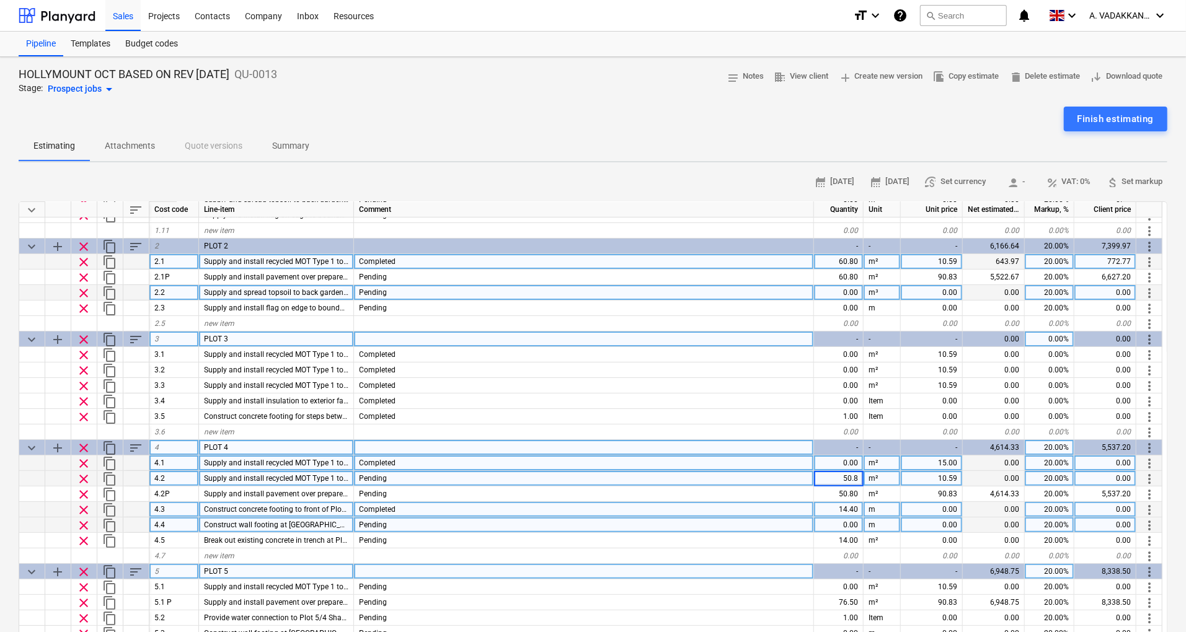
click at [854, 518] on div "0.00" at bounding box center [839, 526] width 50 height 16
type textarea "x"
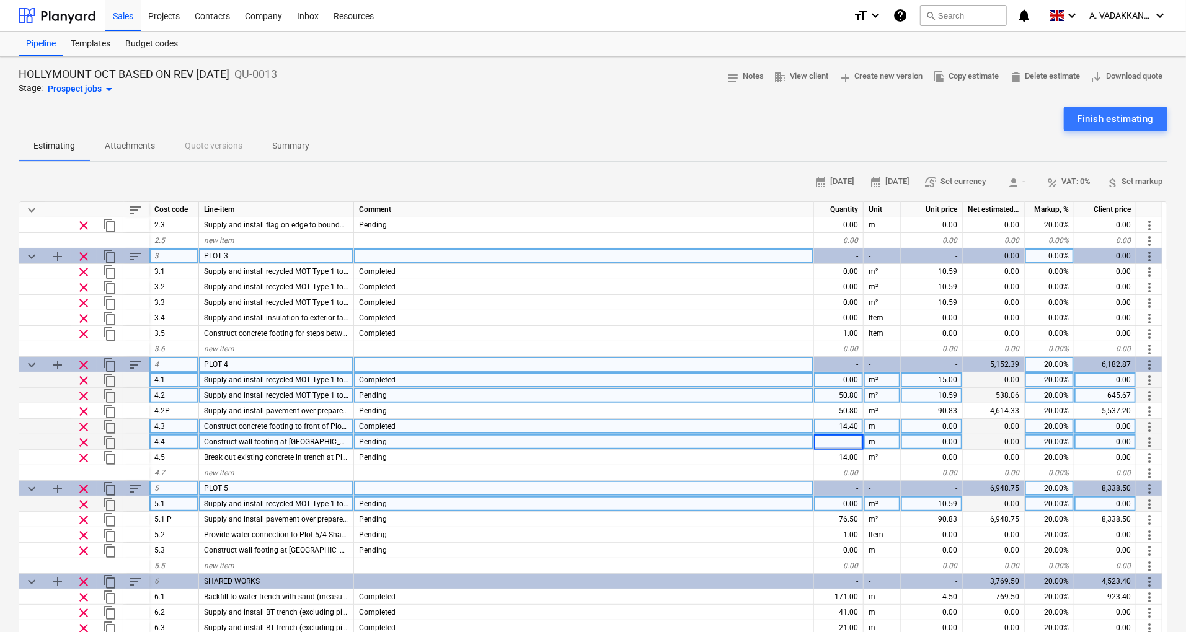
click at [845, 504] on div "0.00" at bounding box center [839, 505] width 50 height 16
type input "76.5"
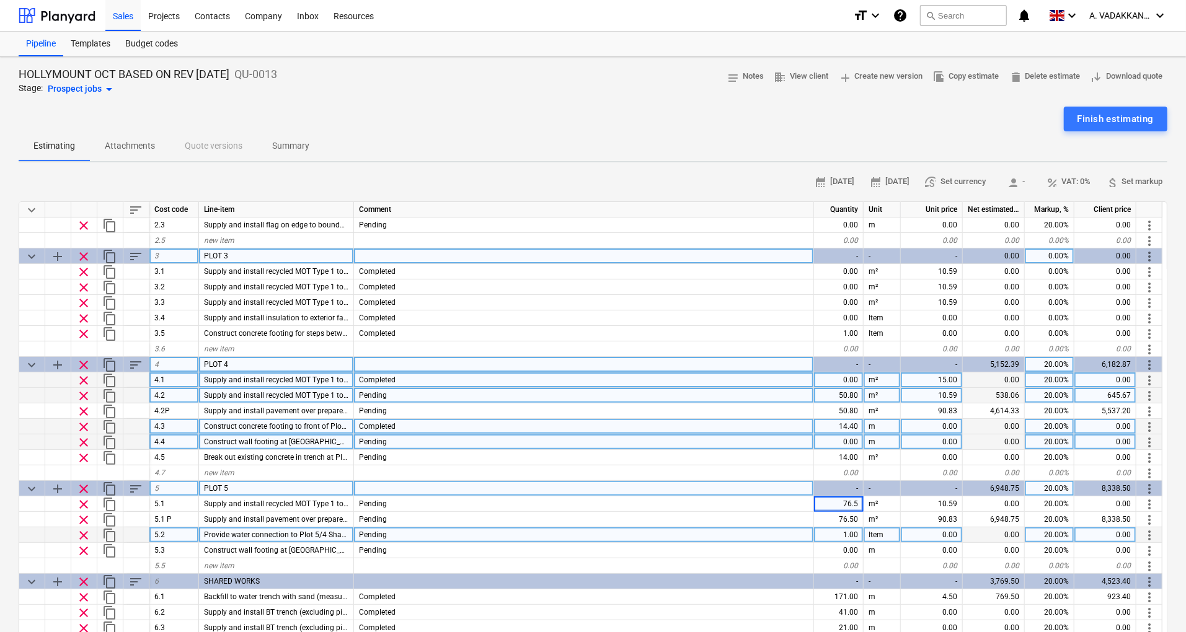
click at [853, 535] on div "1.00" at bounding box center [839, 536] width 50 height 16
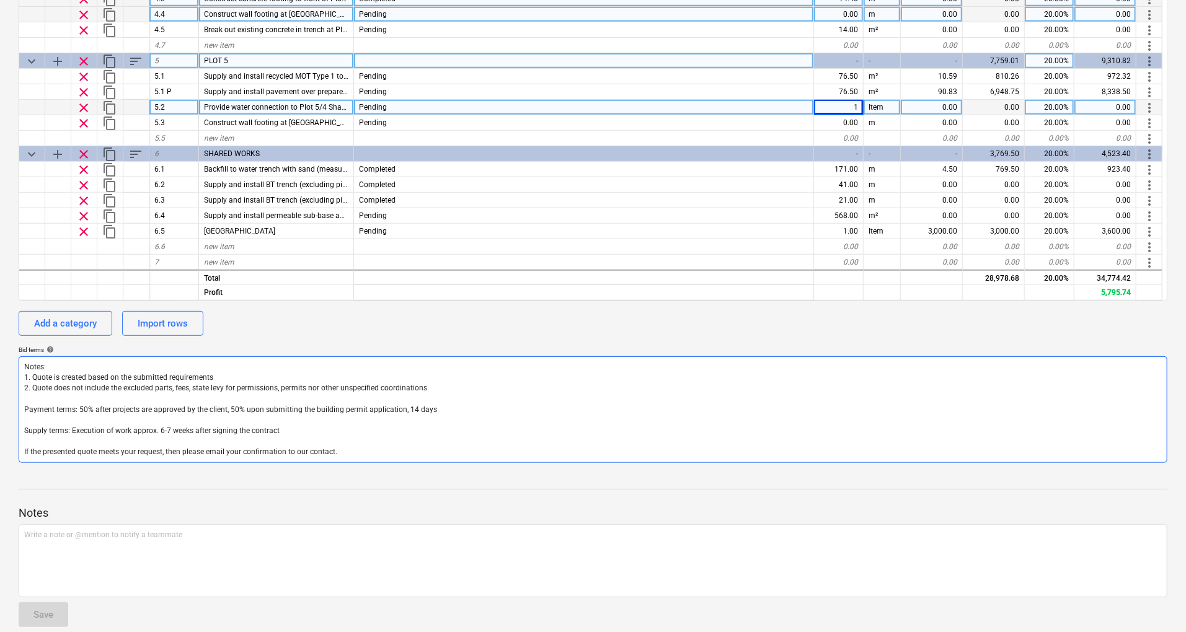
scroll to position [413, 0]
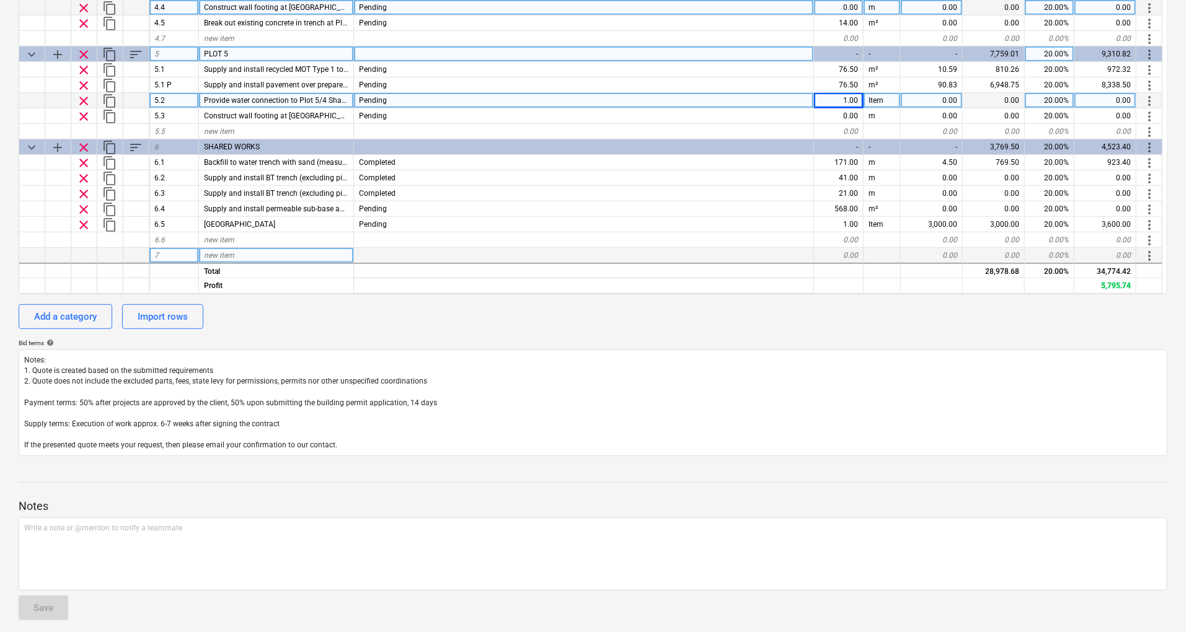
click at [820, 254] on div "0.00" at bounding box center [839, 256] width 50 height 16
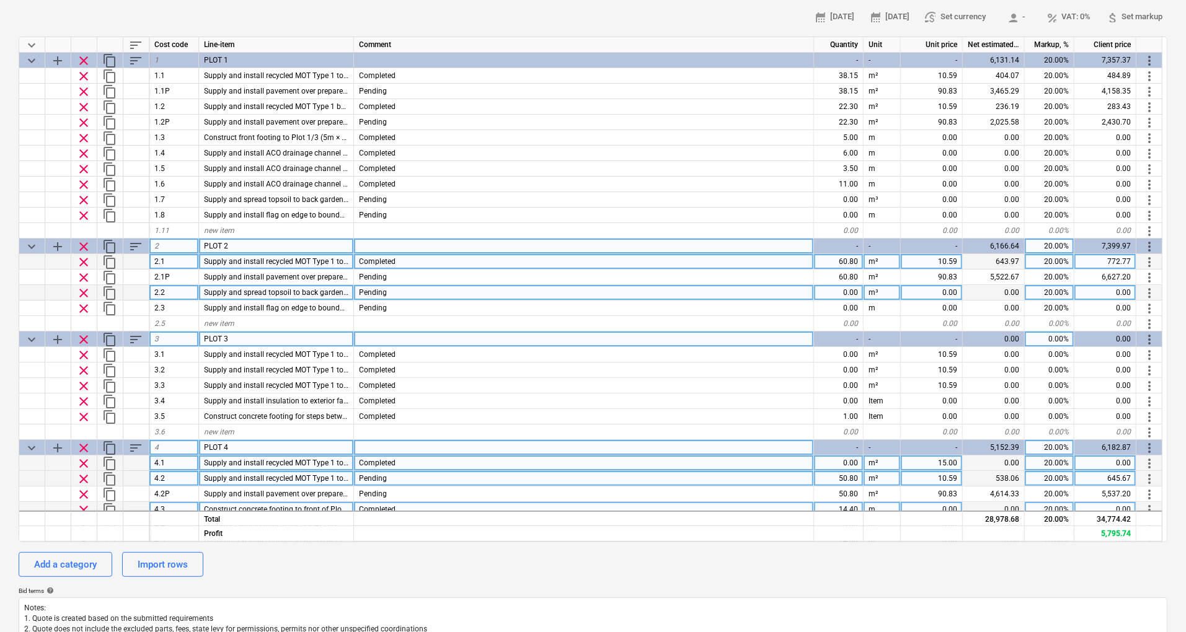
scroll to position [0, 0]
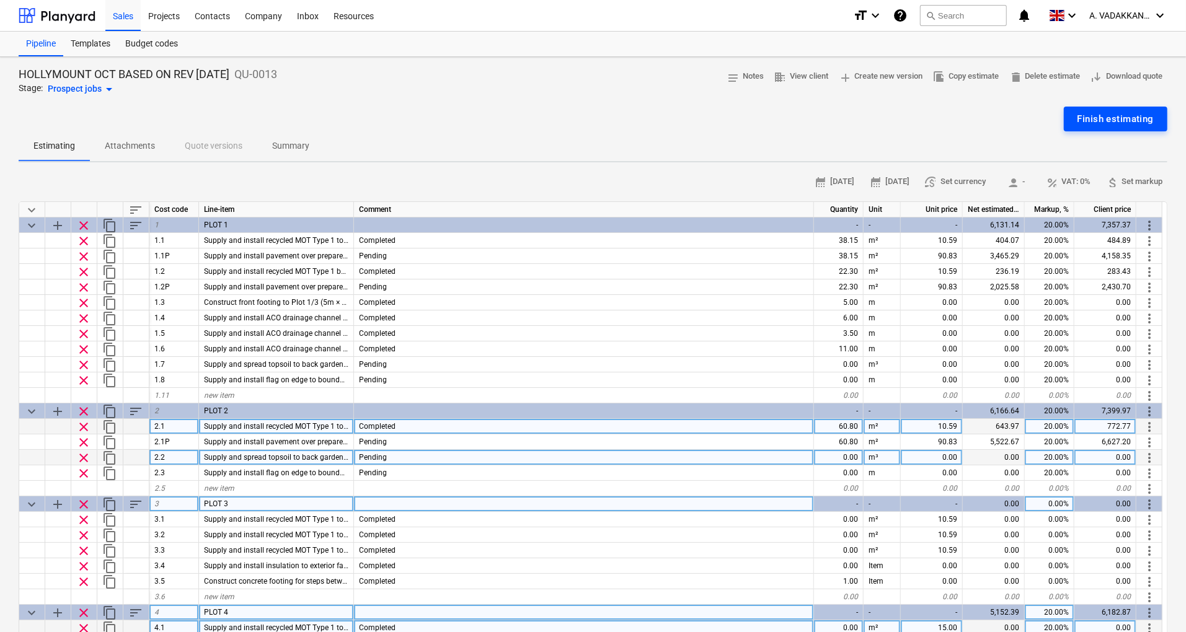
click at [1093, 118] on div "Finish estimating" at bounding box center [1116, 119] width 76 height 16
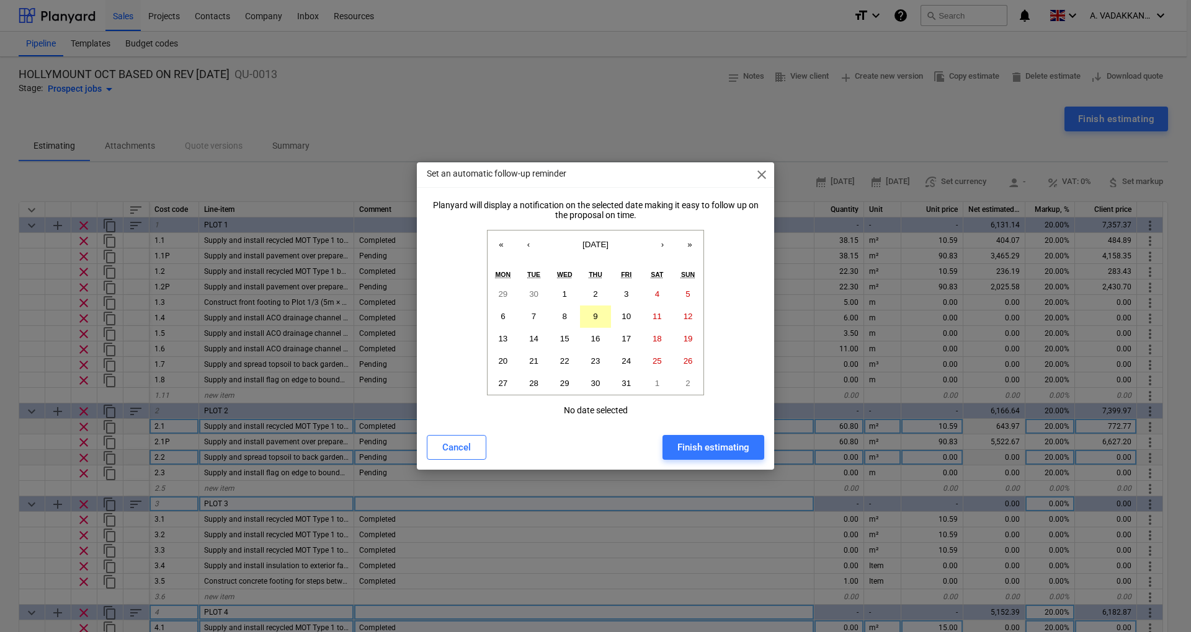
click at [599, 321] on button "9" at bounding box center [595, 317] width 31 height 22
click at [707, 445] on div "Finish estimating" at bounding box center [713, 448] width 72 height 16
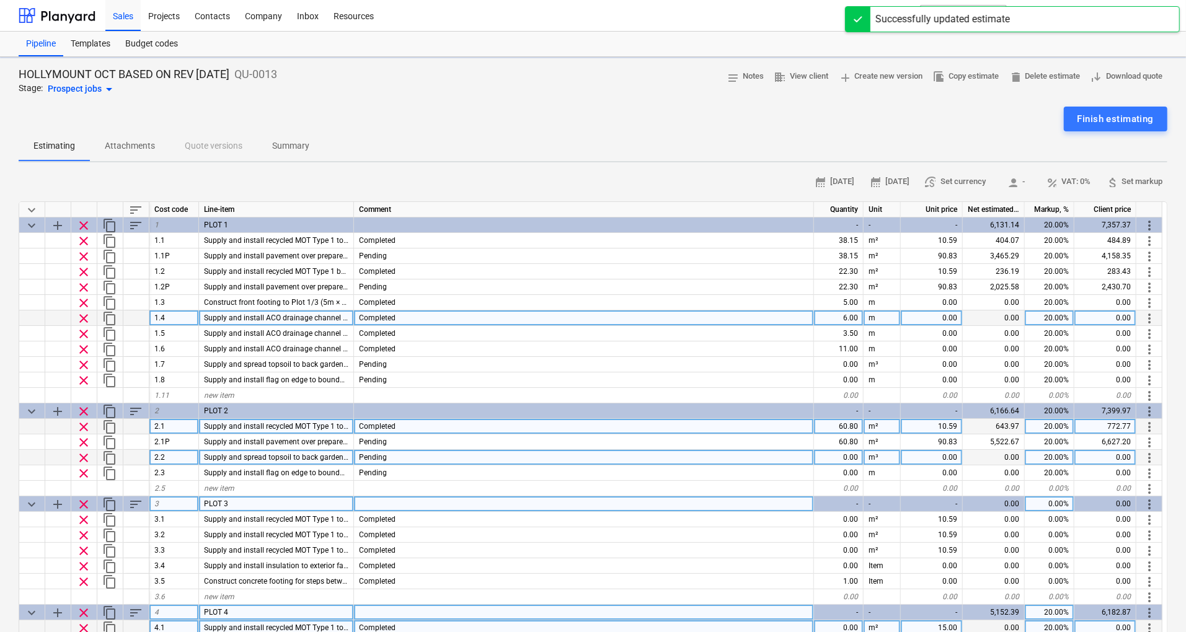
type textarea "x"
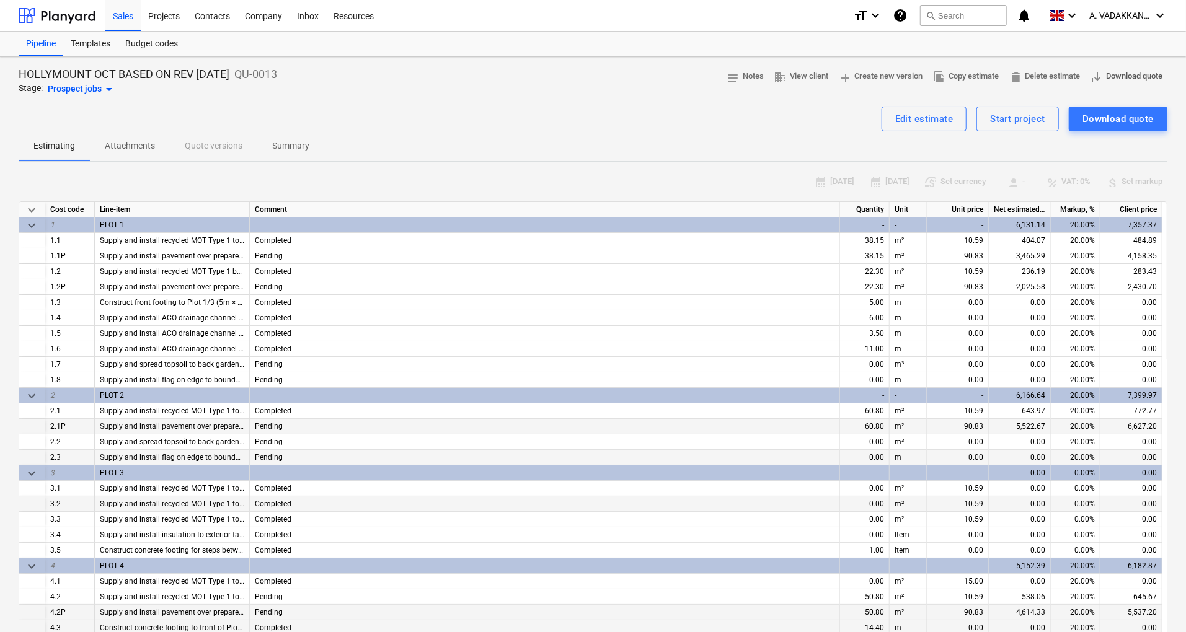
click at [1145, 71] on span "save_alt Download quote" at bounding box center [1126, 76] width 73 height 14
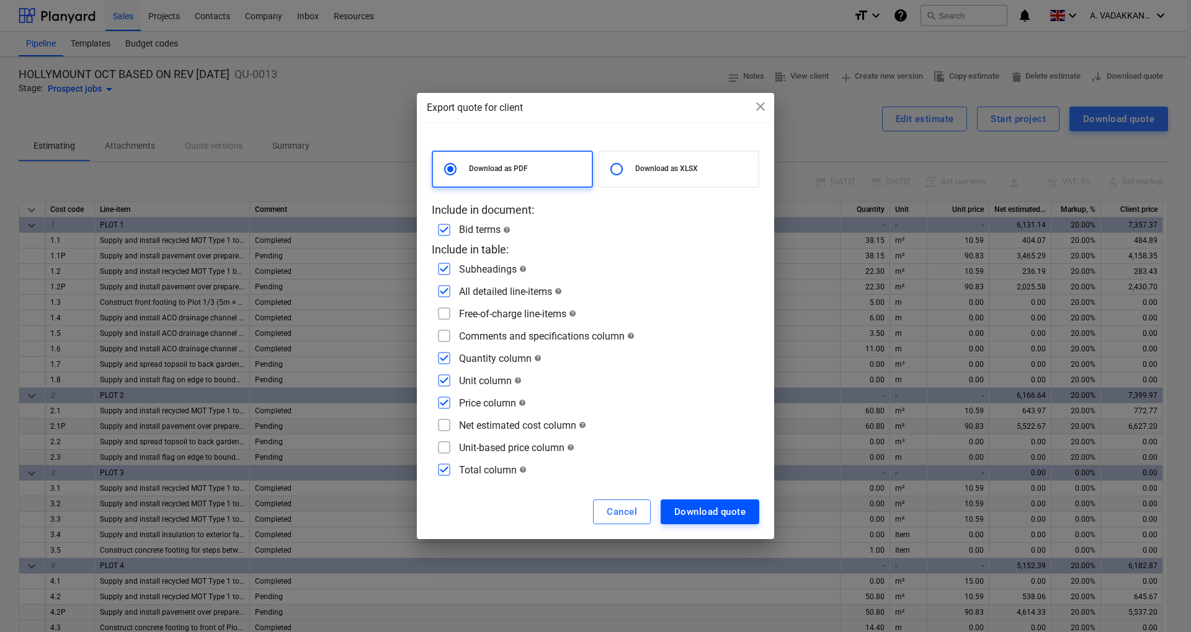
click at [681, 517] on div "Download quote" at bounding box center [709, 512] width 71 height 16
